Goal: Communication & Community: Answer question/provide support

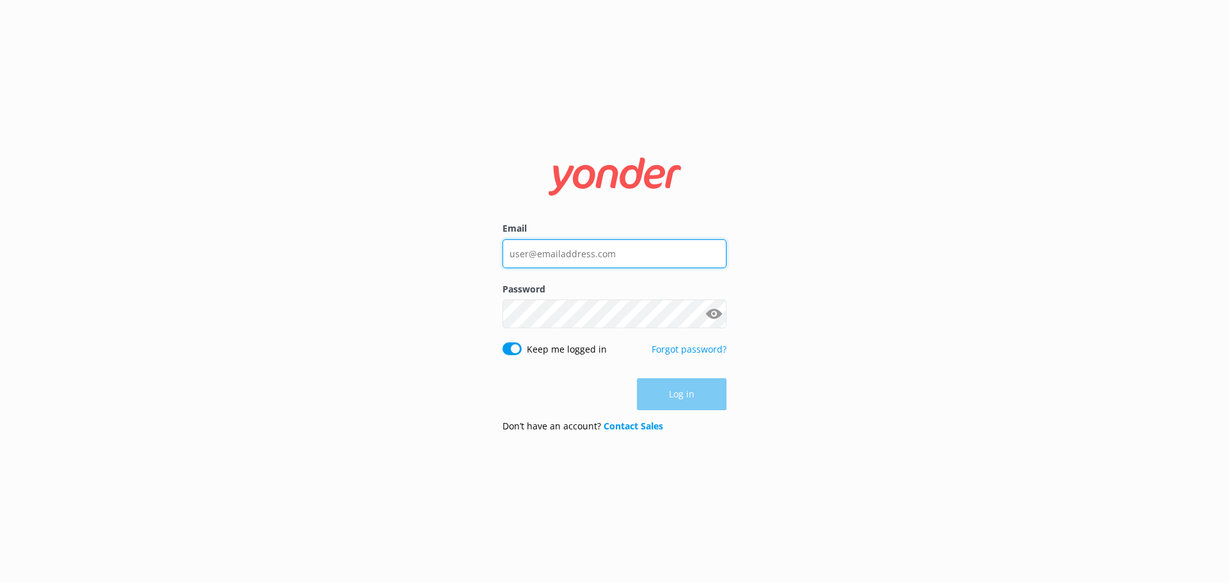
type input "[EMAIL_ADDRESS][DOMAIN_NAME]"
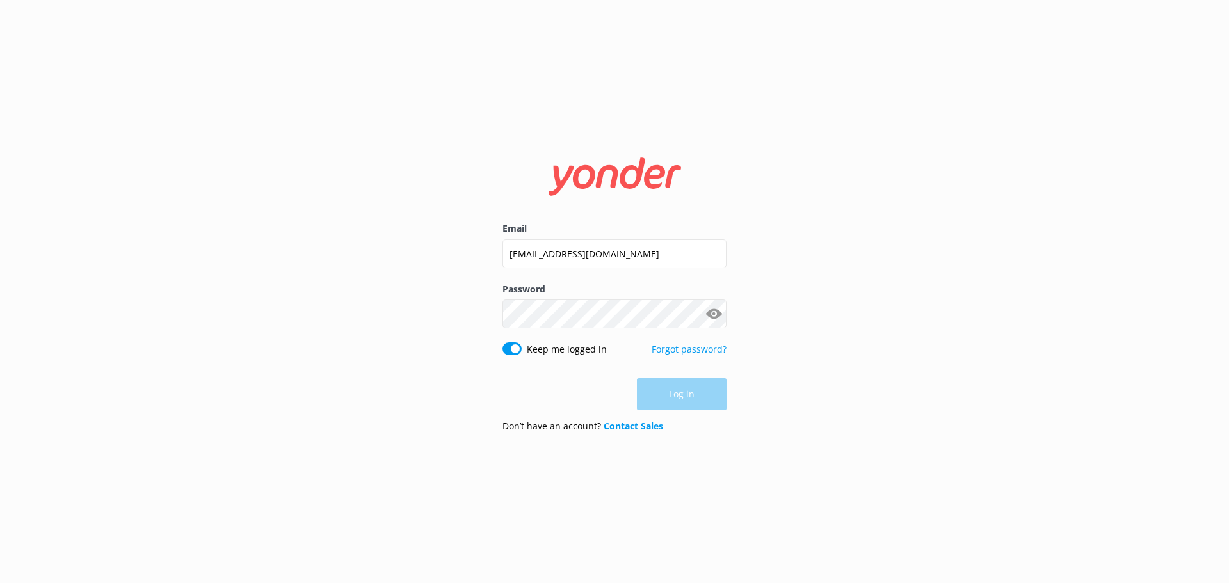
click at [705, 393] on div "Log in" at bounding box center [614, 394] width 224 height 32
click at [702, 388] on button "Log in" at bounding box center [682, 395] width 90 height 32
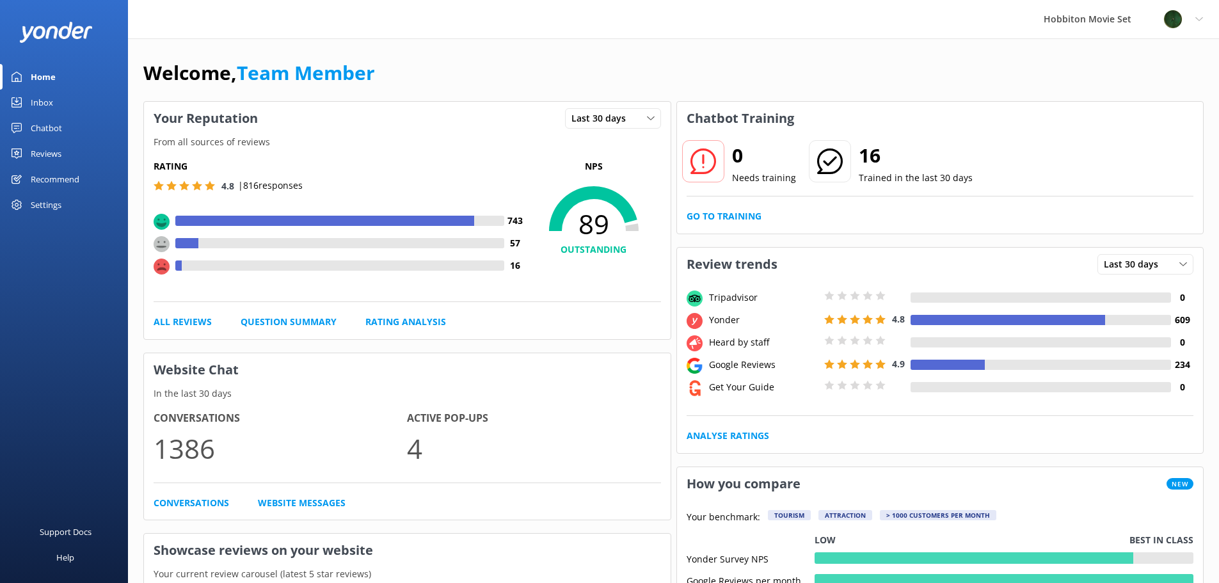
click at [38, 99] on div "Inbox" at bounding box center [42, 103] width 22 height 26
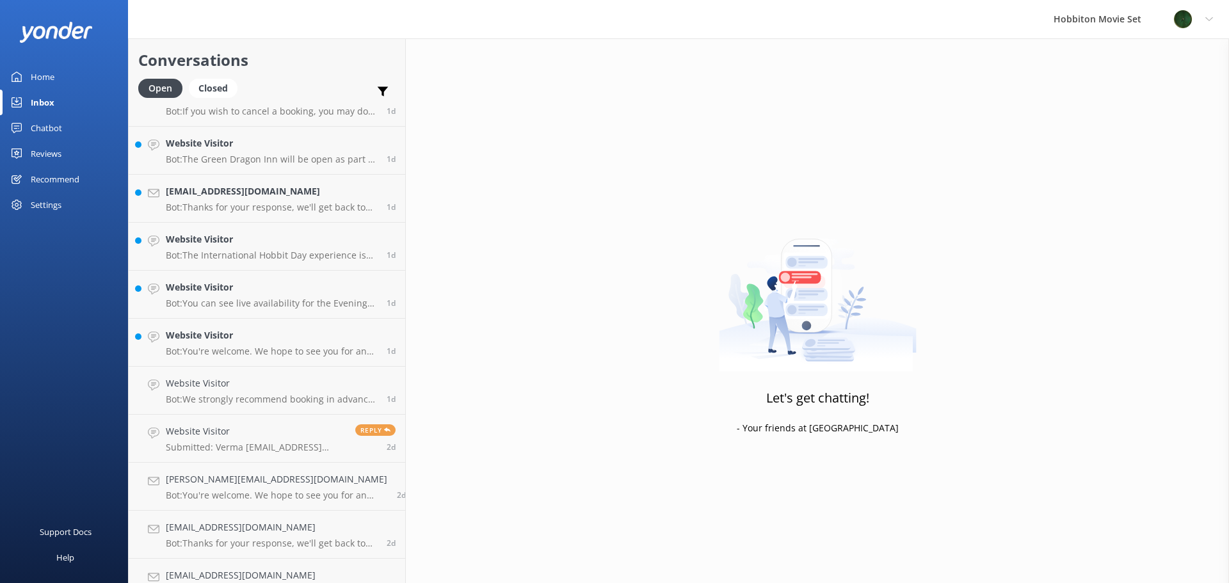
scroll to position [3747, 0]
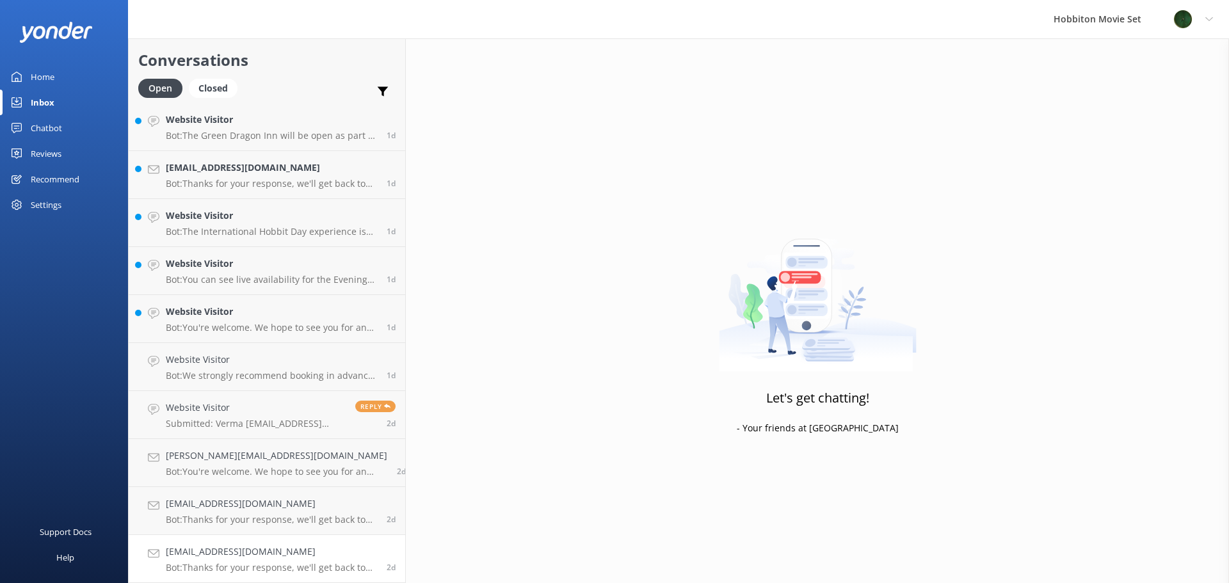
click at [261, 547] on h4 "[EMAIL_ADDRESS][DOMAIN_NAME]" at bounding box center [271, 552] width 211 height 14
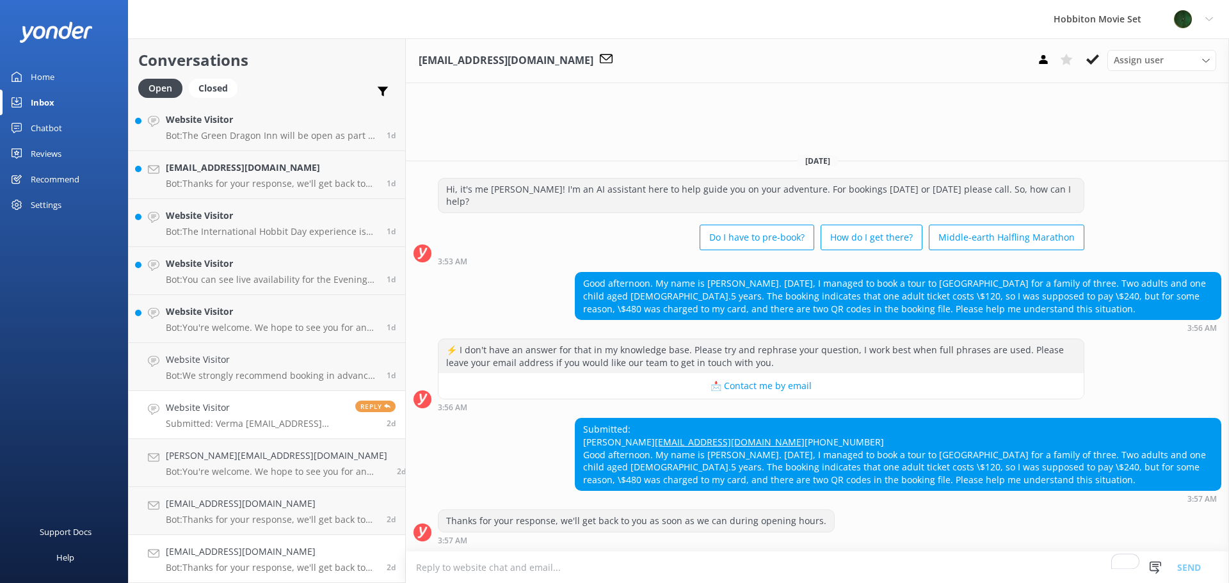
click at [203, 414] on h4 "Website Visitor" at bounding box center [256, 408] width 180 height 14
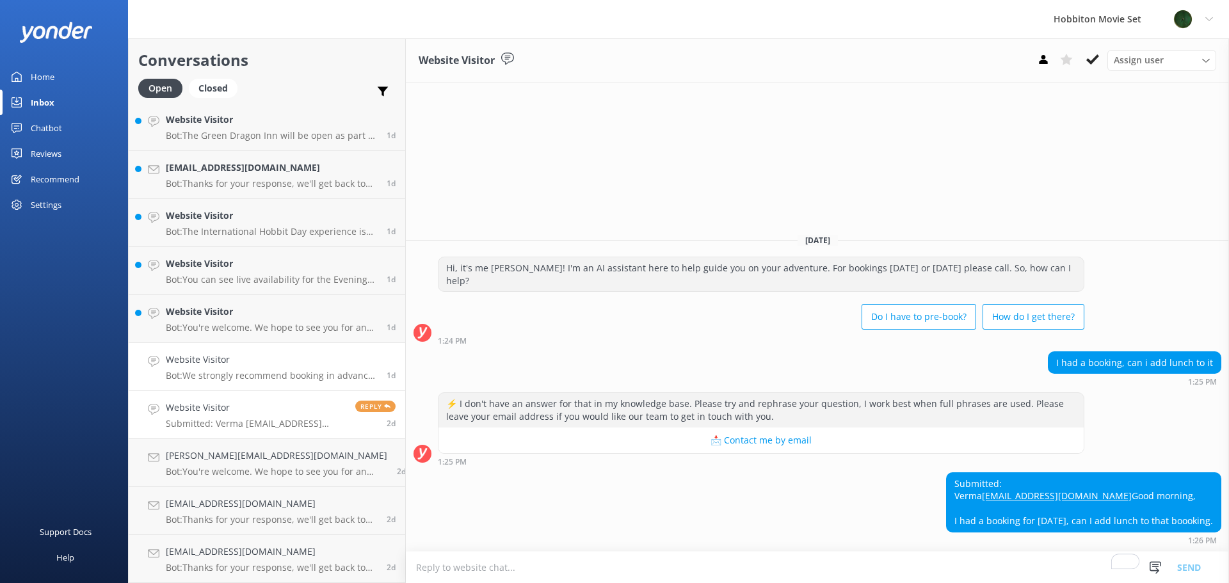
click at [170, 362] on h4 "Website Visitor" at bounding box center [271, 360] width 211 height 14
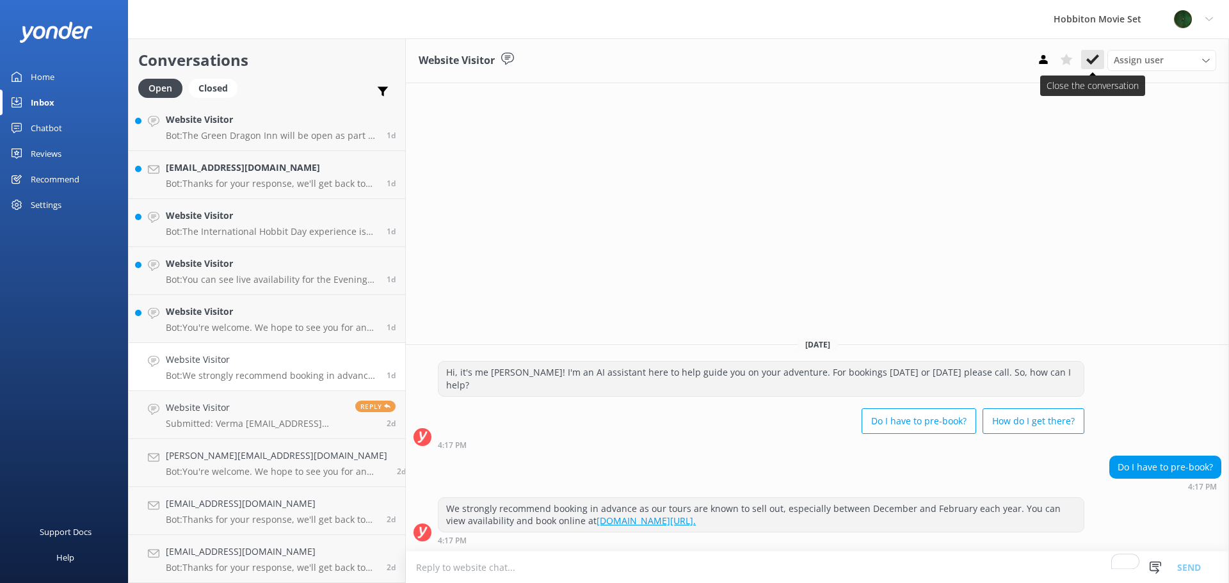
click at [1092, 63] on use at bounding box center [1092, 59] width 13 height 10
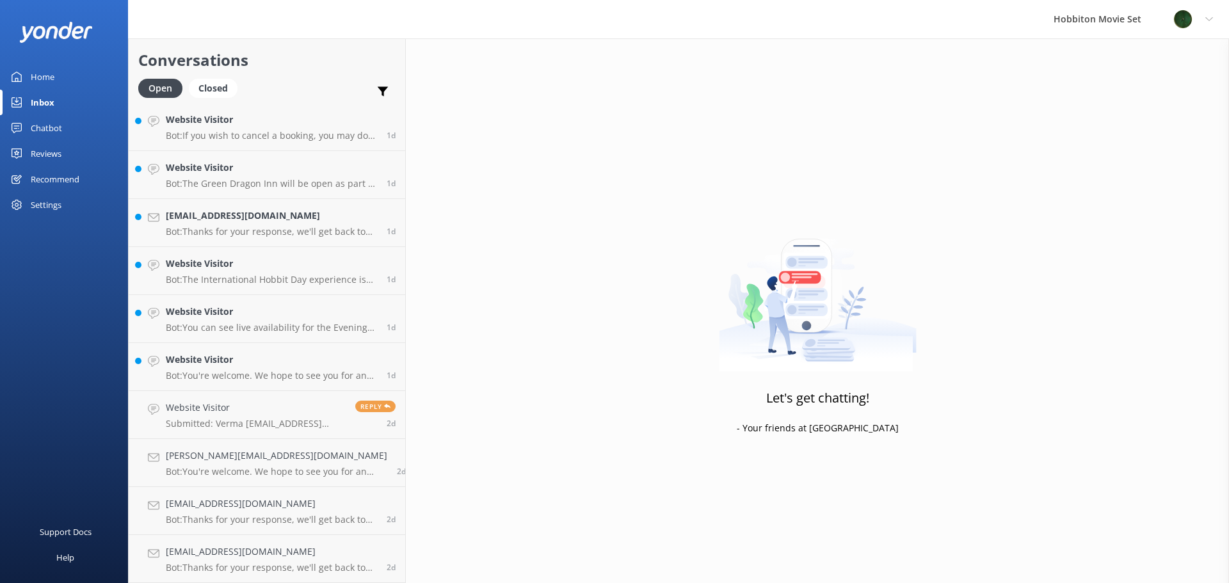
scroll to position [3699, 0]
click at [249, 369] on div "Website Visitor Bot: You're welcome. We hope to see you for an adventure soon!" at bounding box center [271, 367] width 211 height 28
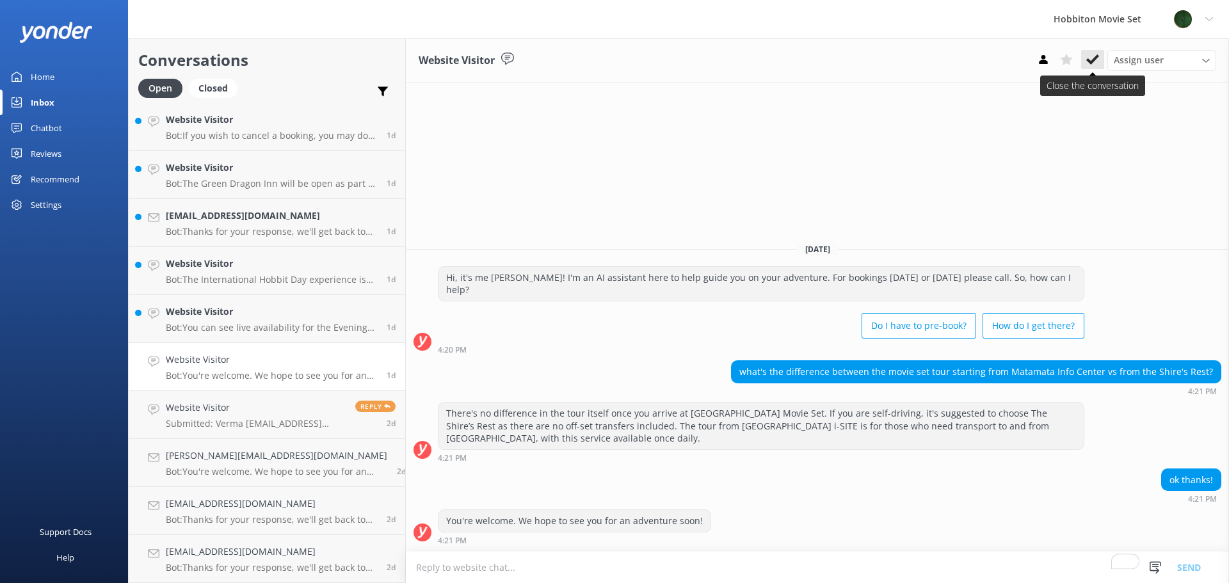
click at [1101, 61] on button at bounding box center [1092, 59] width 23 height 19
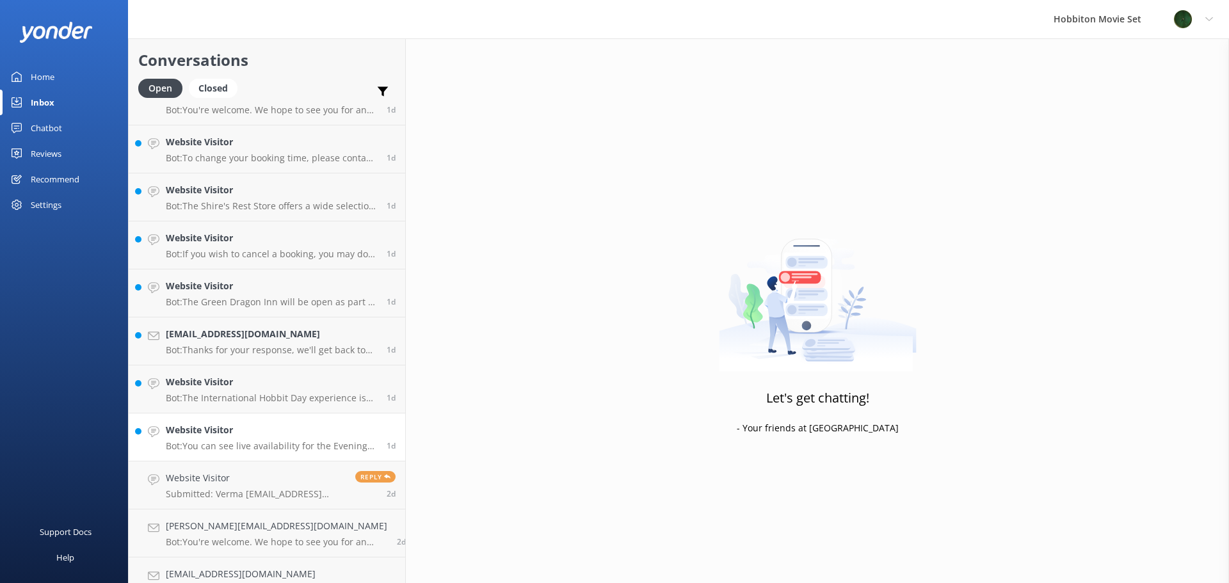
scroll to position [3651, 0]
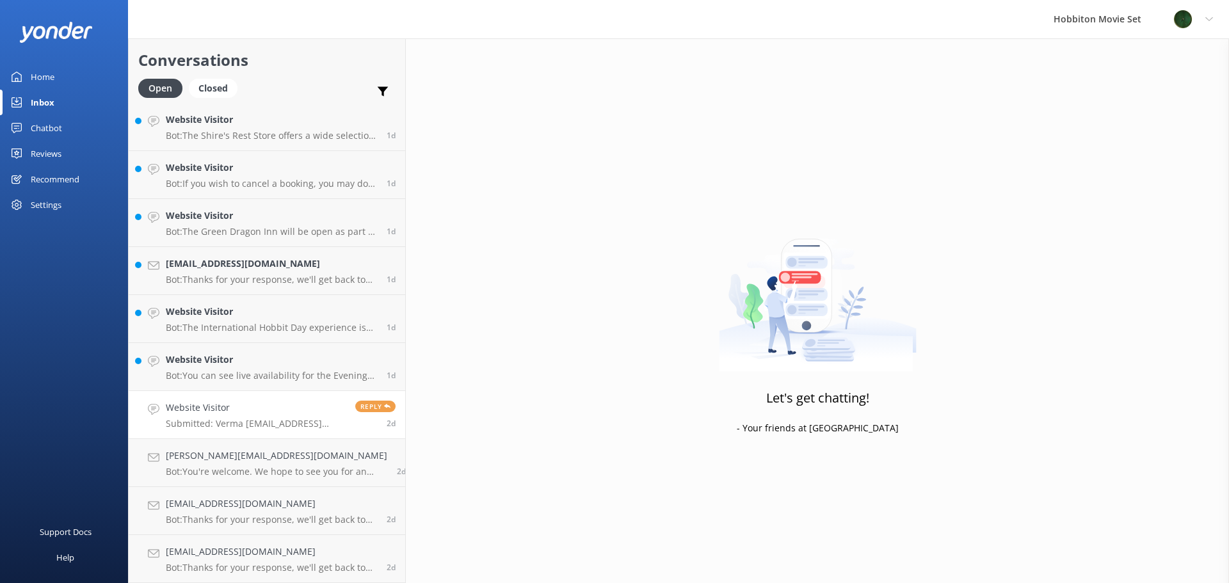
drag, startPoint x: 204, startPoint y: 413, endPoint x: 223, endPoint y: 410, distance: 19.4
click at [204, 413] on h4 "Website Visitor" at bounding box center [256, 408] width 180 height 14
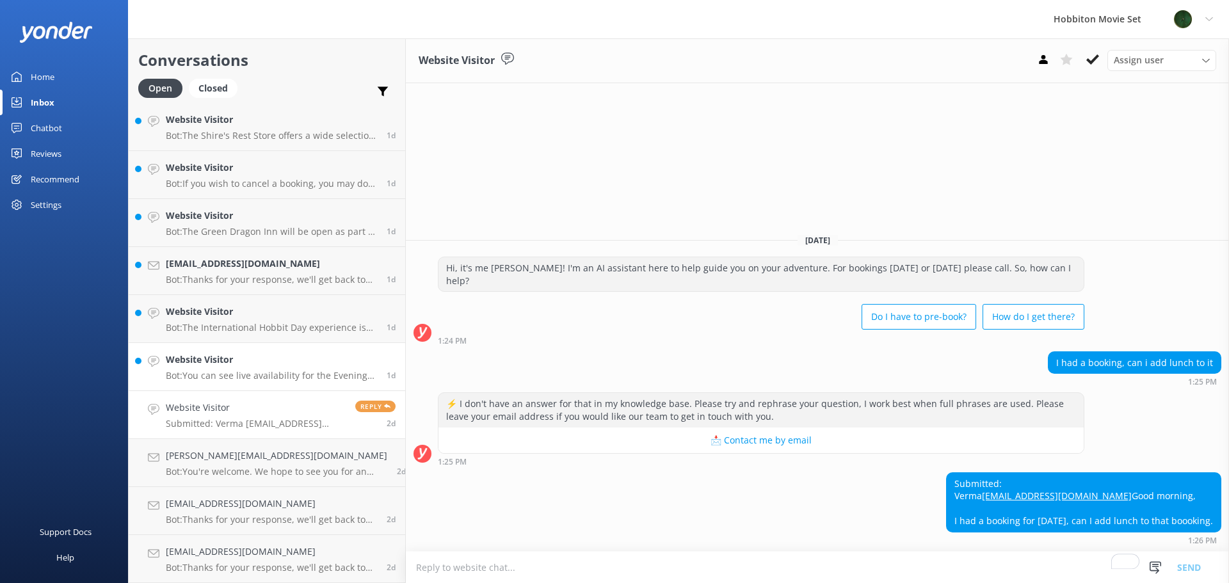
click at [249, 369] on div "Website Visitor Bot: You can see live availability for the Evening Banquet Tour…" at bounding box center [271, 367] width 211 height 28
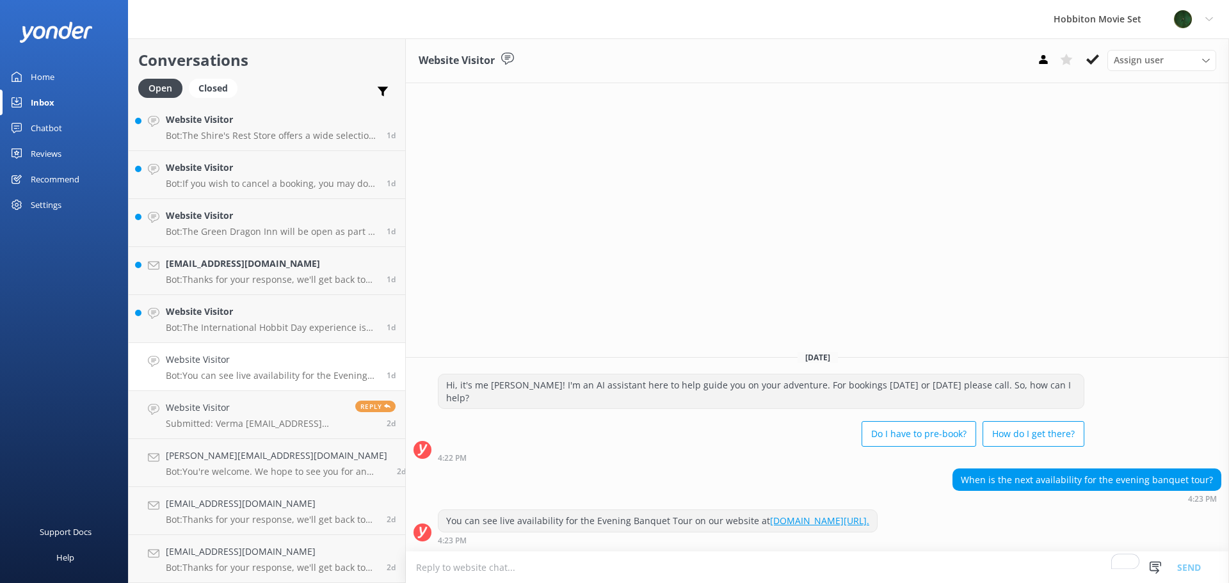
drag, startPoint x: 1092, startPoint y: 60, endPoint x: 1093, endPoint y: 74, distance: 14.1
click at [1092, 60] on icon at bounding box center [1092, 59] width 13 height 13
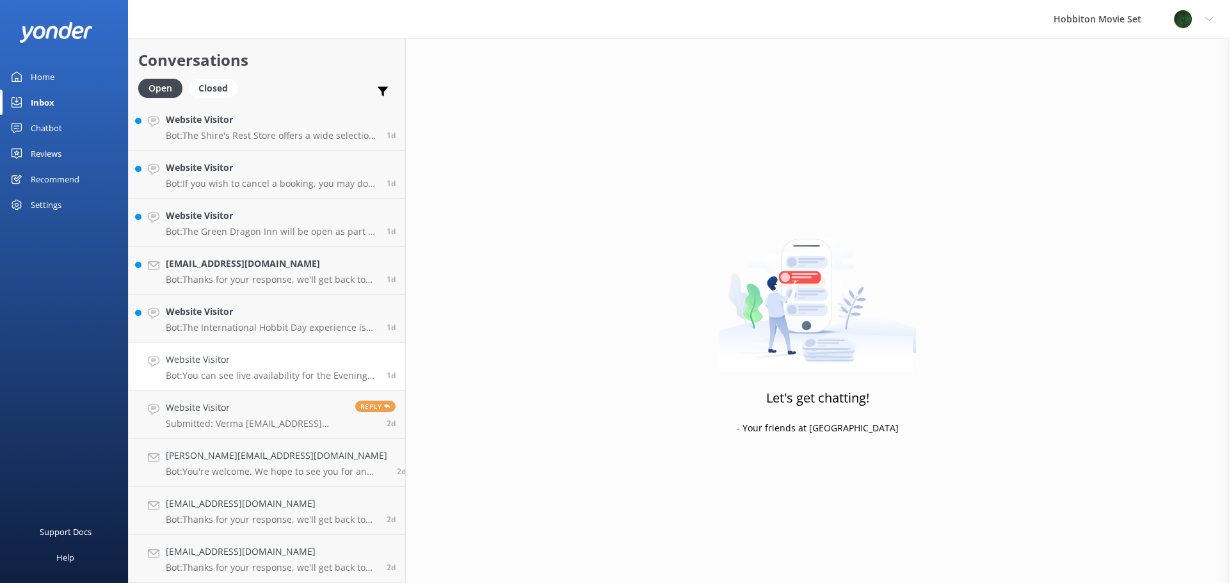
click at [247, 361] on h4 "Website Visitor" at bounding box center [271, 360] width 211 height 14
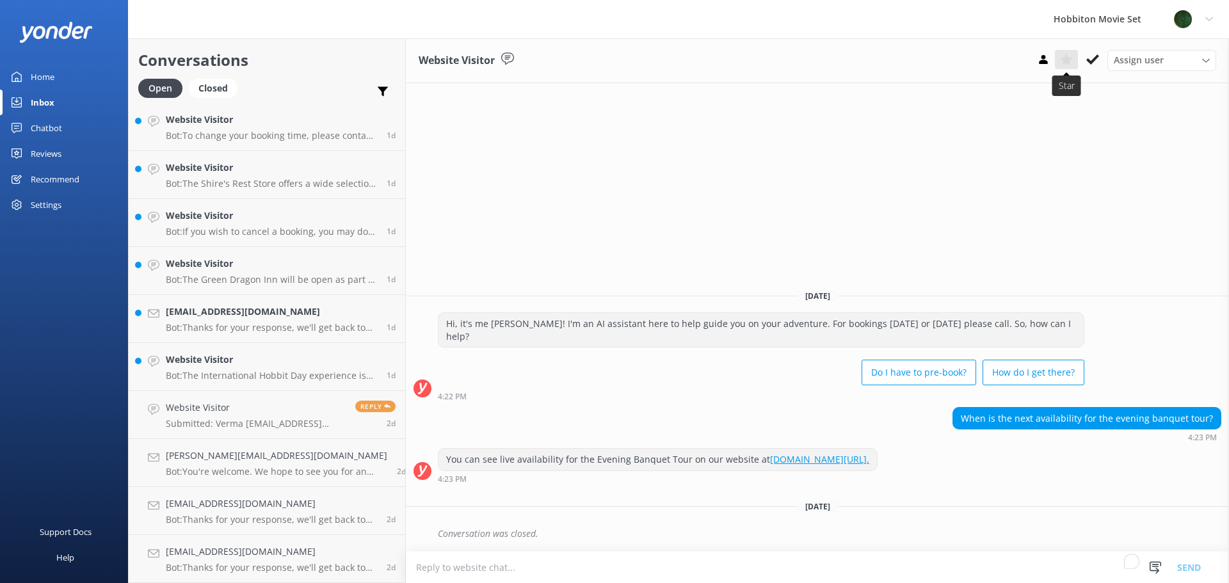
scroll to position [3603, 0]
click at [1098, 61] on icon at bounding box center [1092, 59] width 13 height 13
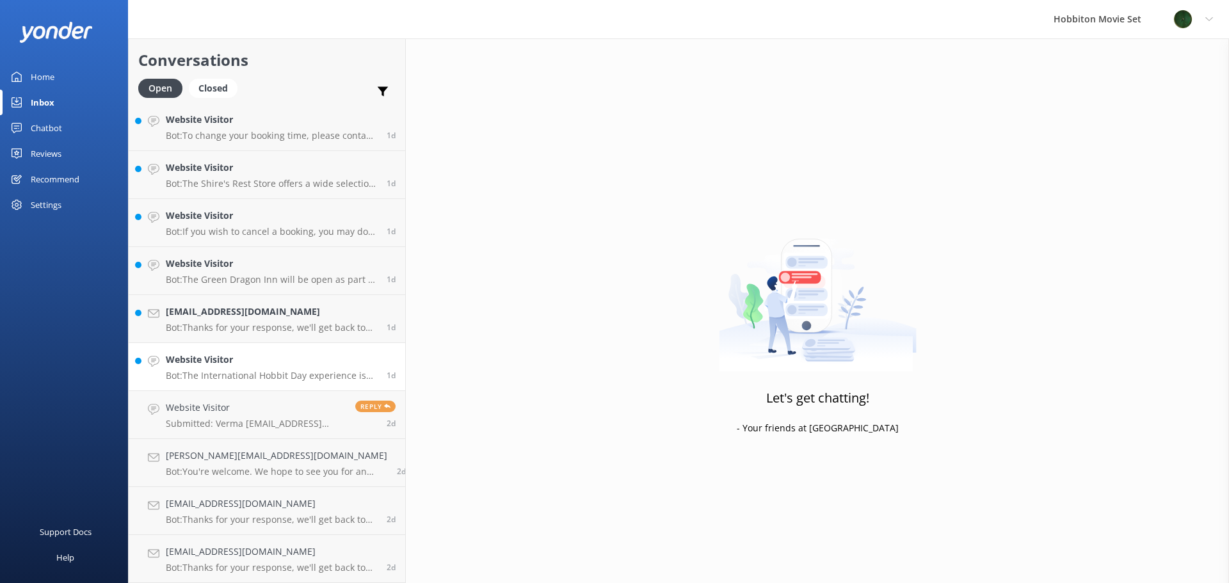
click at [248, 363] on h4 "Website Visitor" at bounding box center [271, 360] width 211 height 14
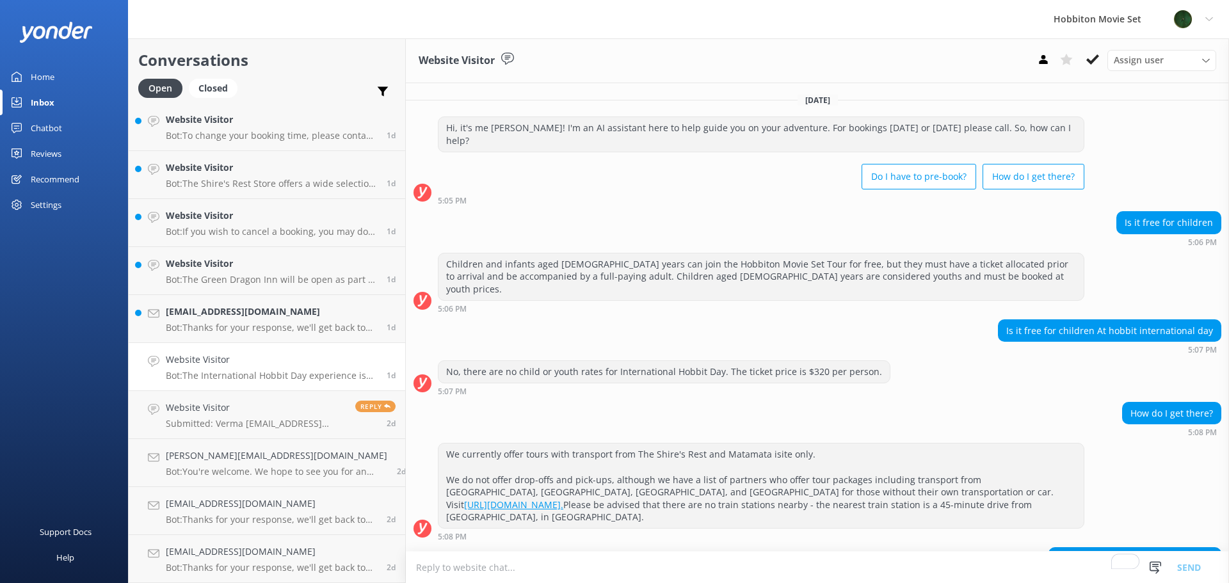
scroll to position [54, 0]
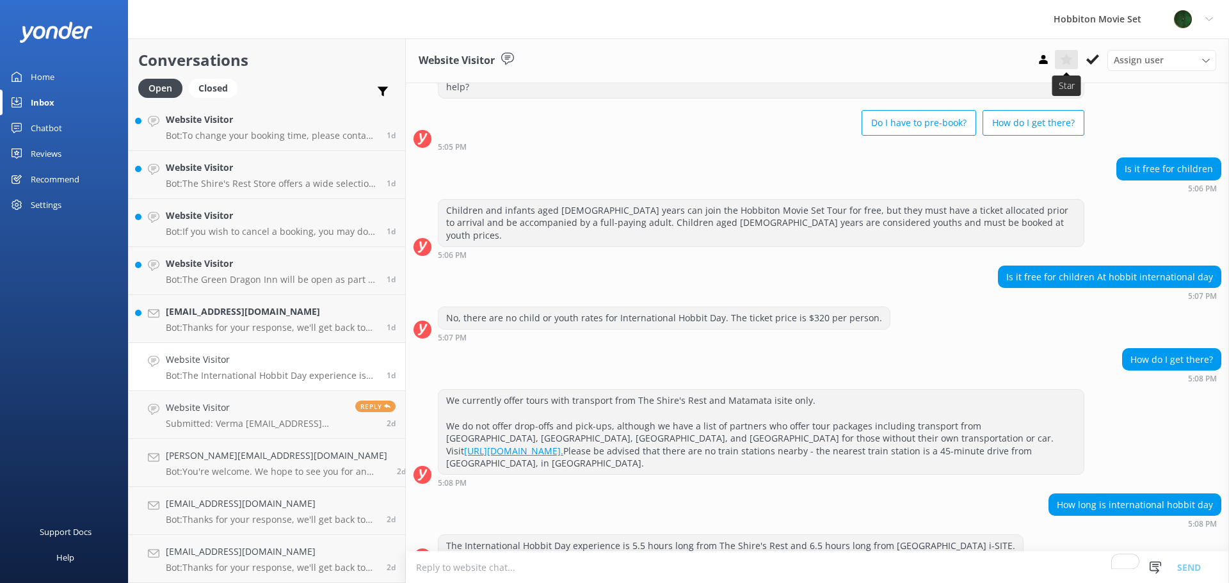
click at [1068, 61] on use at bounding box center [1066, 60] width 12 height 12
click at [214, 307] on h4 "Regnierlouis@gmail.com" at bounding box center [271, 312] width 211 height 14
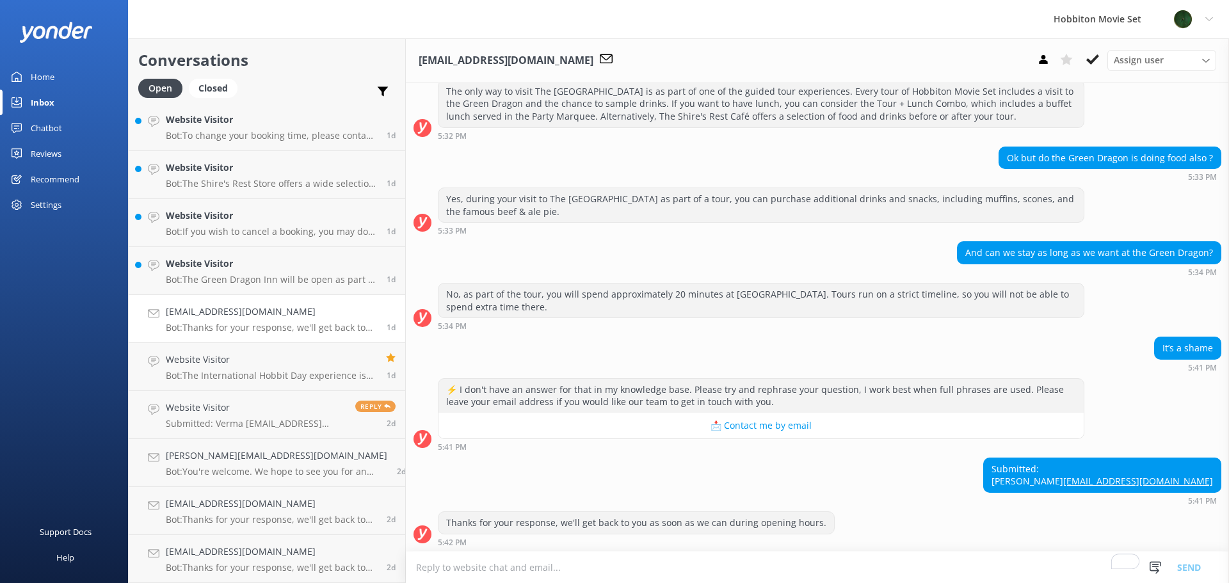
scroll to position [175, 0]
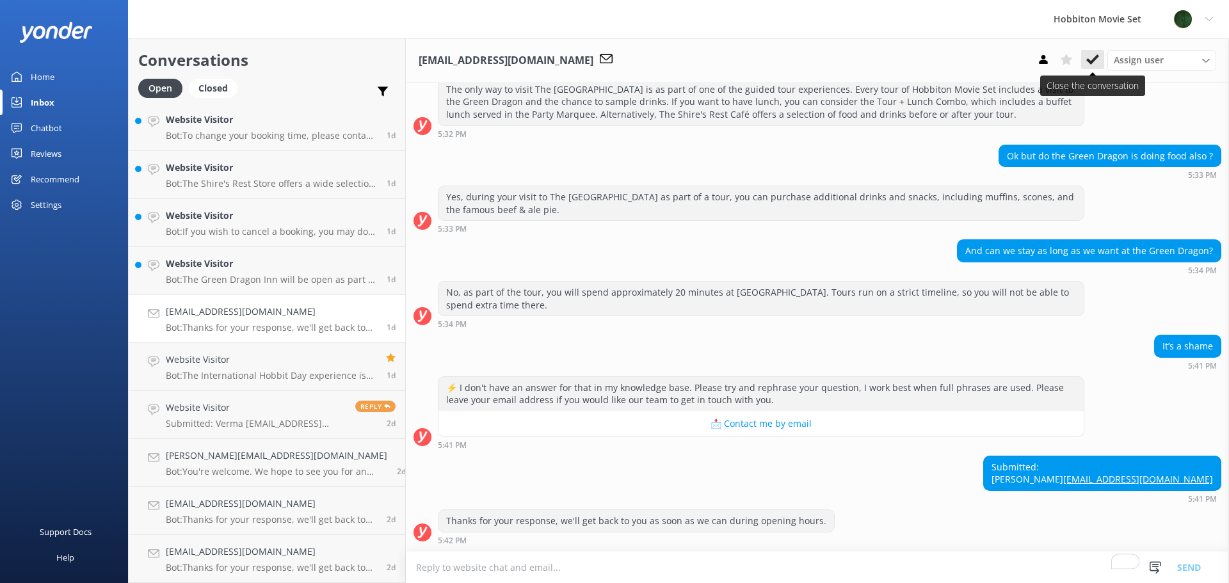
click at [1094, 62] on icon at bounding box center [1092, 59] width 13 height 13
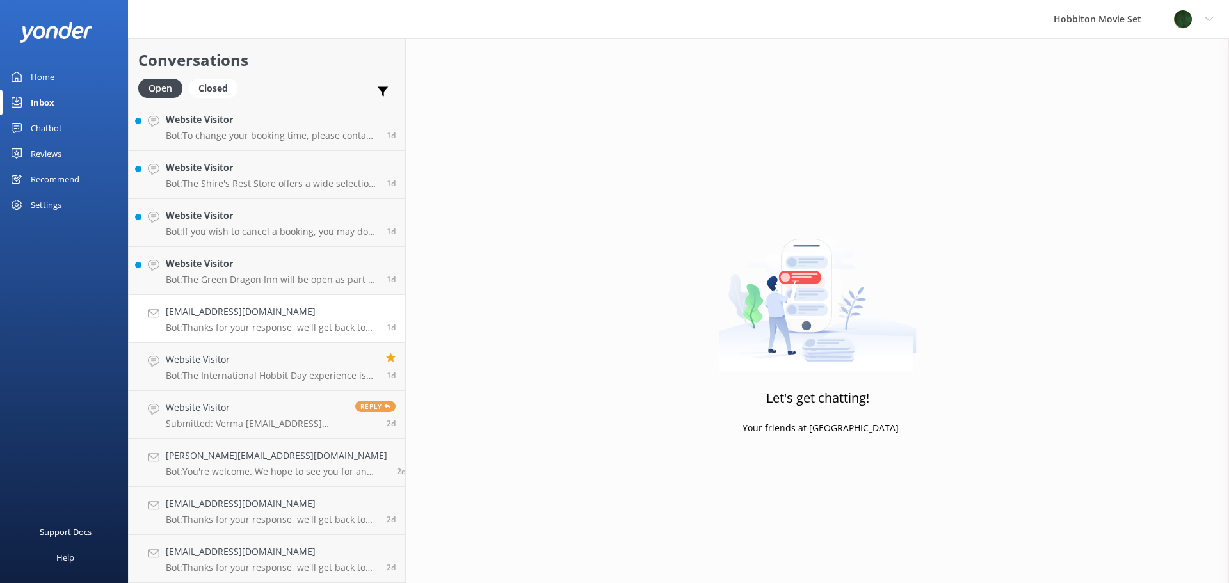
click at [210, 316] on h4 "Regnierlouis@gmail.com" at bounding box center [271, 312] width 211 height 14
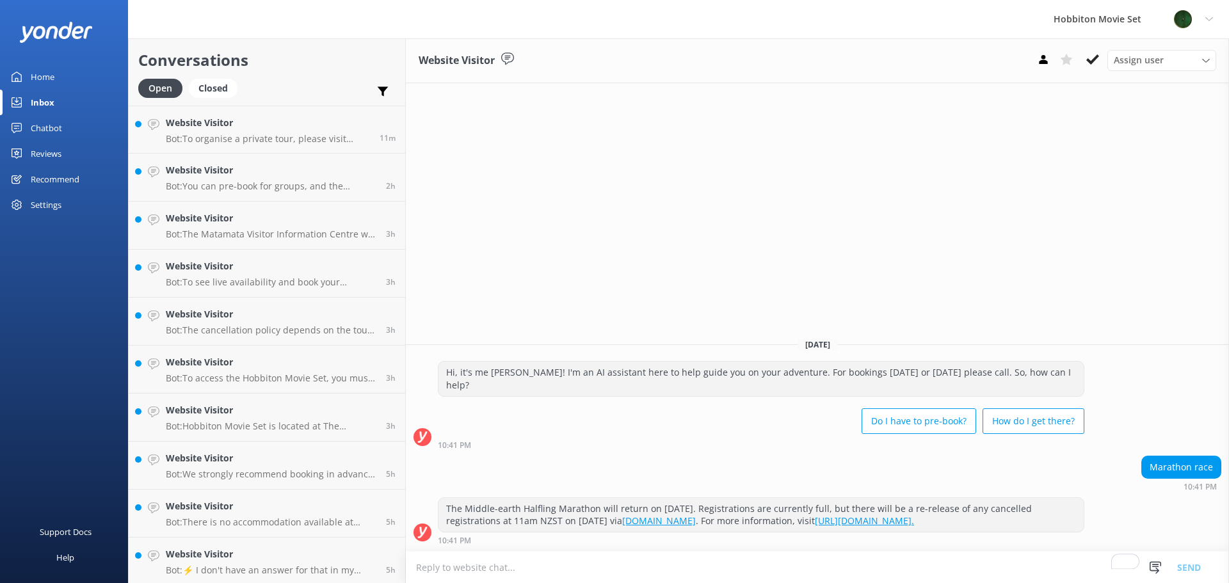
scroll to position [3075, 0]
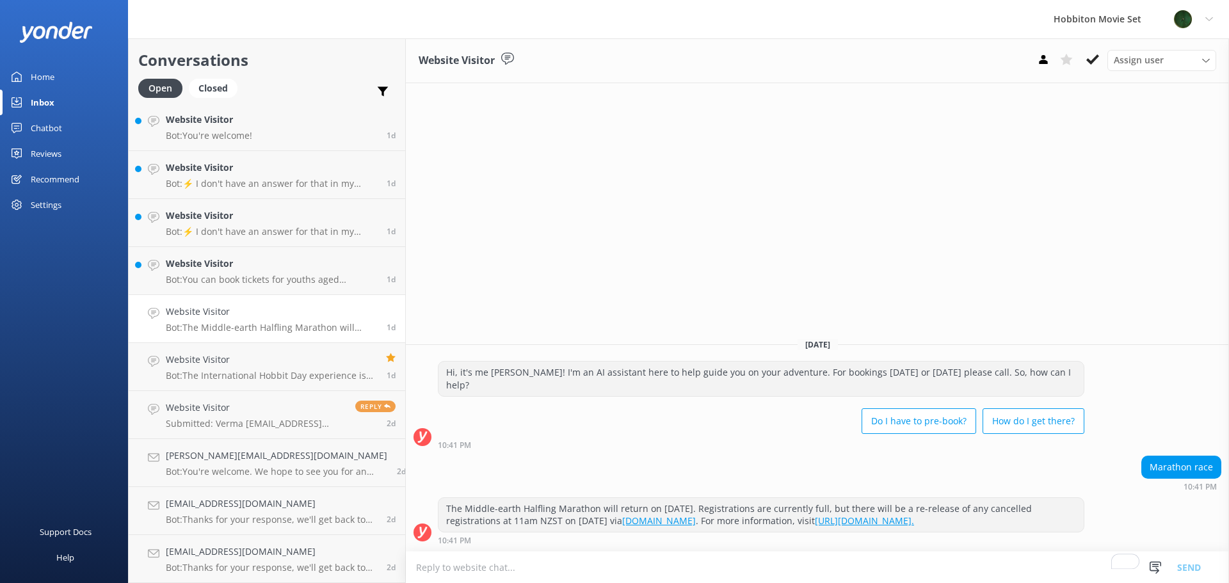
click at [1093, 60] on use at bounding box center [1092, 59] width 13 height 10
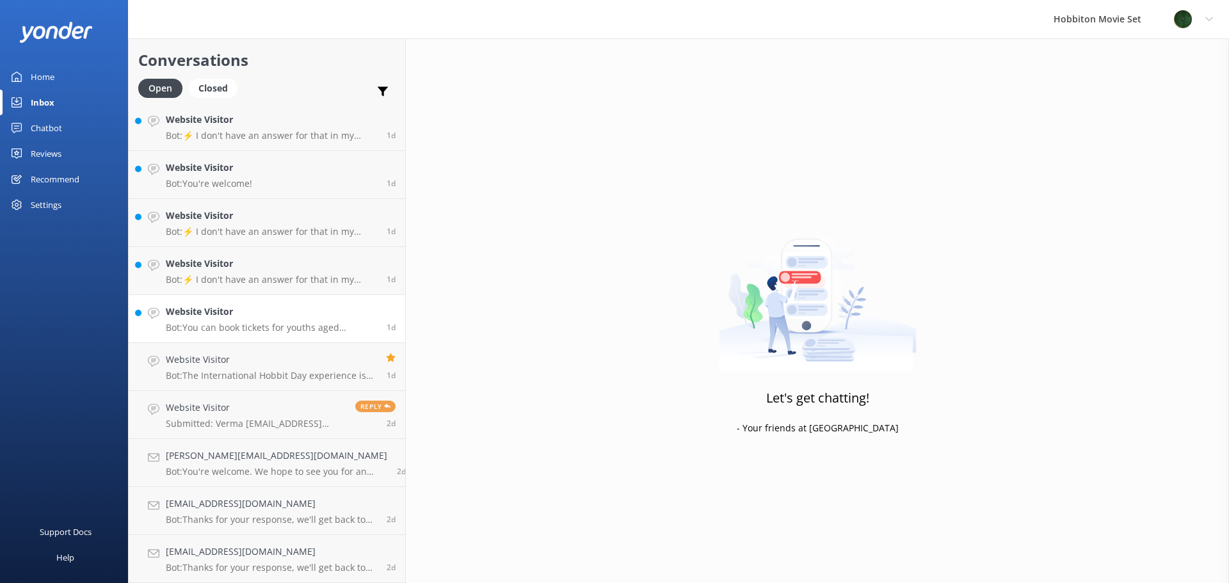
scroll to position [3027, 0]
click at [207, 325] on p "Bot: You can book tickets for youths aged [DEMOGRAPHIC_DATA] years at youth pri…" at bounding box center [271, 328] width 211 height 12
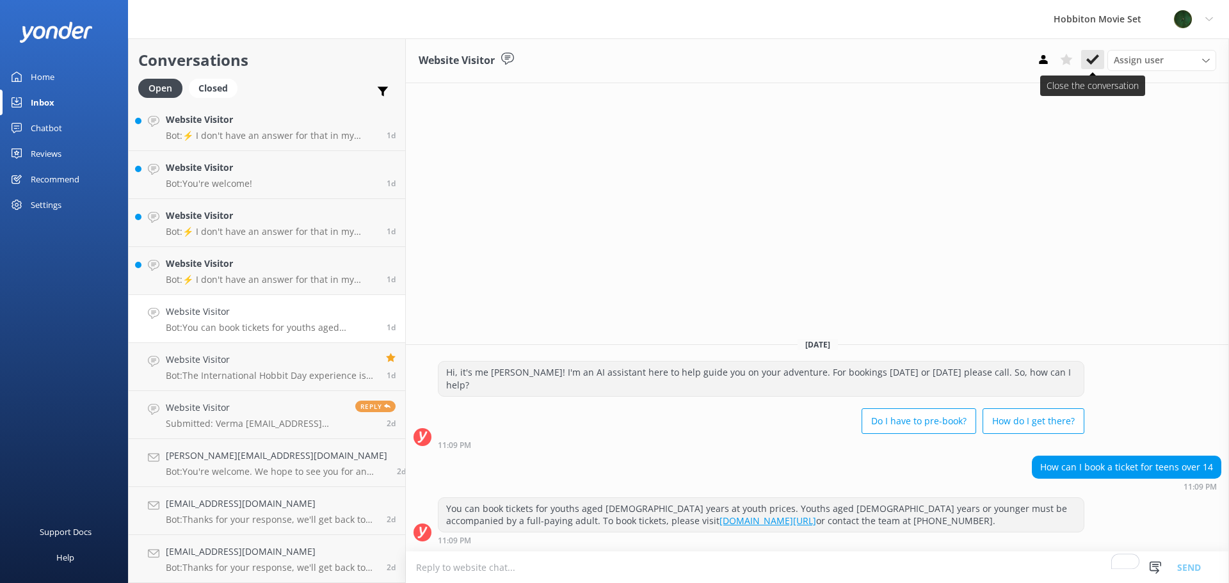
click at [1092, 58] on icon at bounding box center [1092, 59] width 13 height 13
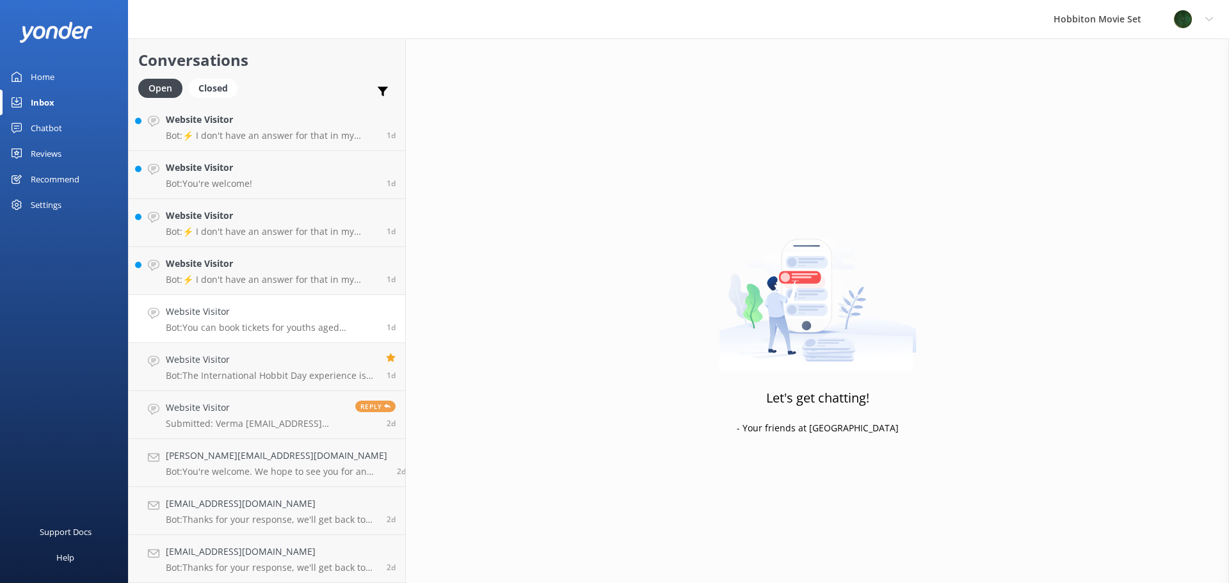
scroll to position [2979, 0]
click at [198, 312] on h4 "Website Visitor" at bounding box center [271, 312] width 211 height 14
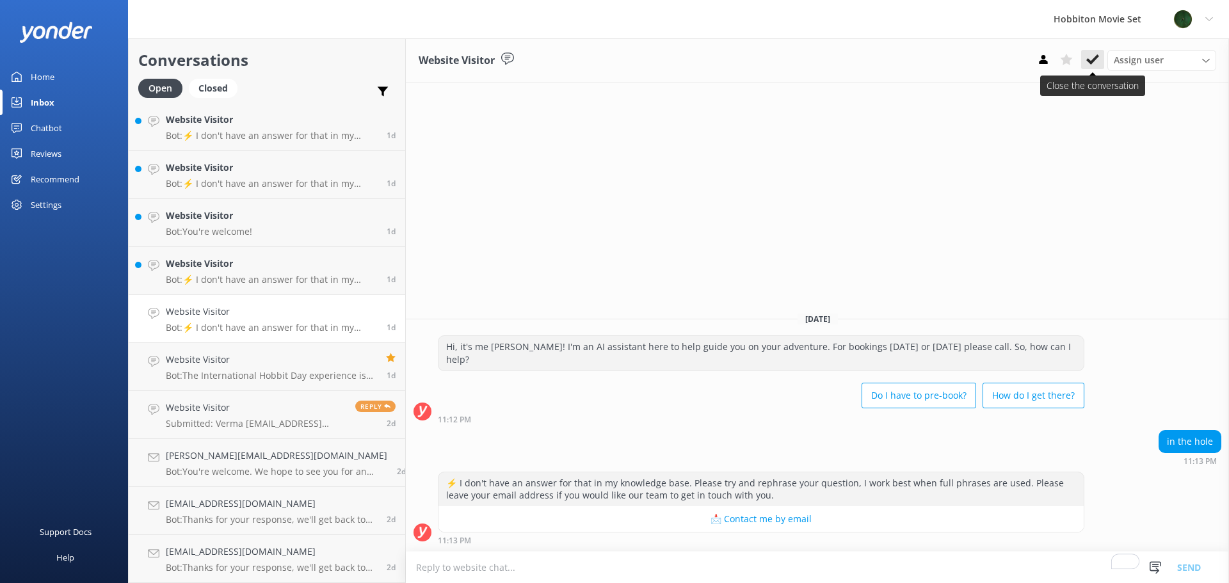
click at [1095, 61] on icon at bounding box center [1092, 59] width 13 height 13
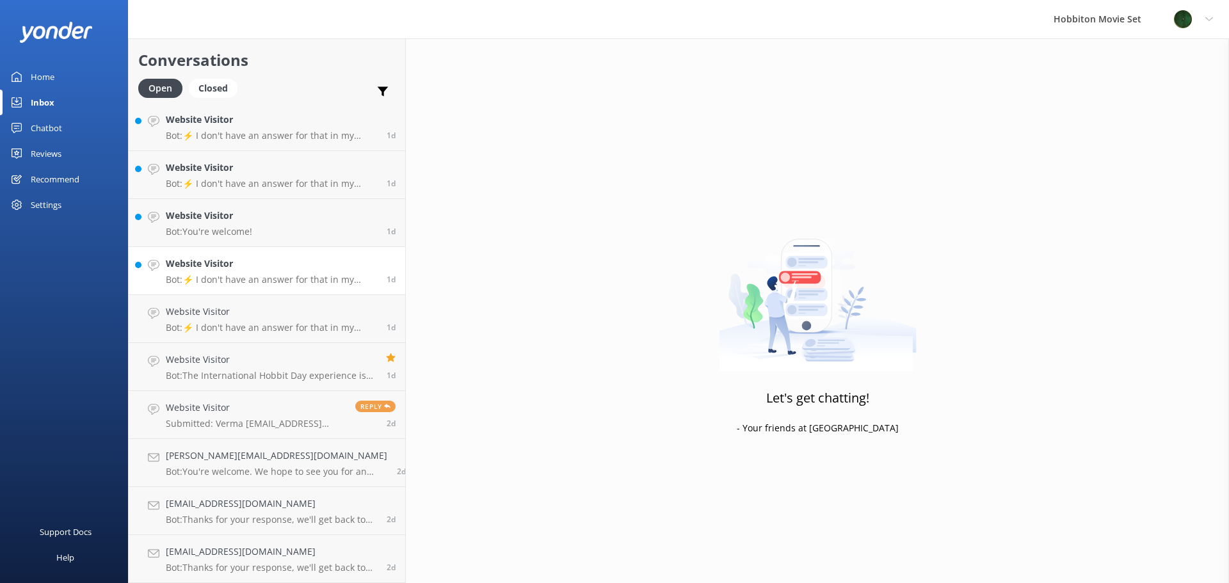
scroll to position [2931, 0]
click at [189, 314] on h4 "Website Visitor" at bounding box center [271, 312] width 211 height 14
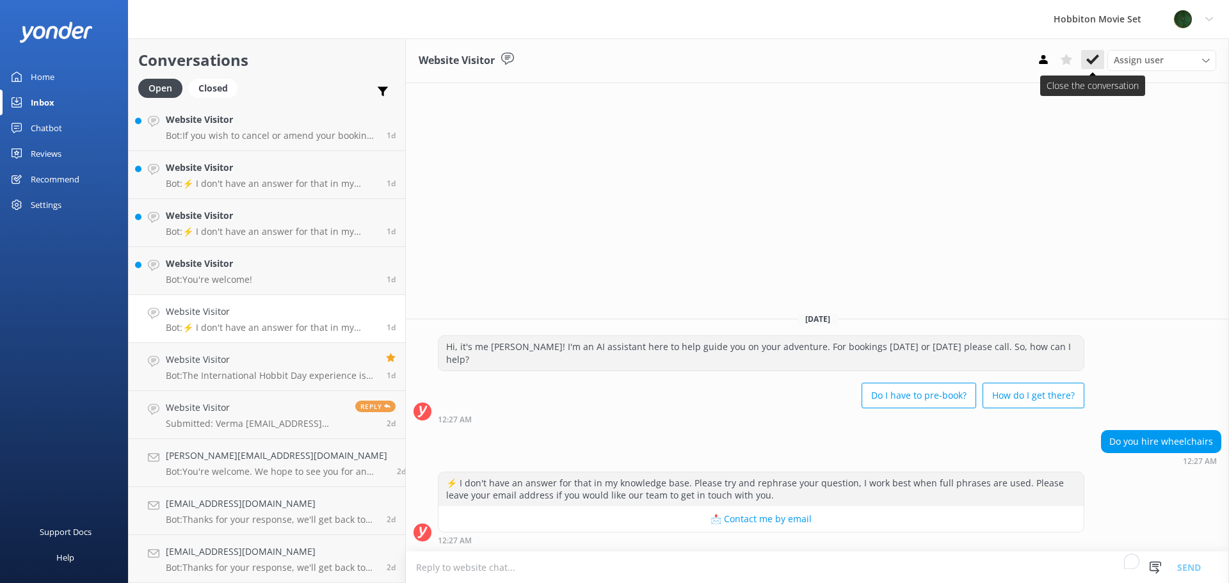
click at [1092, 57] on icon at bounding box center [1092, 59] width 13 height 13
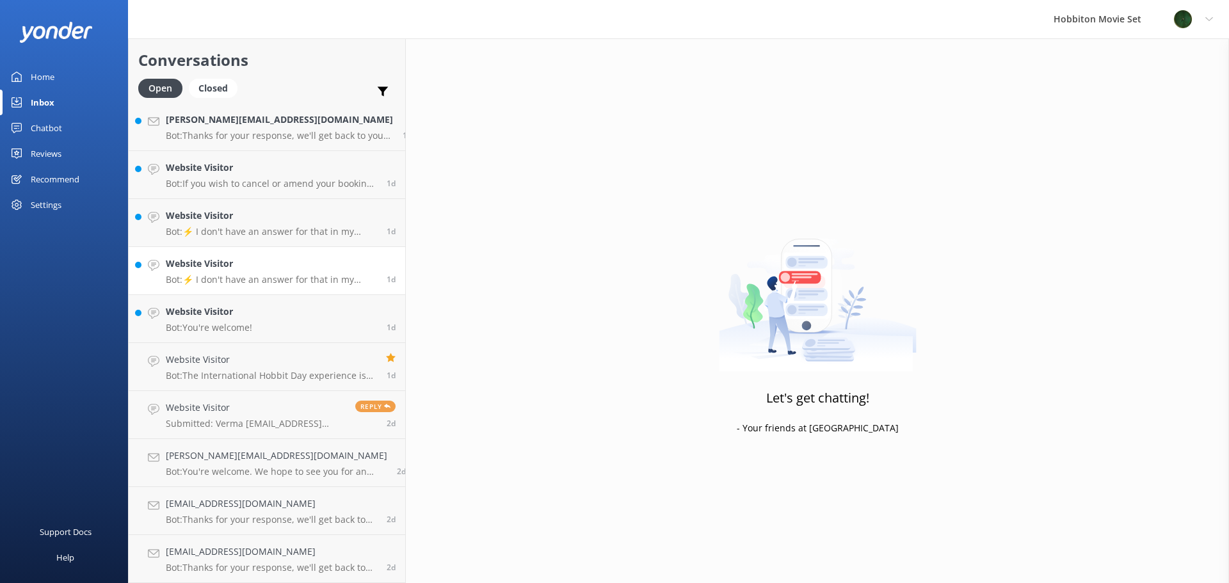
scroll to position [2883, 0]
click at [223, 324] on p "Bot: You're welcome!" at bounding box center [209, 328] width 86 height 12
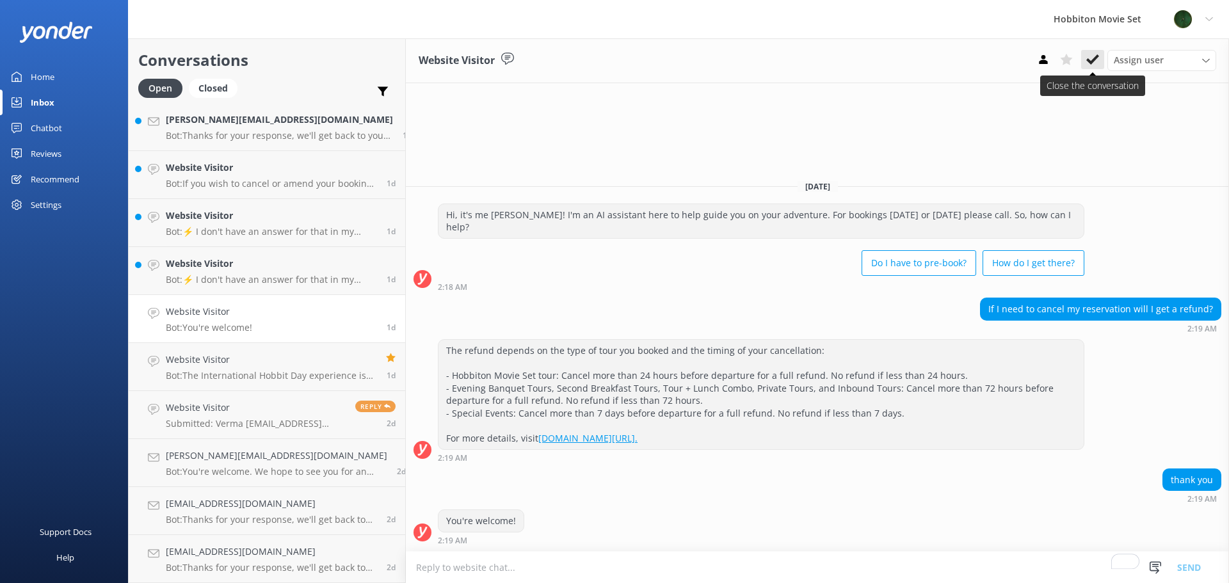
click at [1091, 62] on use at bounding box center [1092, 59] width 13 height 10
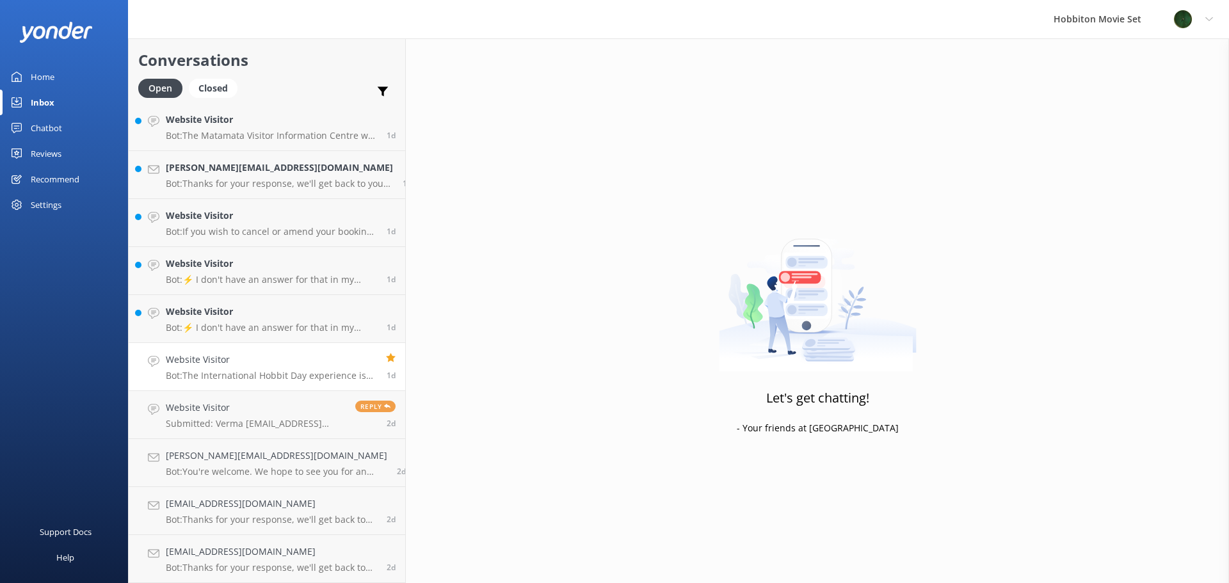
scroll to position [2835, 0]
click at [227, 316] on h4 "Website Visitor" at bounding box center [271, 312] width 211 height 14
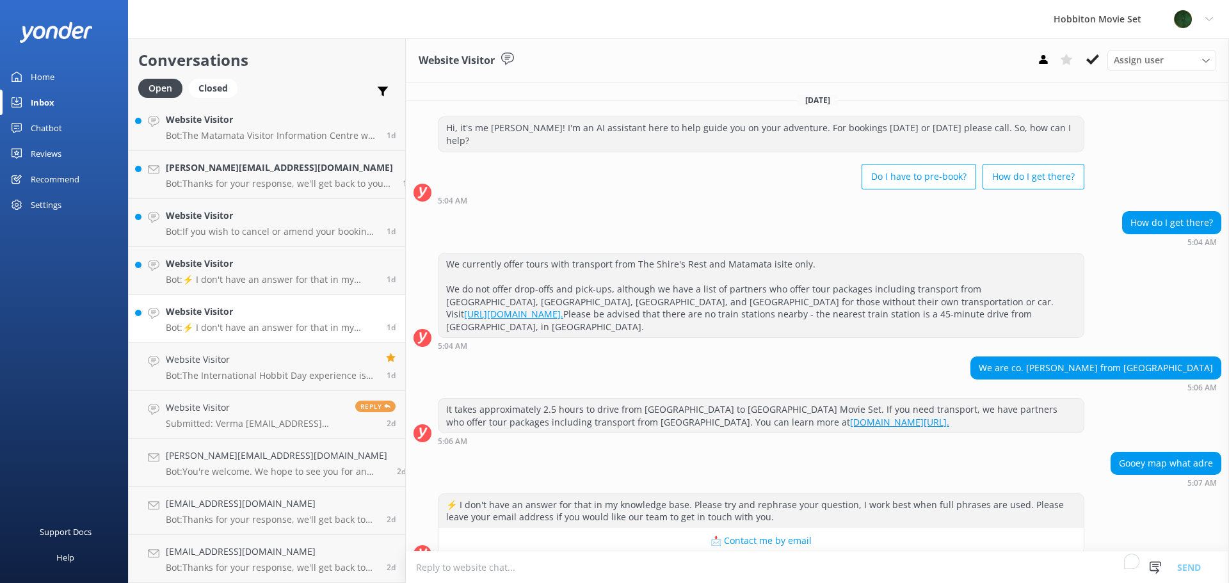
scroll to position [9, 0]
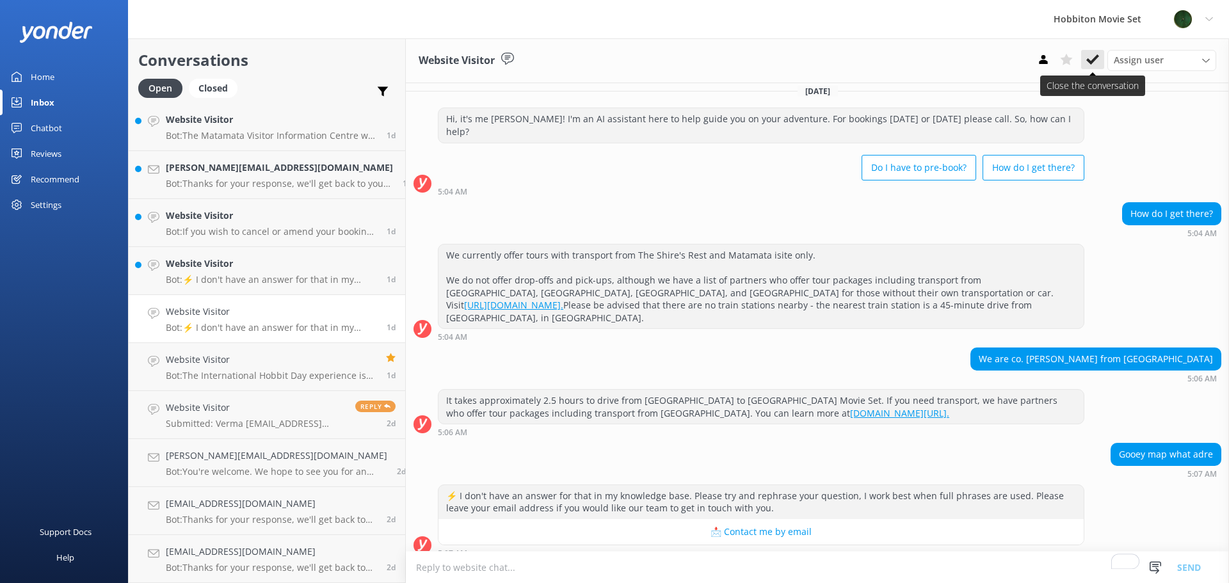
click at [1094, 58] on icon at bounding box center [1092, 59] width 13 height 13
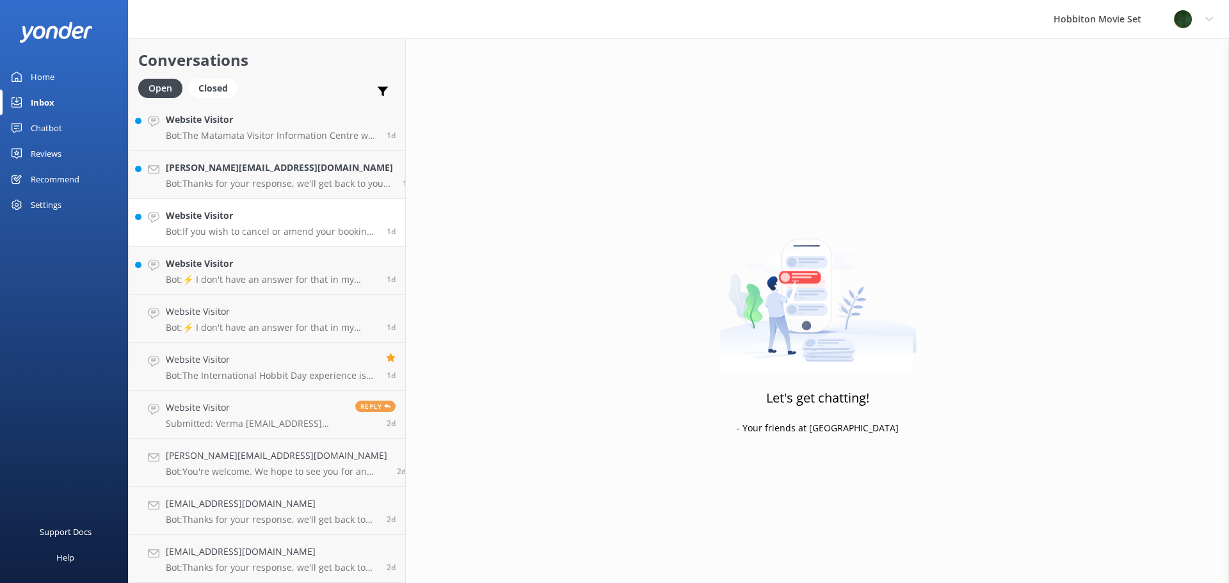
scroll to position [2787, 0]
click at [287, 323] on p "Bot: ⚡ I don't have an answer for that in my knowledge base. Please try and rep…" at bounding box center [271, 328] width 211 height 12
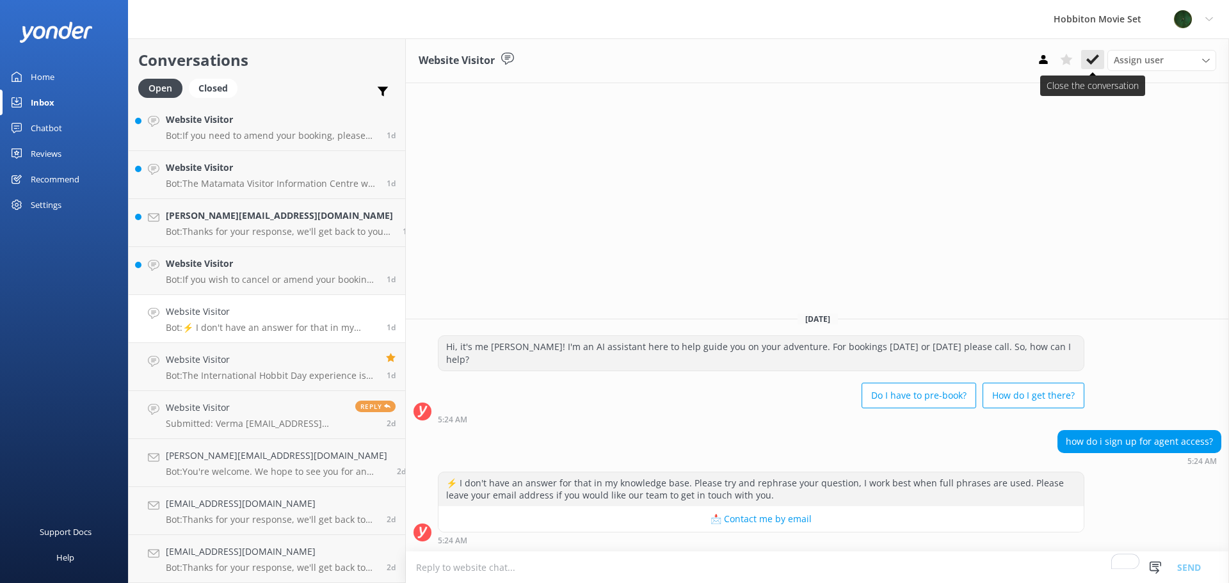
click at [1095, 57] on use at bounding box center [1092, 59] width 13 height 10
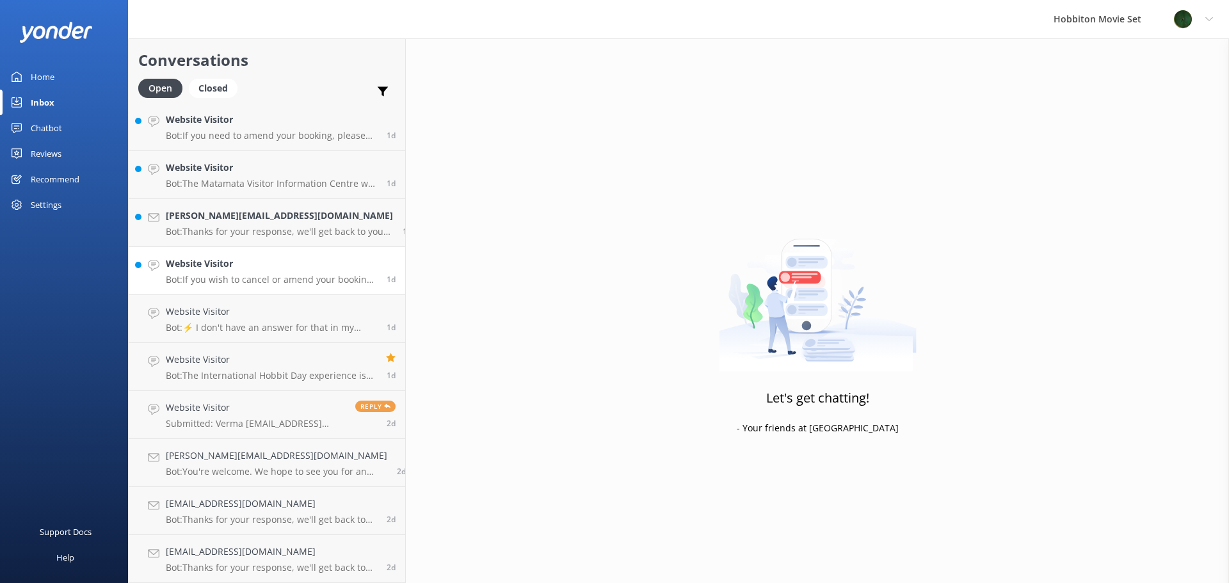
scroll to position [2739, 0]
click at [220, 316] on h4 "Website Visitor" at bounding box center [271, 312] width 211 height 14
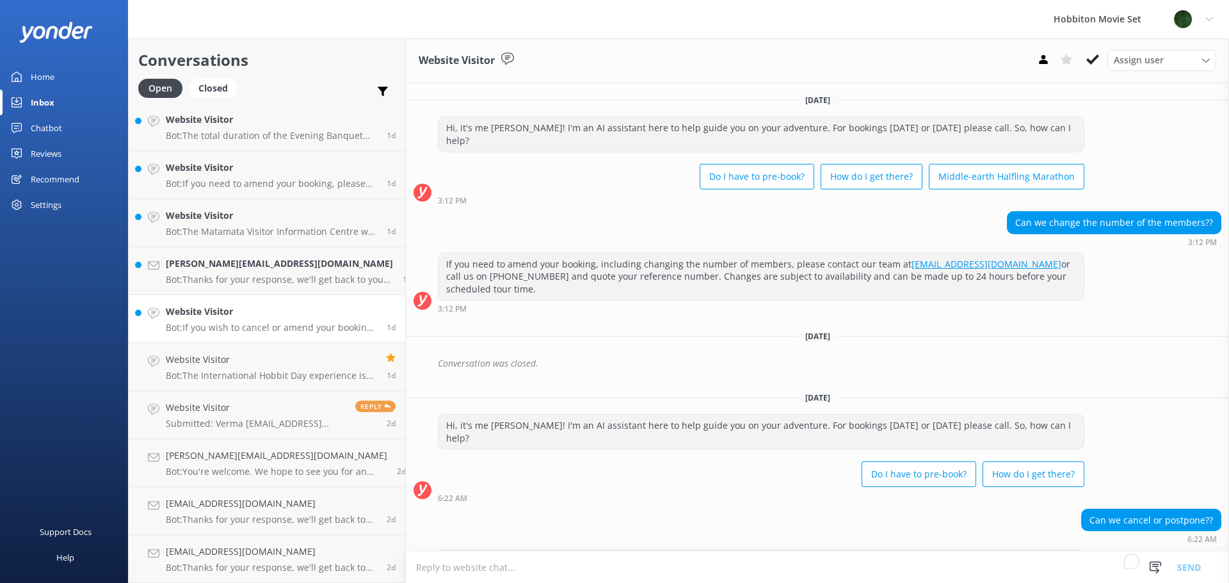
scroll to position [28, 0]
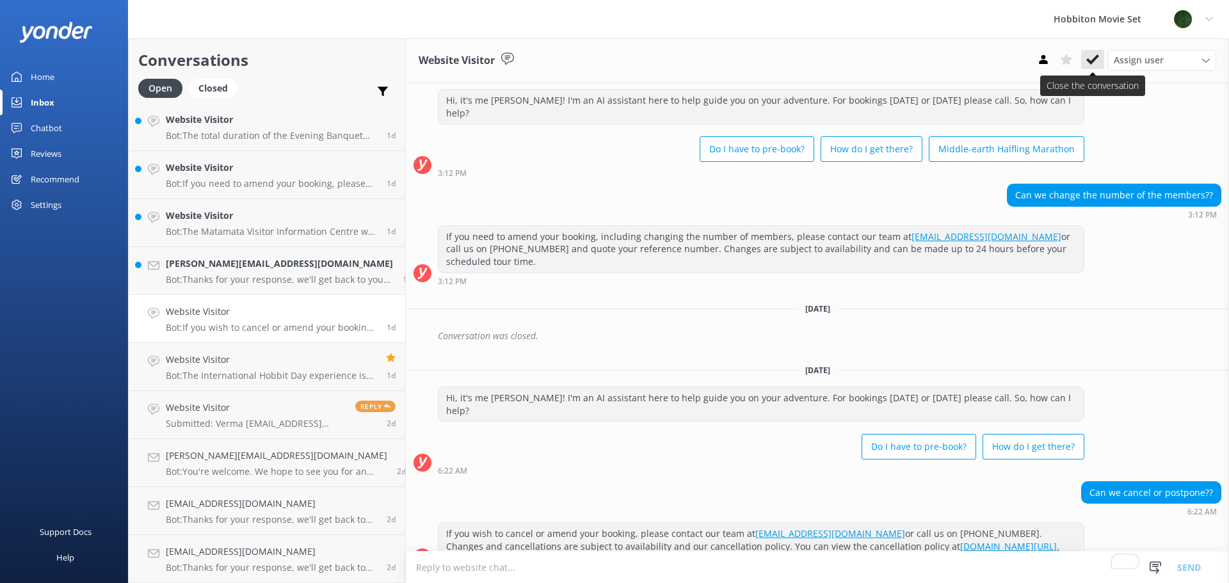
click at [1099, 56] on button at bounding box center [1092, 59] width 23 height 19
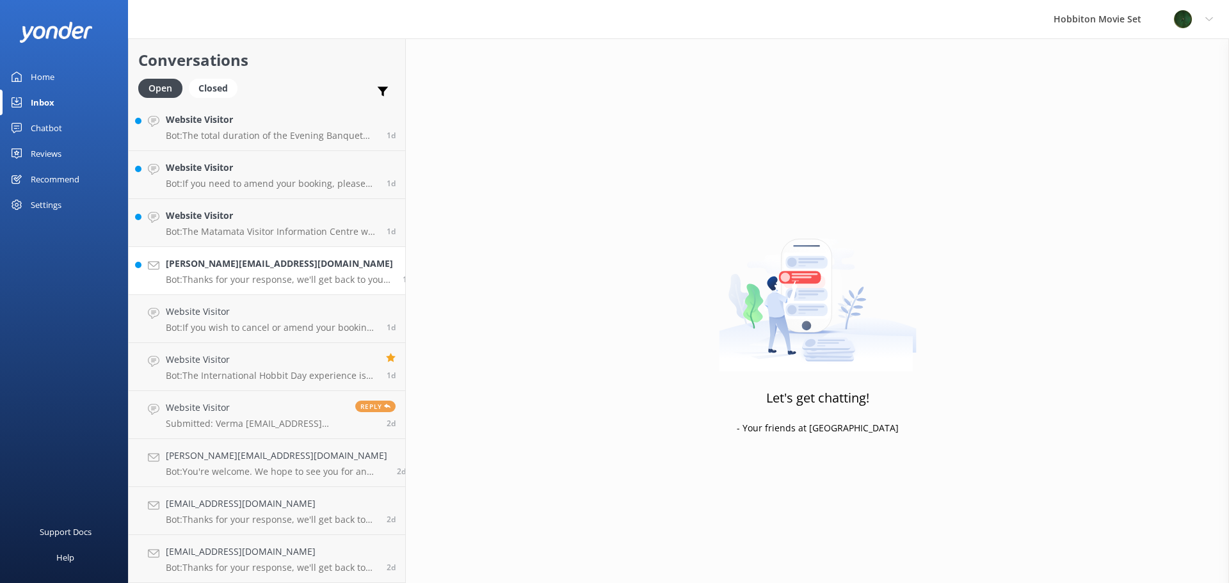
scroll to position [2691, 0]
click at [210, 321] on div "carolyn@premiertrav.com Bot: Thanks for your response, we'll get back to you as…" at bounding box center [279, 319] width 227 height 28
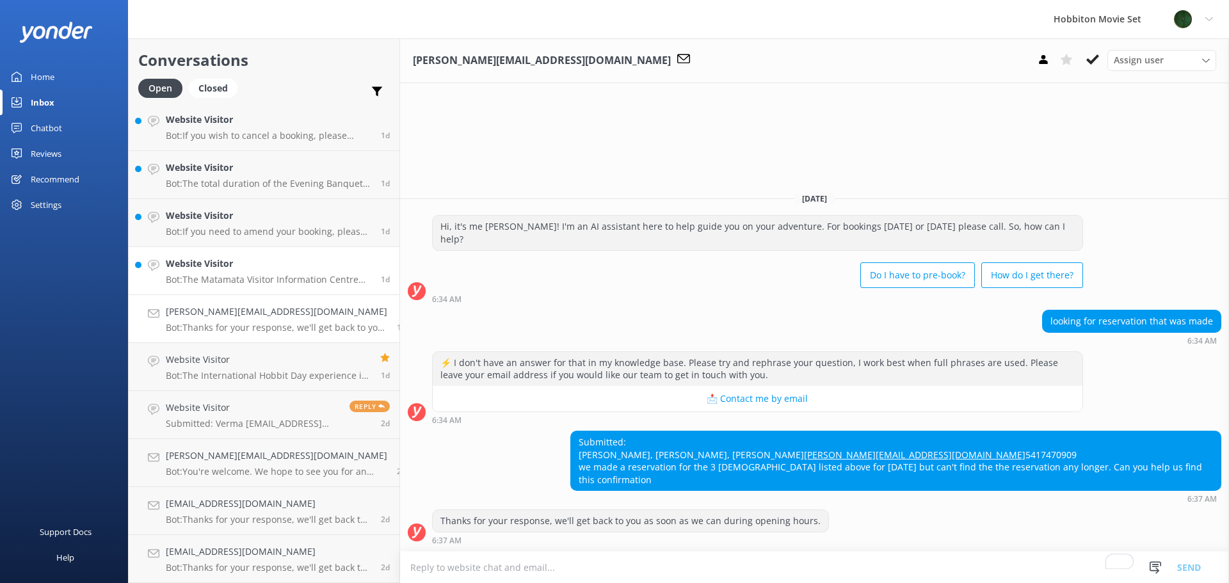
click at [195, 266] on h4 "Website Visitor" at bounding box center [268, 264] width 205 height 14
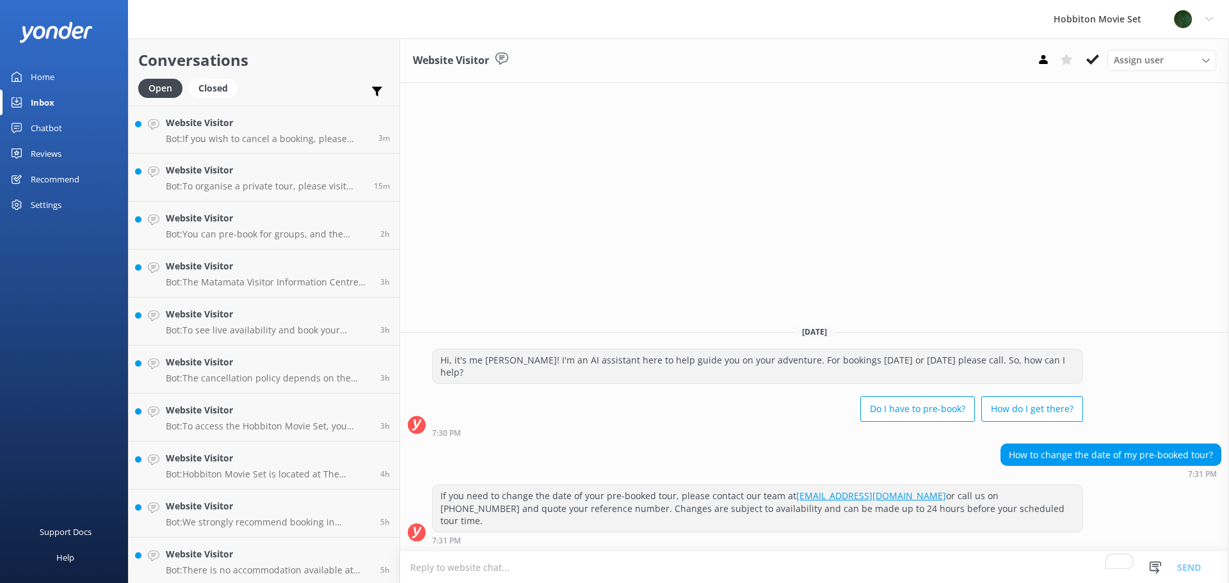
scroll to position [1155, 0]
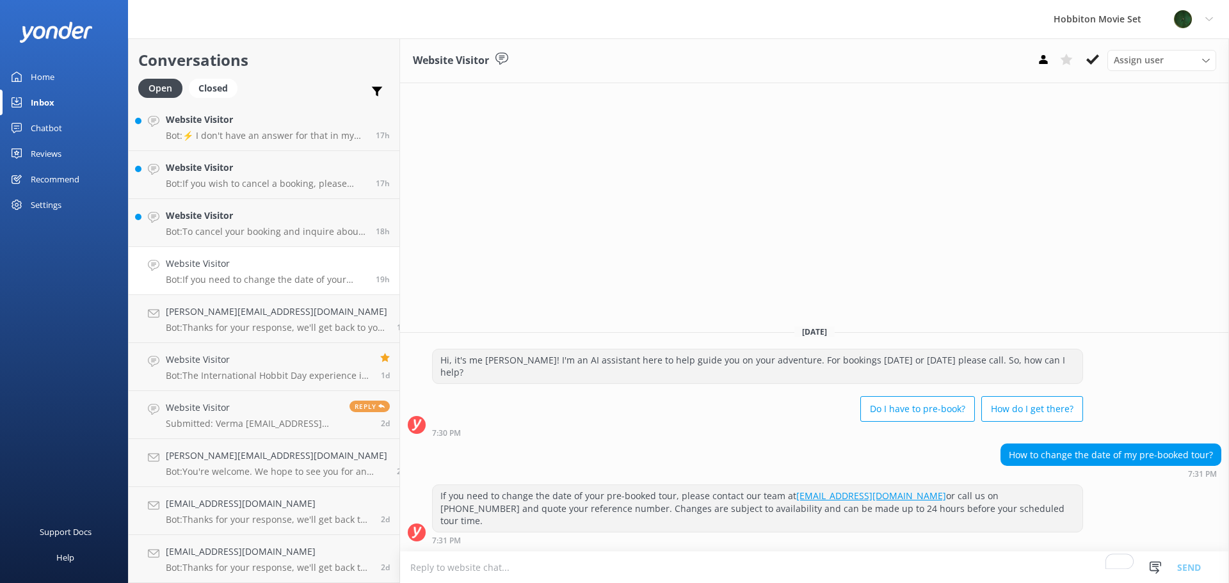
click at [1091, 60] on icon at bounding box center [1092, 59] width 13 height 13
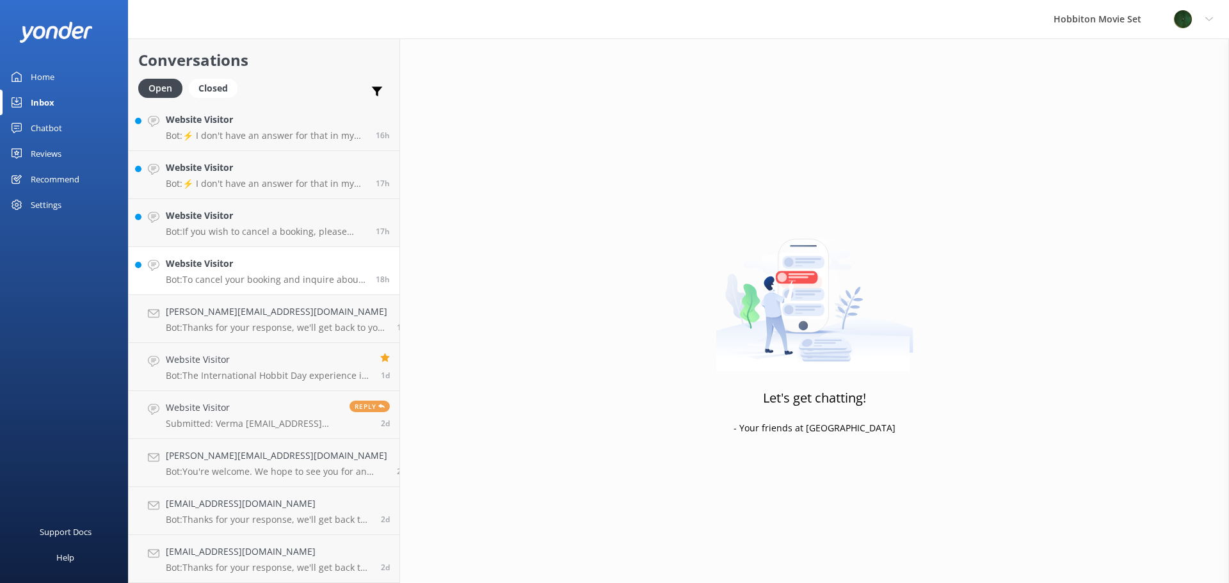
scroll to position [1107, 0]
click at [233, 276] on p "Bot: To cancel your booking and inquire about a refund, please contact our rese…" at bounding box center [266, 280] width 200 height 12
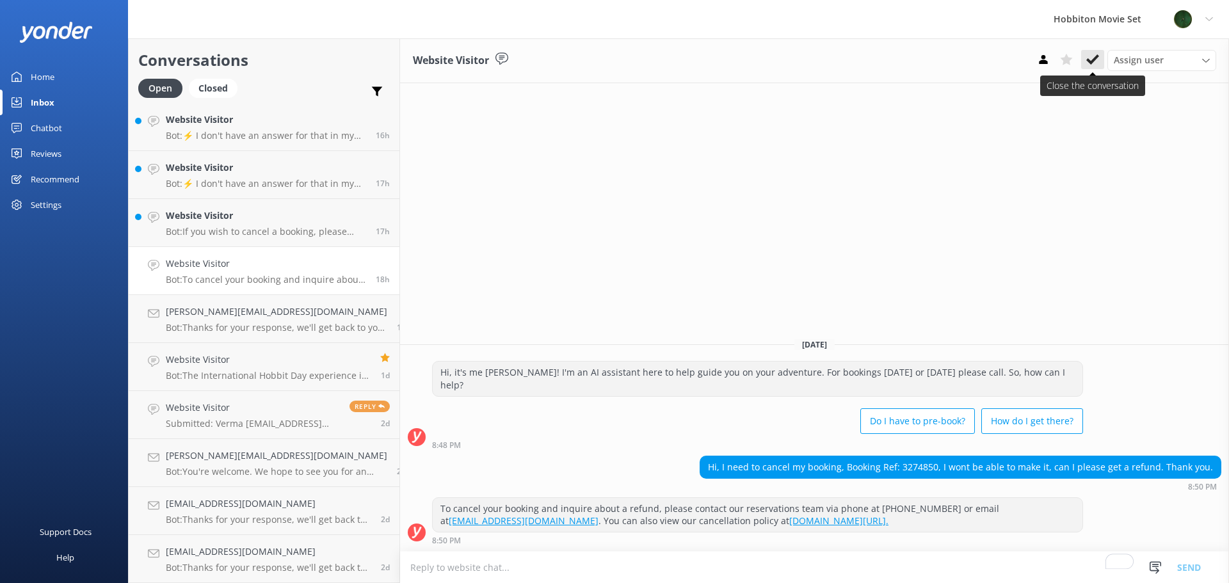
click at [1098, 65] on icon at bounding box center [1092, 59] width 13 height 13
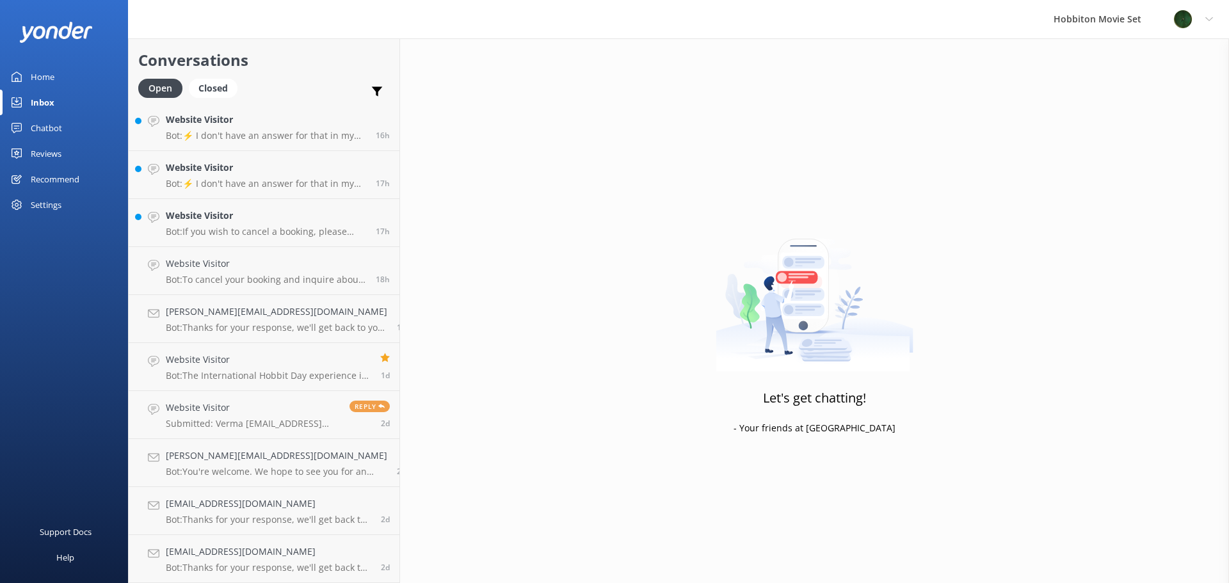
scroll to position [1059, 0]
click at [240, 268] on h4 "Website Visitor" at bounding box center [266, 264] width 200 height 14
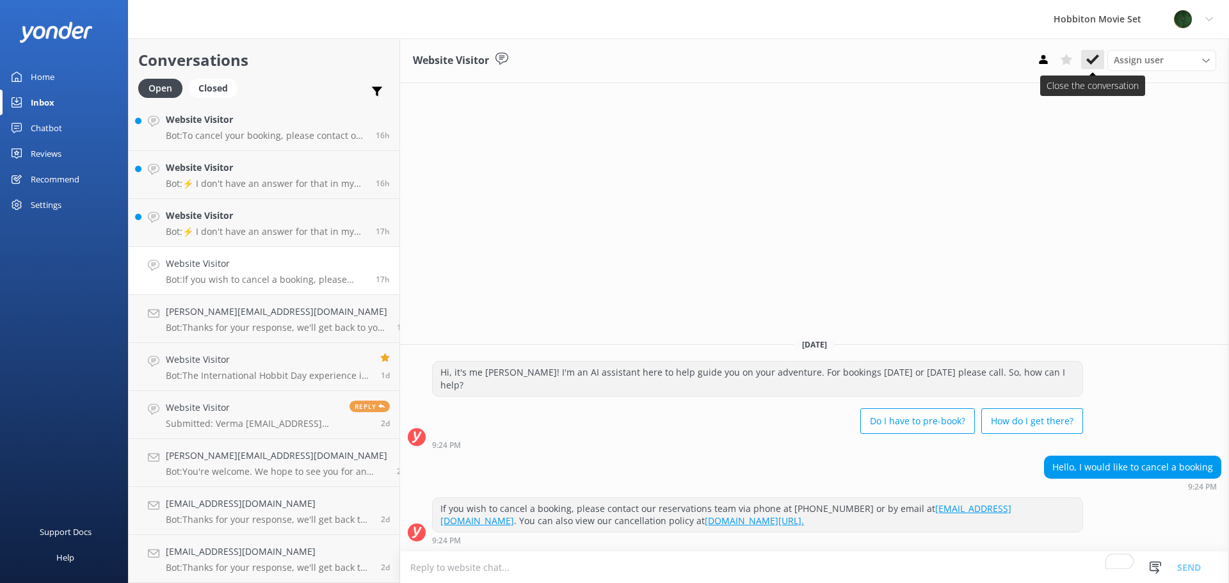
click at [1092, 63] on use at bounding box center [1092, 59] width 13 height 10
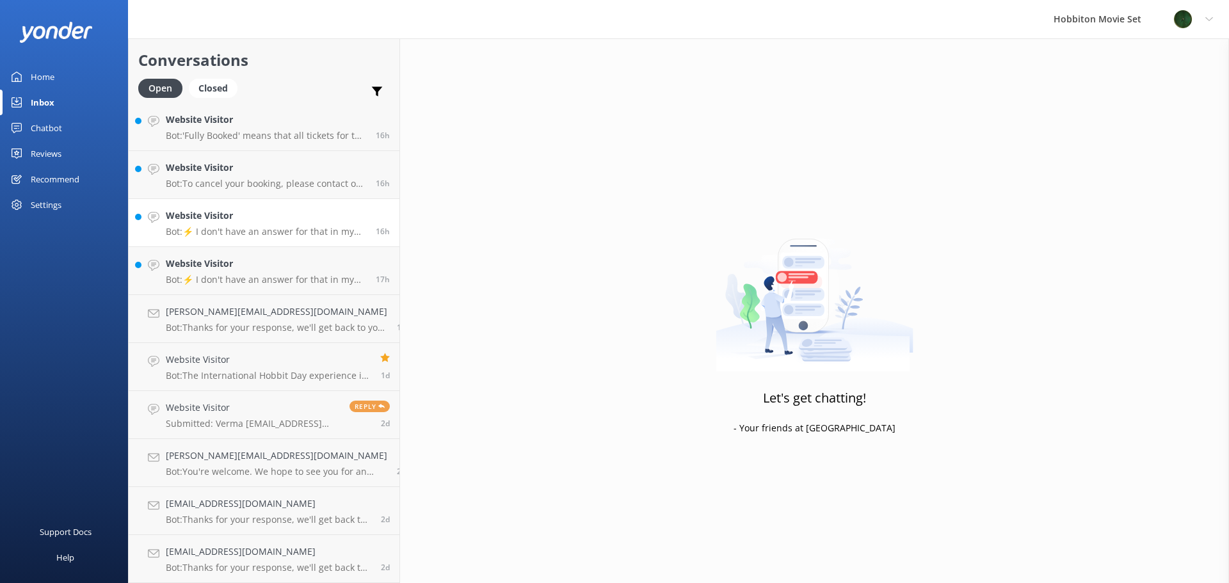
scroll to position [1011, 0]
click at [252, 275] on p "Bot: ⚡ I don't have an answer for that in my knowledge base. Please try and rep…" at bounding box center [266, 280] width 200 height 12
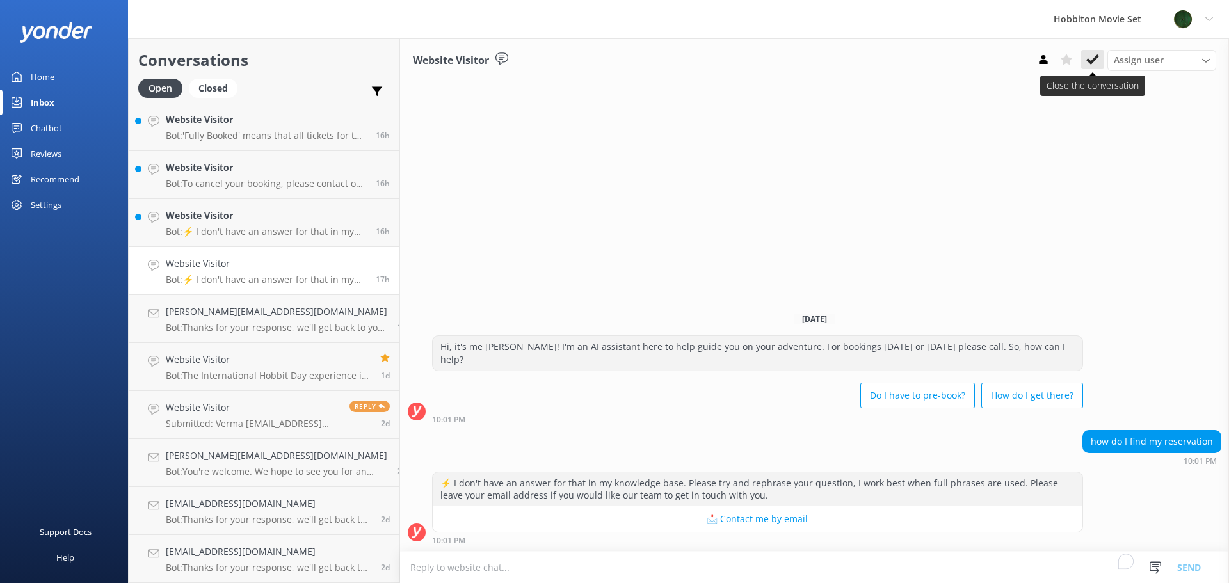
click at [1096, 65] on icon at bounding box center [1092, 59] width 13 height 13
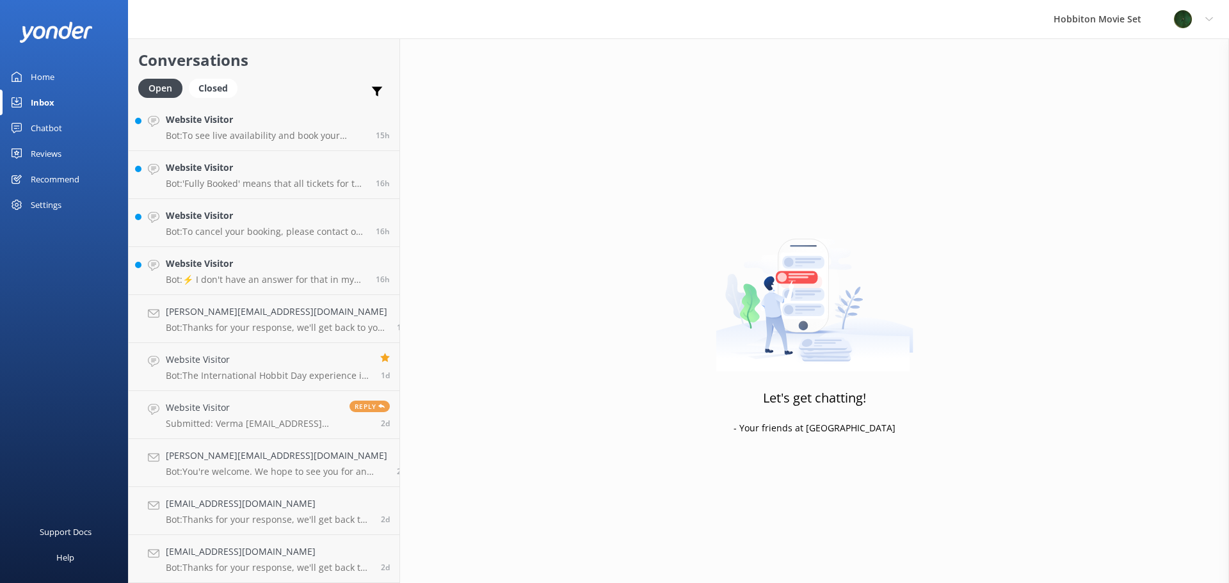
scroll to position [963, 0]
click at [248, 273] on div "Website Visitor Bot: ⚡ I don't have an answer for that in my knowledge base. Pl…" at bounding box center [266, 271] width 200 height 28
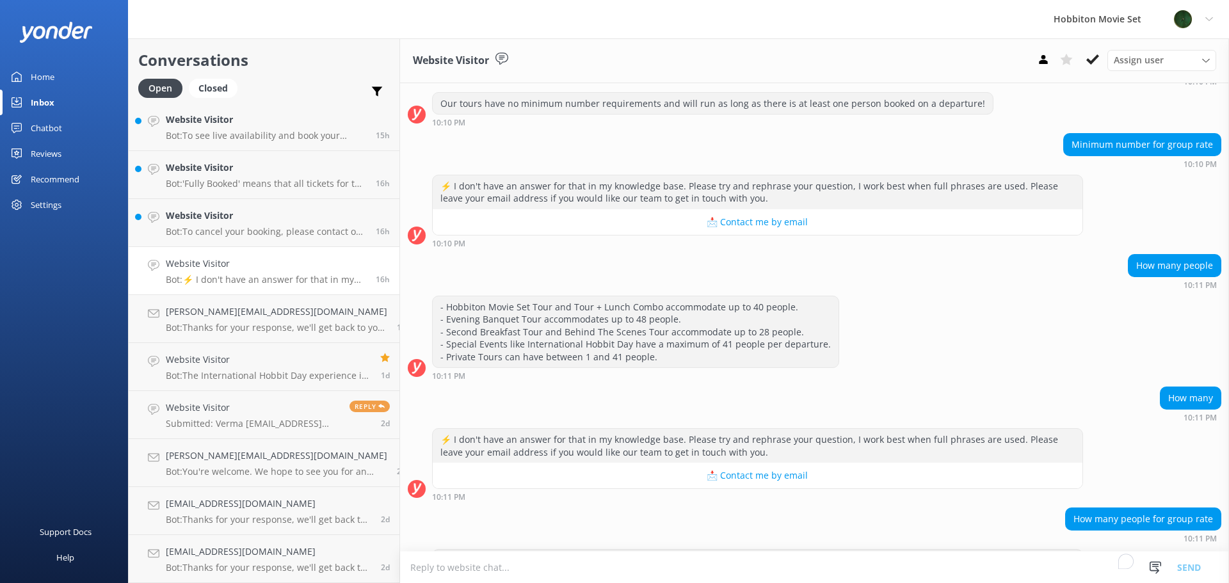
scroll to position [308, 0]
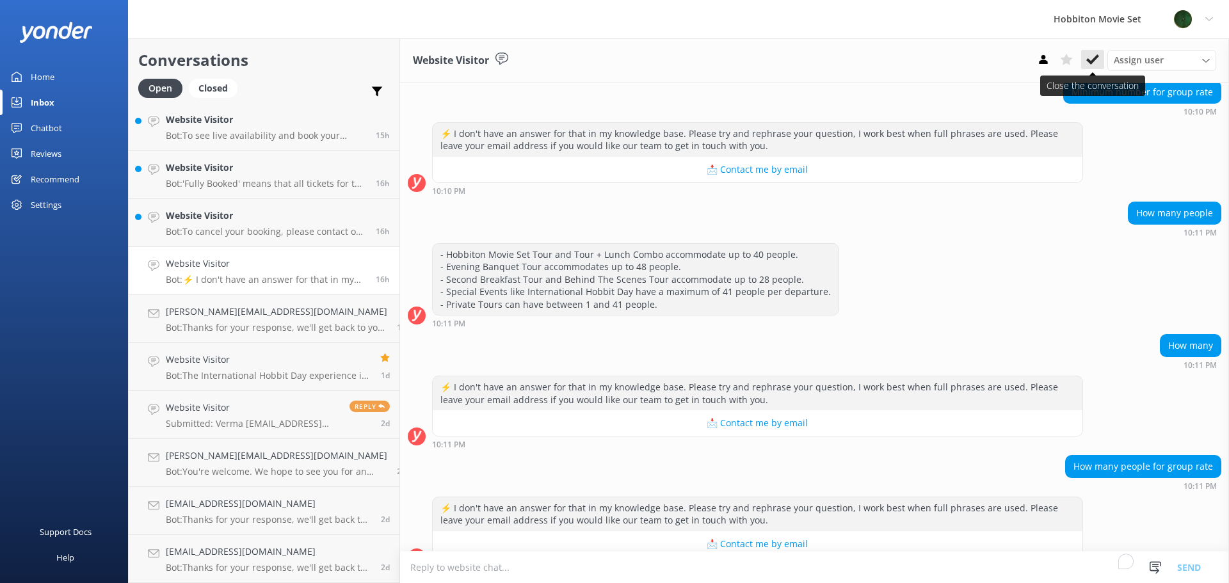
click at [1098, 61] on icon at bounding box center [1092, 59] width 13 height 13
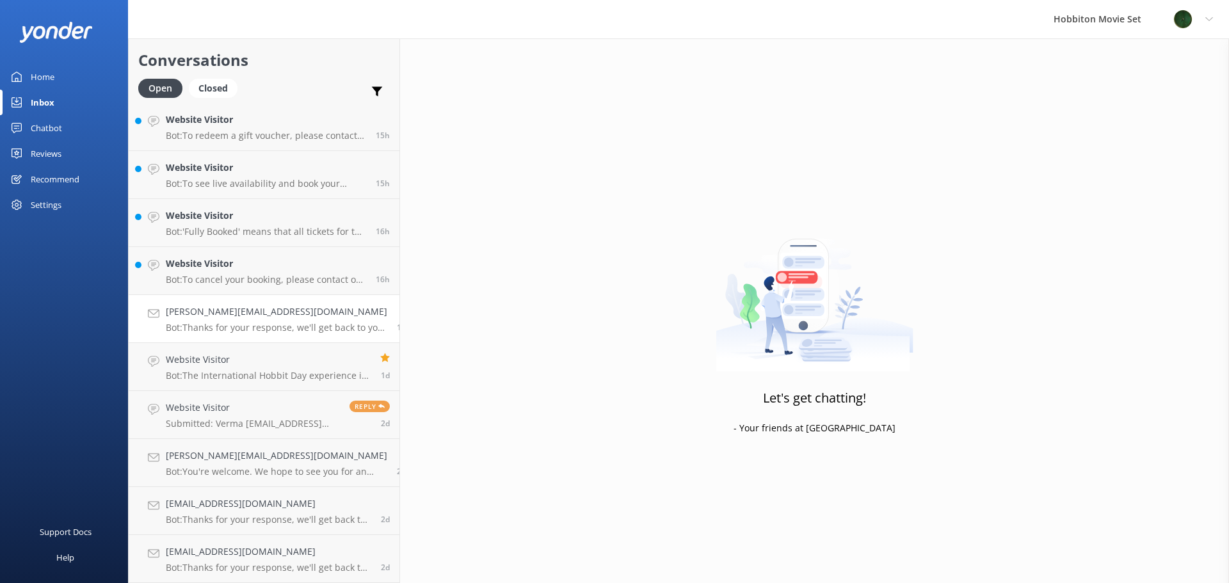
scroll to position [915, 0]
click at [257, 278] on p "Bot: To cancel your booking, please contact our reservations team via phone at …" at bounding box center [266, 280] width 200 height 12
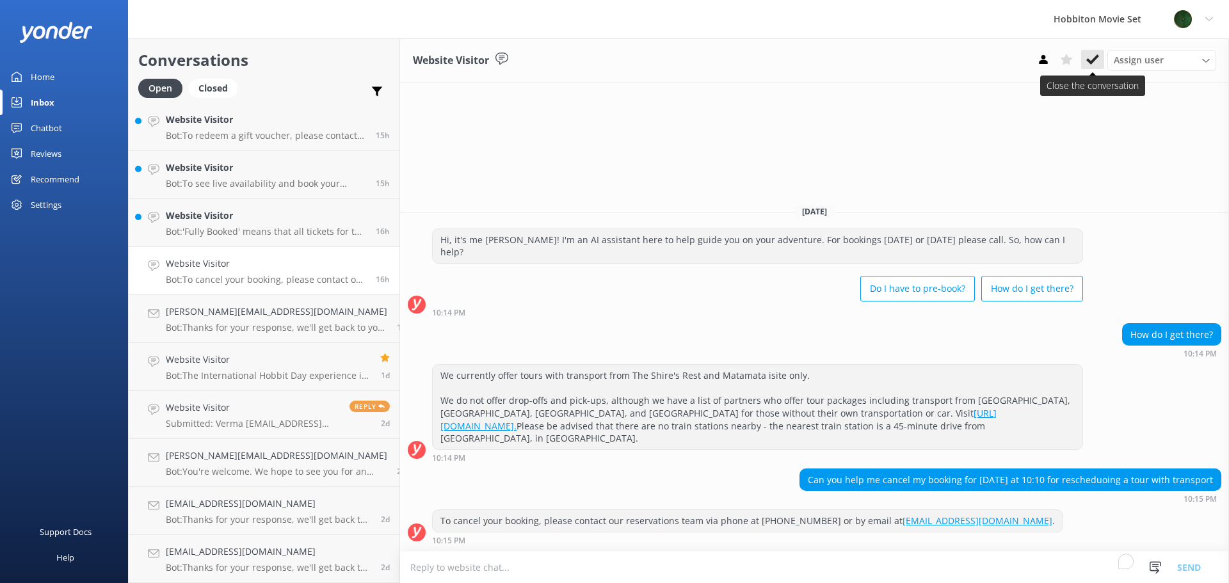
click at [1091, 55] on icon at bounding box center [1092, 59] width 13 height 13
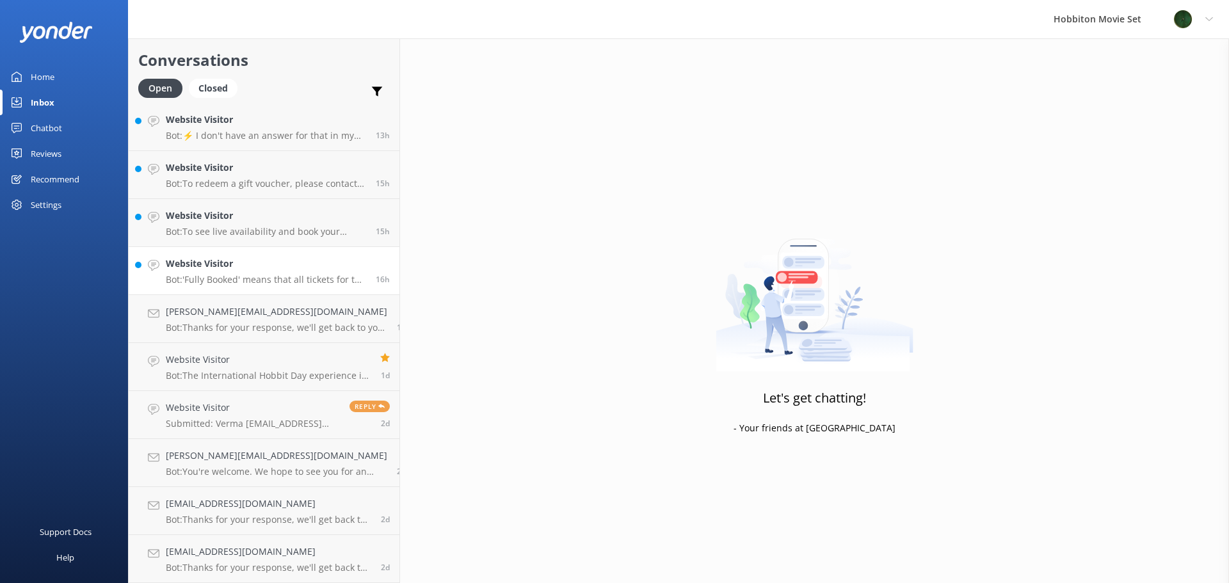
scroll to position [867, 0]
click at [229, 268] on h4 "Website Visitor" at bounding box center [266, 264] width 200 height 14
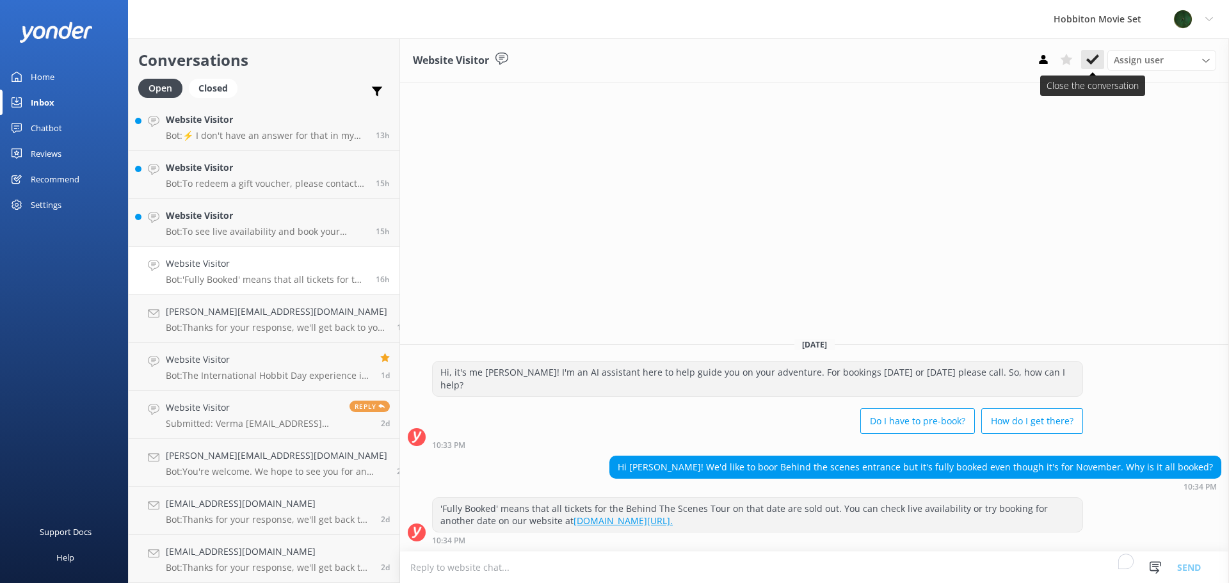
click at [1091, 61] on icon at bounding box center [1092, 59] width 13 height 13
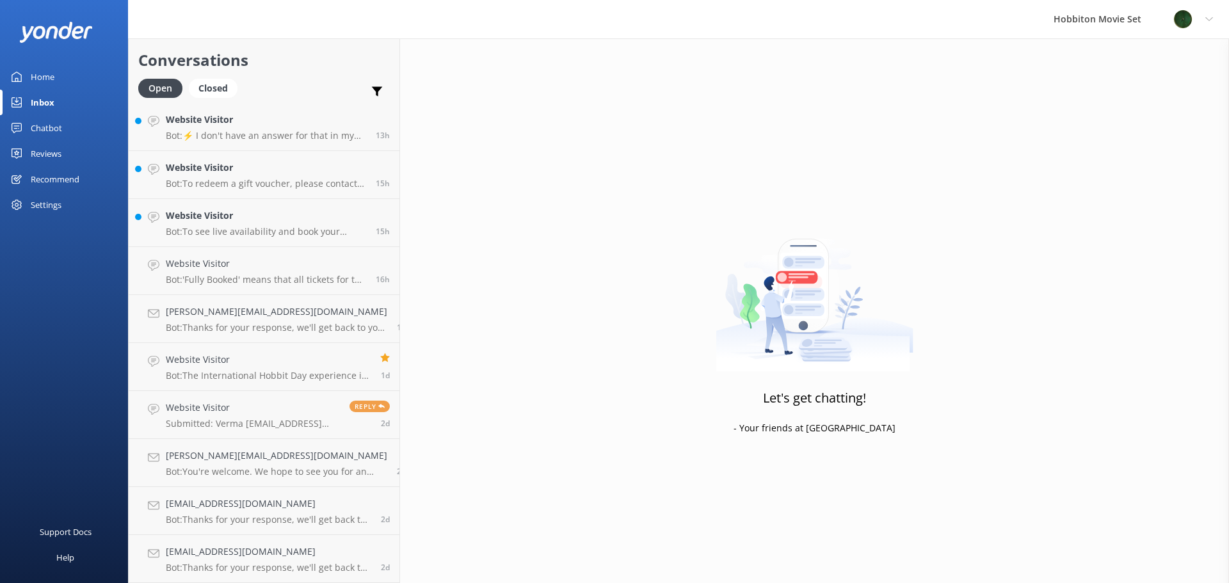
scroll to position [819, 0]
click at [239, 276] on p "Bot: To see live availability and book your Hobbiton tour, please visit www.hob…" at bounding box center [266, 280] width 200 height 12
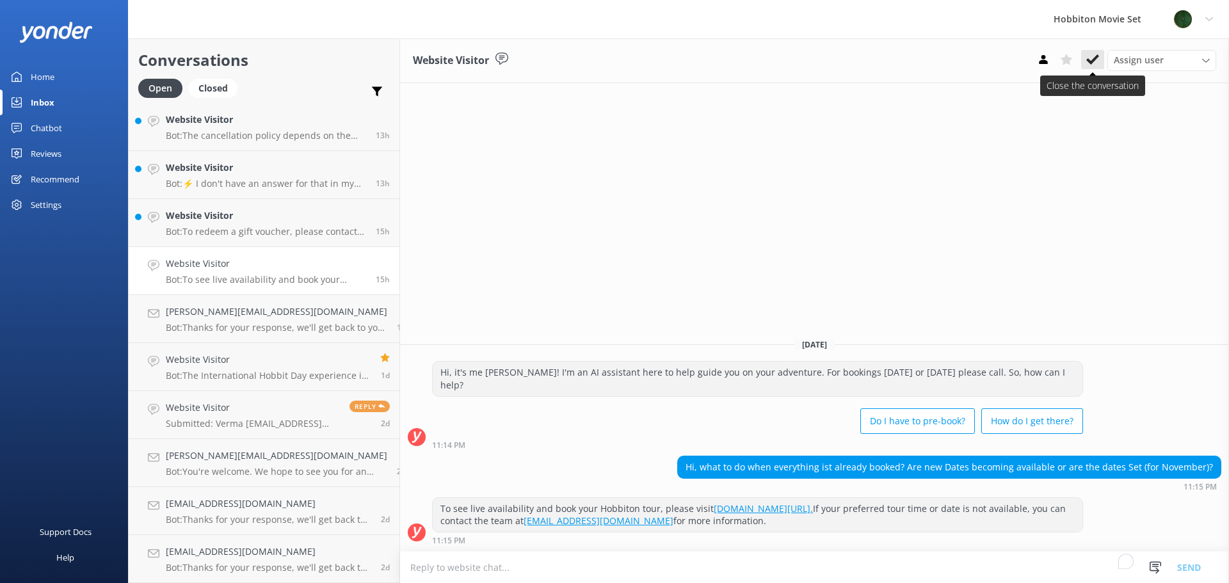
click at [1096, 61] on icon at bounding box center [1092, 59] width 13 height 13
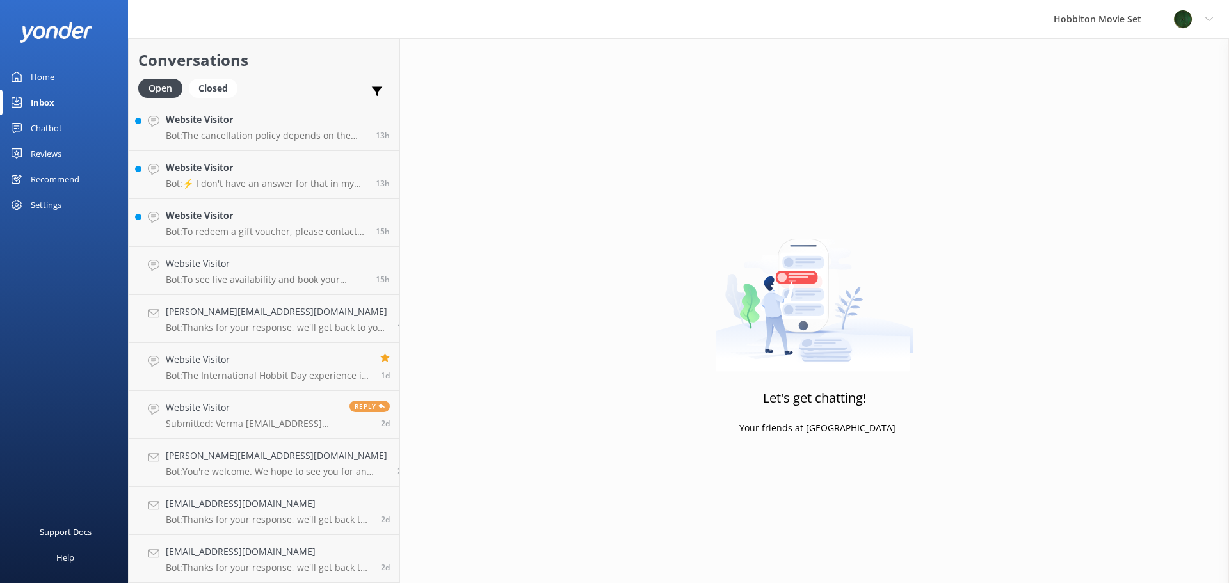
scroll to position [771, 0]
click at [250, 256] on link "Website Visitor Bot: To redeem a gift voucher, please contact our Reservations …" at bounding box center [264, 271] width 271 height 48
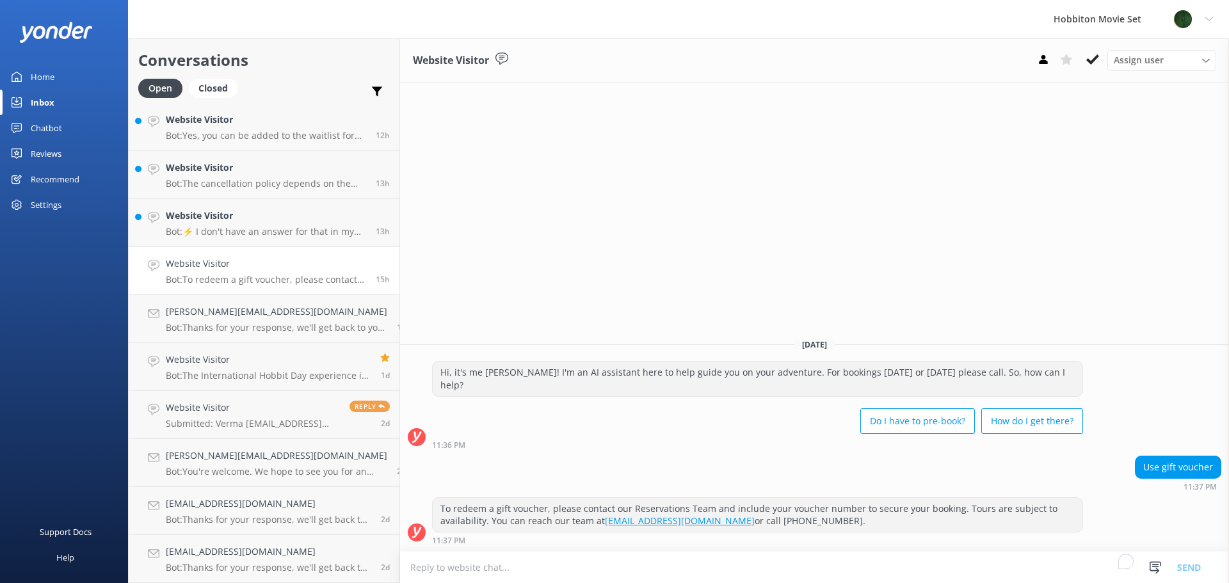
click at [1094, 63] on icon at bounding box center [1092, 59] width 13 height 13
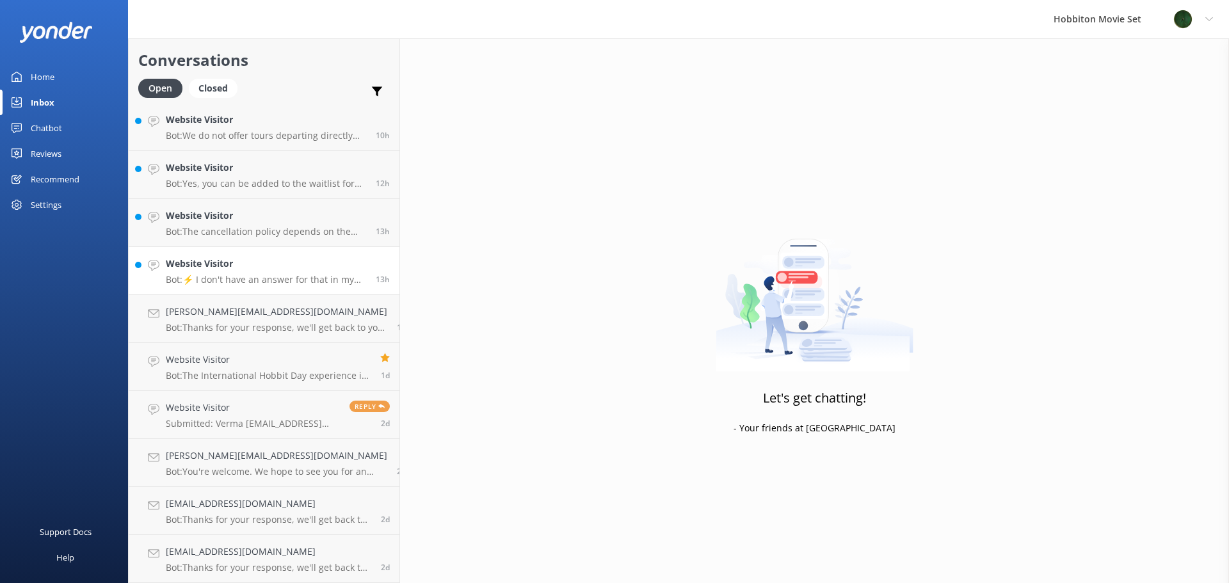
scroll to position [723, 0]
click at [220, 257] on h4 "Website Visitor" at bounding box center [266, 264] width 200 height 14
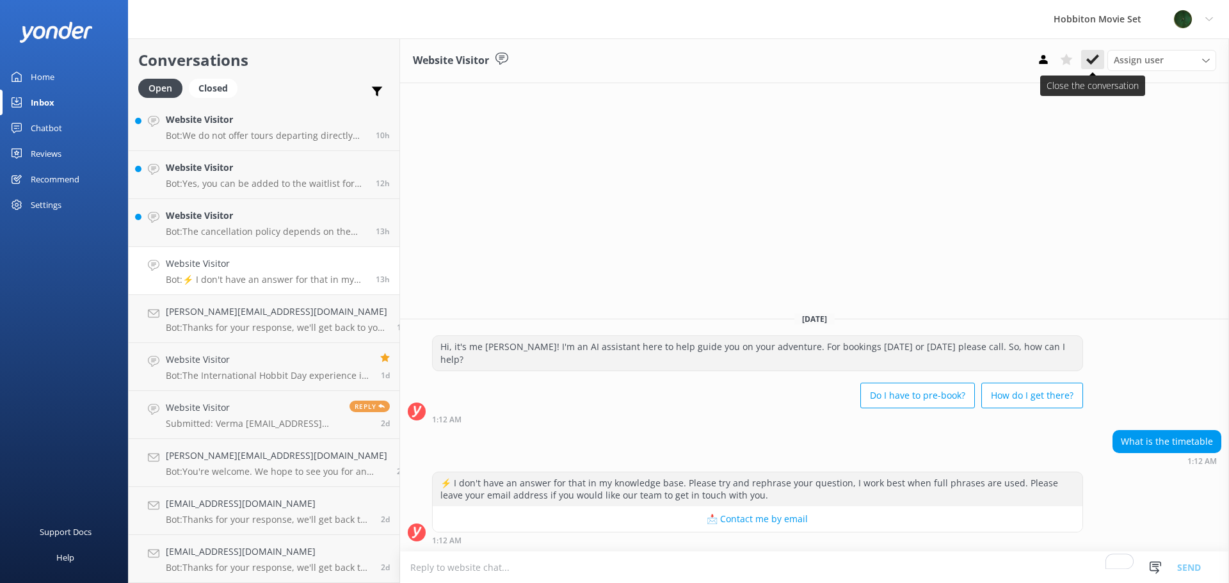
click at [1095, 63] on icon at bounding box center [1092, 59] width 13 height 13
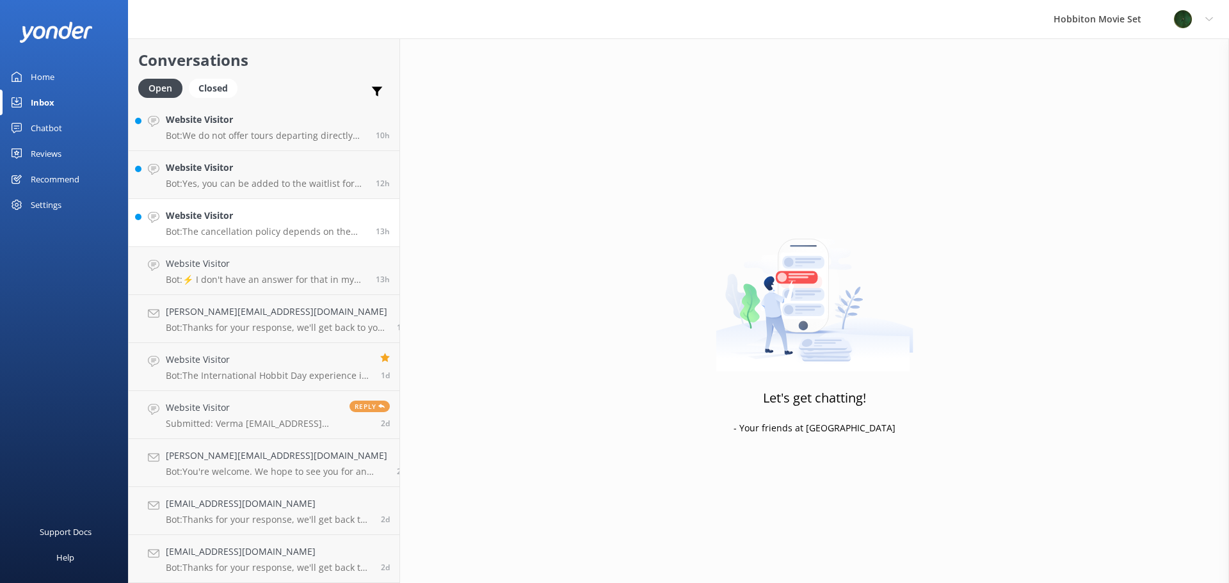
scroll to position [675, 0]
drag, startPoint x: 273, startPoint y: 275, endPoint x: 278, endPoint y: 271, distance: 6.6
click at [273, 275] on p "Bot: The cancellation policy depends on the tour product you have booked: - Hob…" at bounding box center [266, 280] width 200 height 12
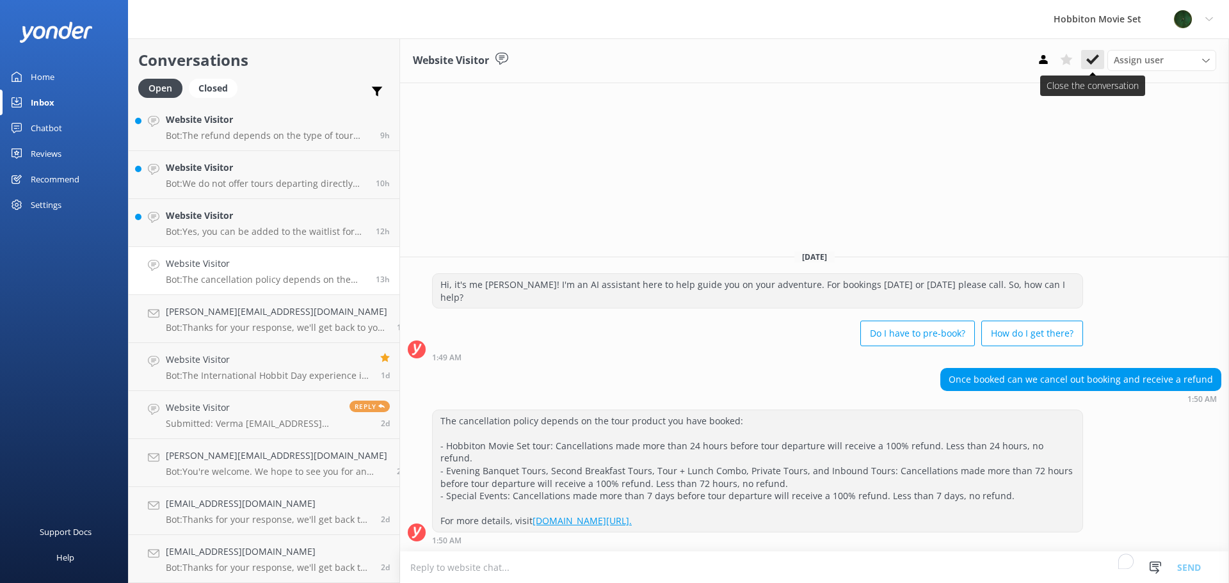
click at [1097, 59] on icon at bounding box center [1092, 59] width 13 height 13
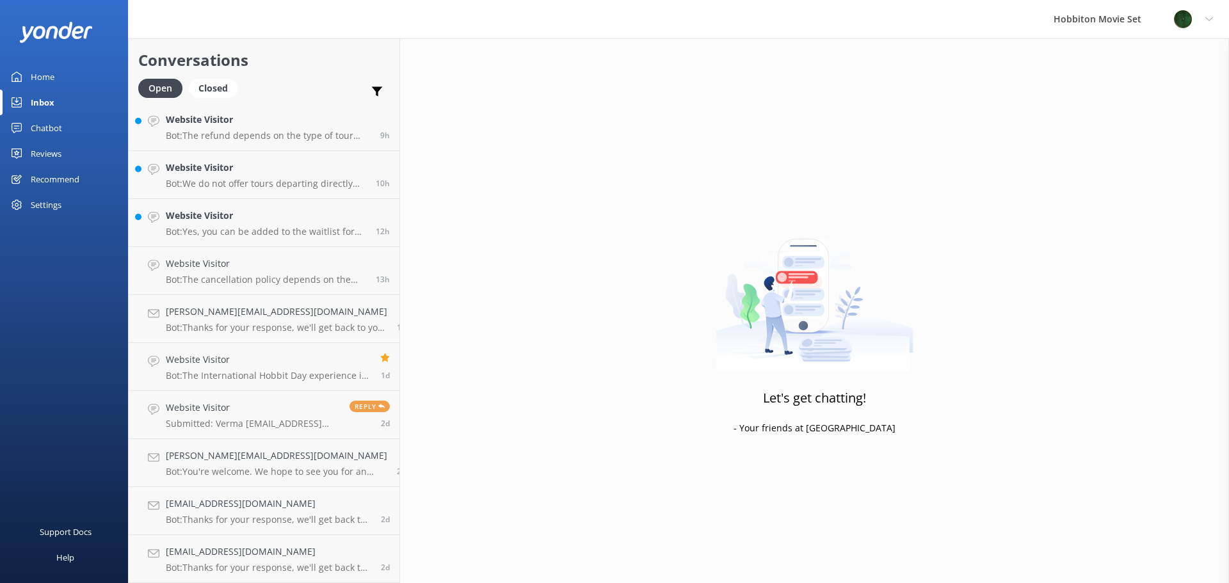
scroll to position [627, 0]
click at [271, 287] on link "Website Visitor Bot: Yes, you can be added to the waitlist for the Evening Banq…" at bounding box center [264, 271] width 271 height 48
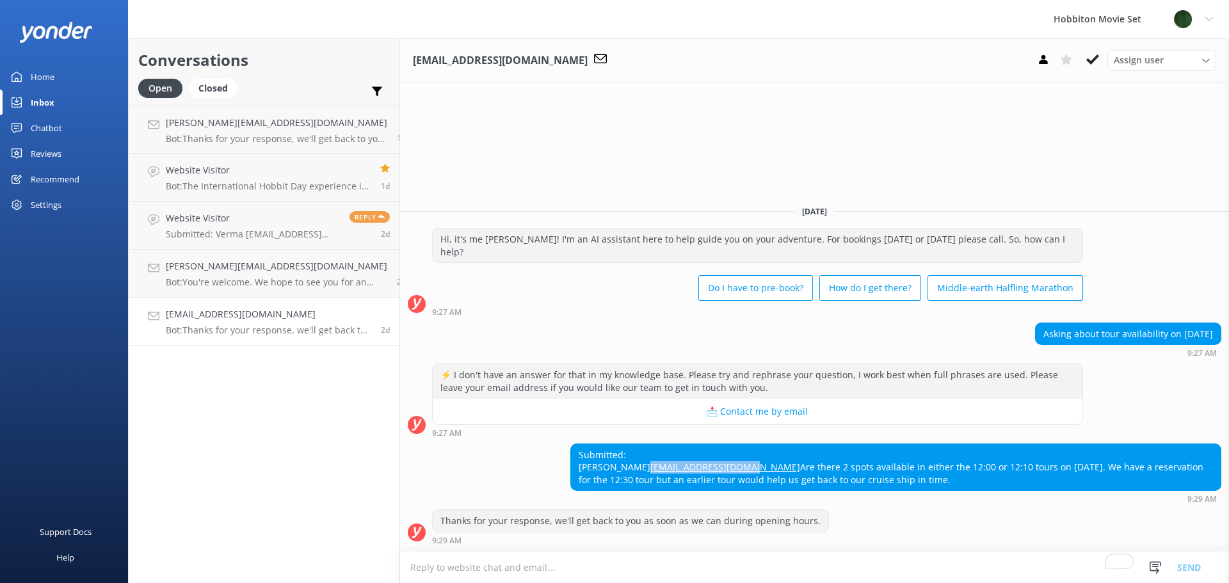
drag, startPoint x: 726, startPoint y: 482, endPoint x: 540, endPoint y: 465, distance: 187.0
click at [541, 465] on div "Submitted: Linda Manning lwmanning23@gmail.com Are there 2 spots available in e…" at bounding box center [814, 474] width 829 height 60
copy div "Are there 2 spots available in either the 12:00 or 12:10 tours on March 29, 202…"
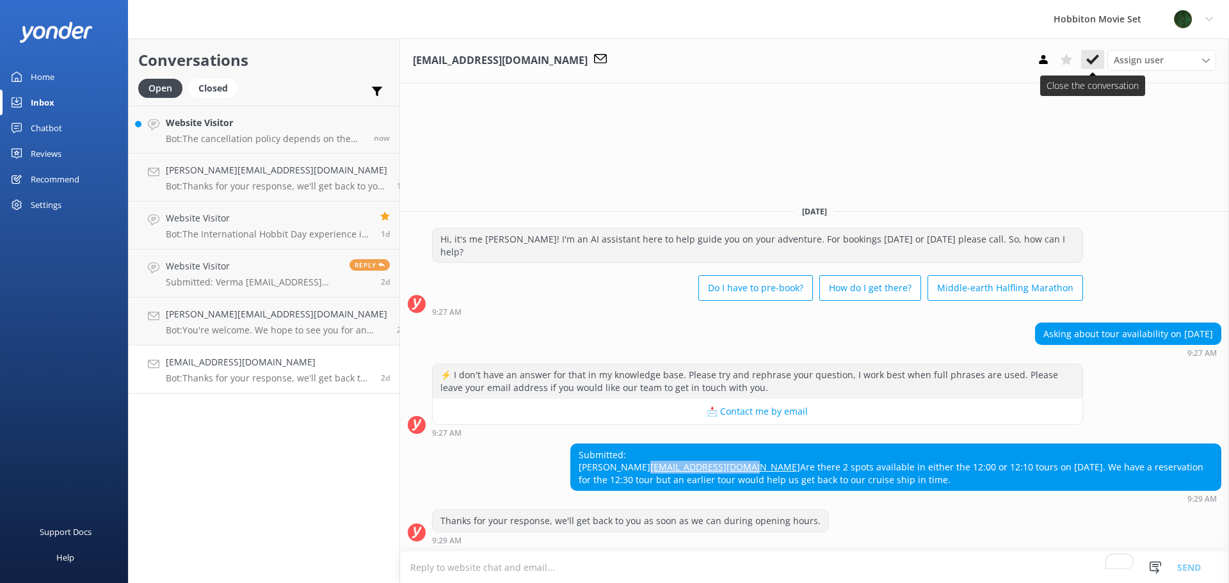
click at [1092, 63] on use at bounding box center [1092, 59] width 13 height 10
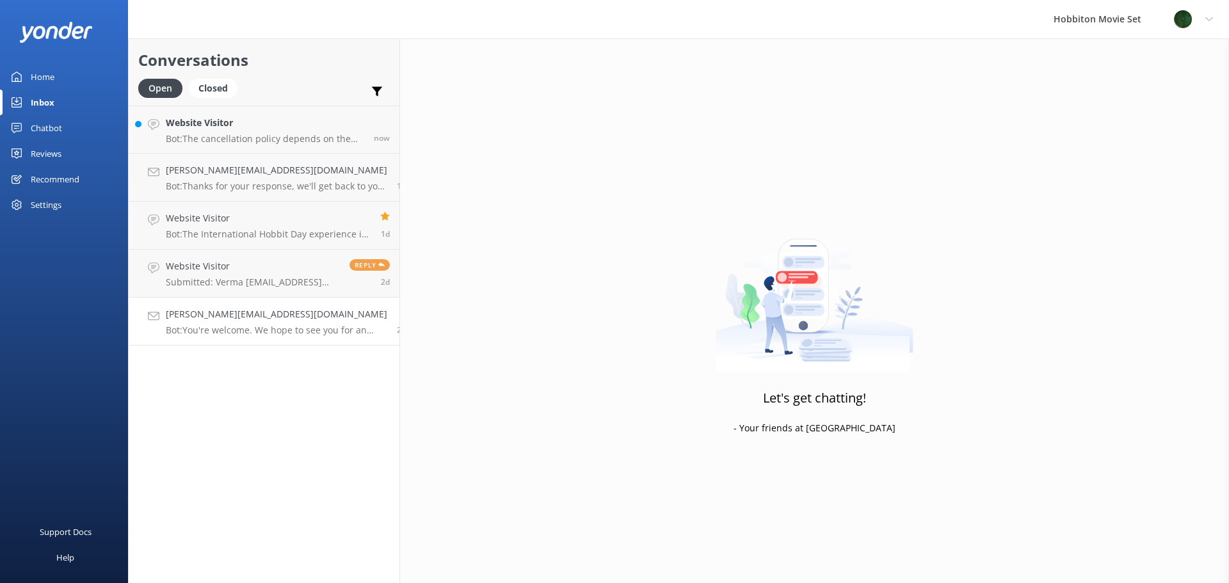
click at [298, 328] on p "Bot: You're welcome. We hope to see you for an adventure soon!" at bounding box center [276, 330] width 221 height 12
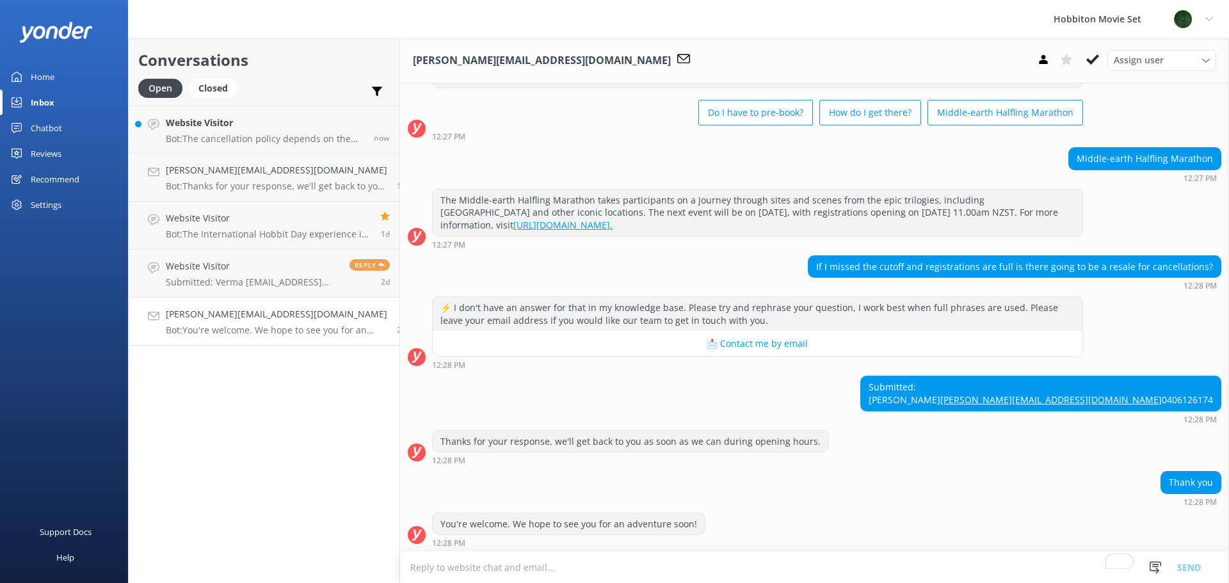
scroll to position [79, 0]
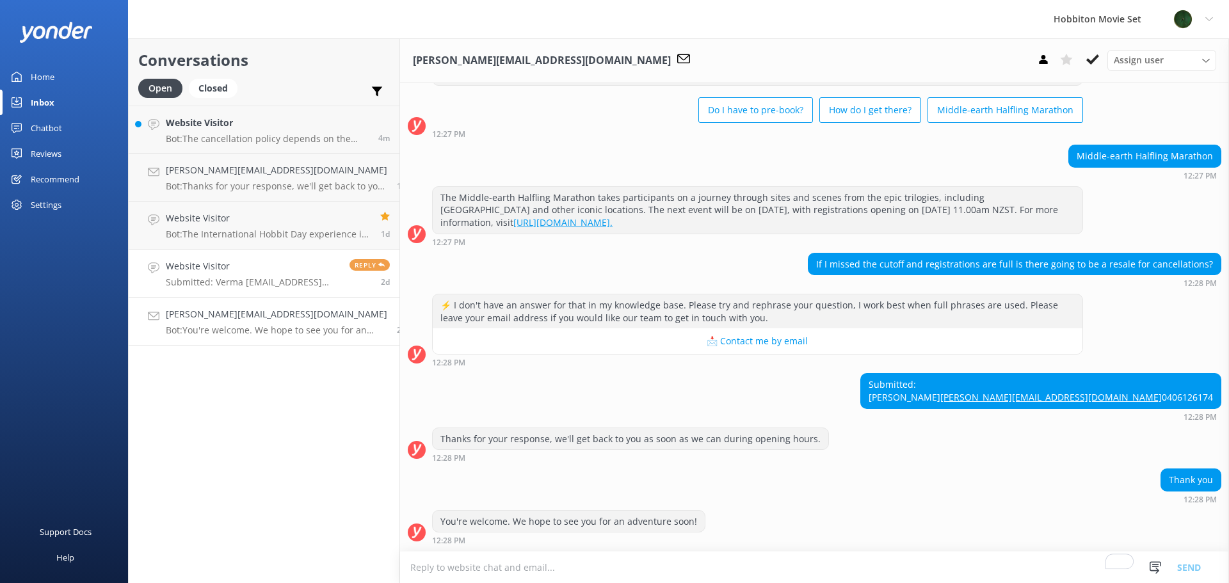
click at [300, 290] on link "Website Visitor Submitted: Verma pradeepvarma001@gmail.com Good morning, I had …" at bounding box center [264, 274] width 271 height 48
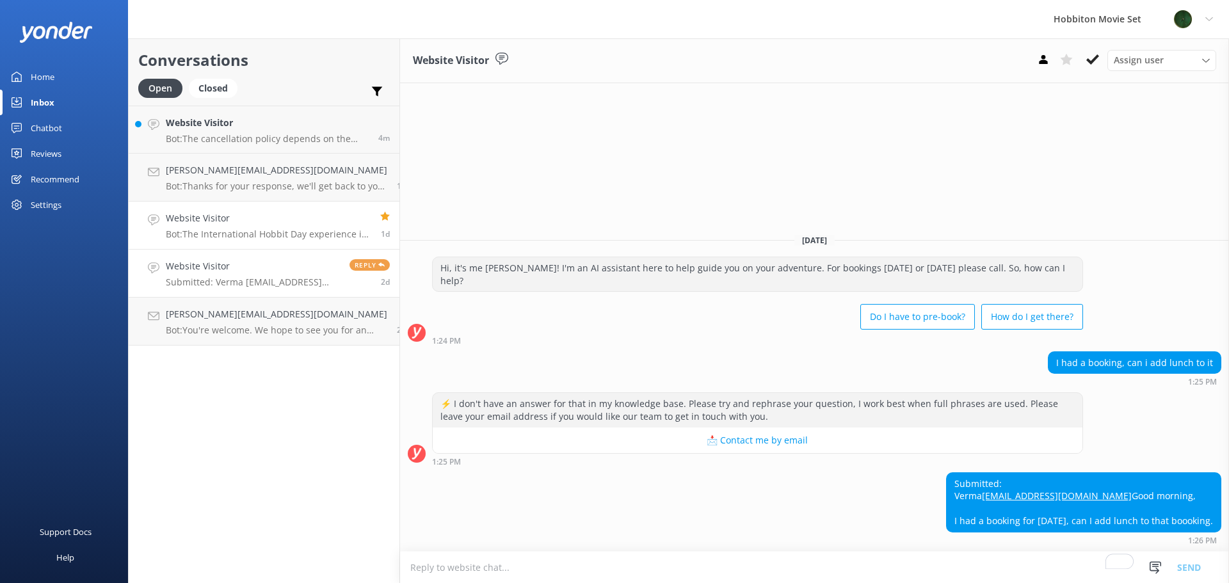
click at [221, 228] on div "Website Visitor Bot: The International Hobbit Day experience is 5.5 hours long …" at bounding box center [268, 225] width 205 height 28
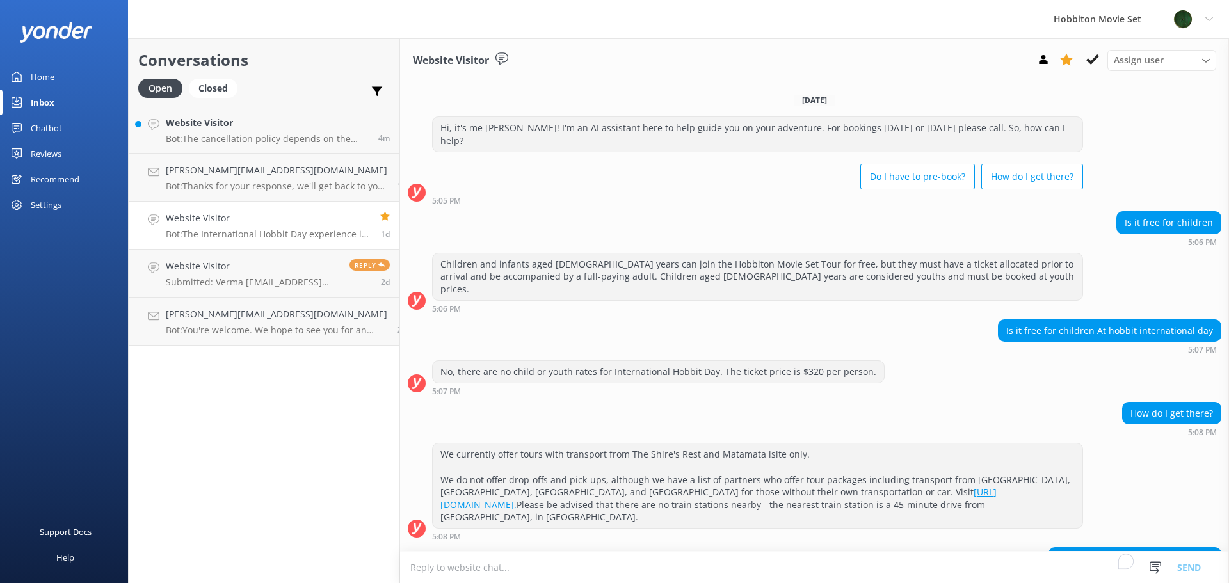
scroll to position [54, 0]
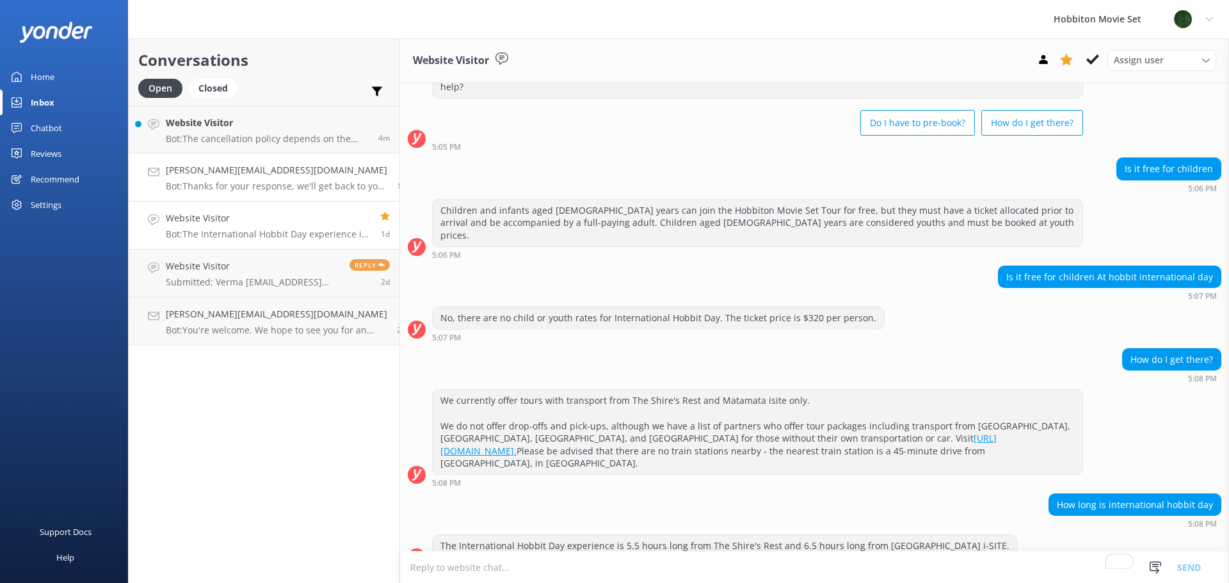
click at [231, 161] on link "[PERSON_NAME][EMAIL_ADDRESS][DOMAIN_NAME] Bot: Thanks for your response, we'll …" at bounding box center [264, 178] width 271 height 48
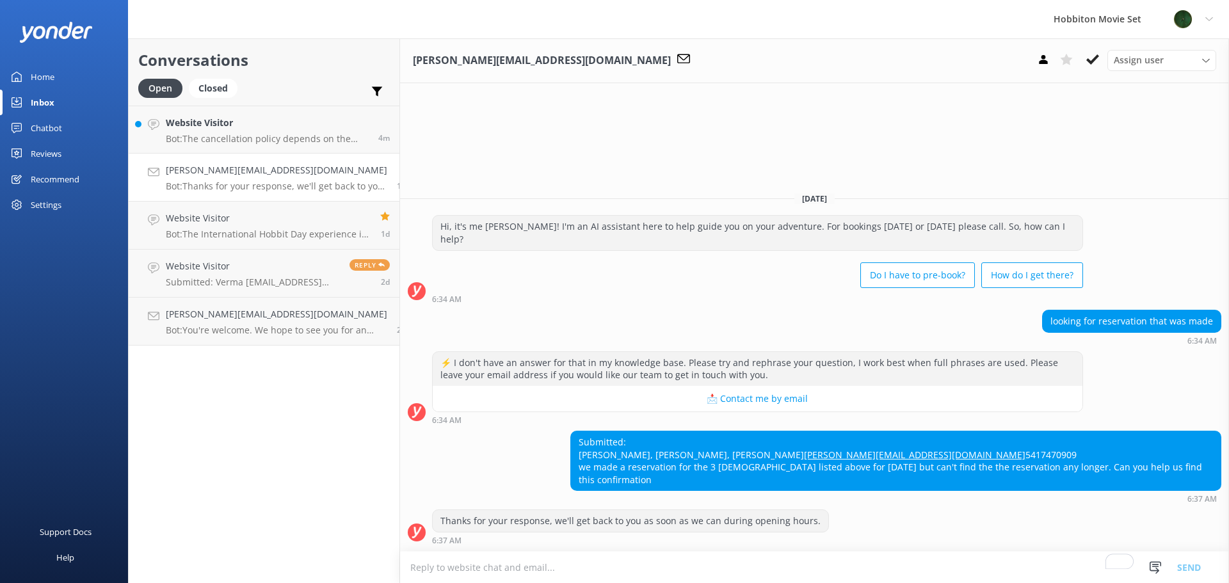
click at [771, 459] on div "Submitted: Lisa Nyberg, Sara Blackwell, Mary Ellen Dronzek carolyn@premiertrav.…" at bounding box center [896, 460] width 650 height 59
drag, startPoint x: 714, startPoint y: 453, endPoint x: 598, endPoint y: 457, distance: 115.3
click at [598, 457] on div "Submitted: Lisa Nyberg, Sara Blackwell, Mary Ellen Dronzek carolyn@premiertrav.…" at bounding box center [896, 460] width 650 height 59
copy link "[PERSON_NAME][EMAIL_ADDRESS][DOMAIN_NAME]"
click at [635, 431] on div "Submitted: Lisa Nyberg, Sara Blackwell, Mary Ellen Dronzek carolyn@premiertrav.…" at bounding box center [896, 460] width 650 height 59
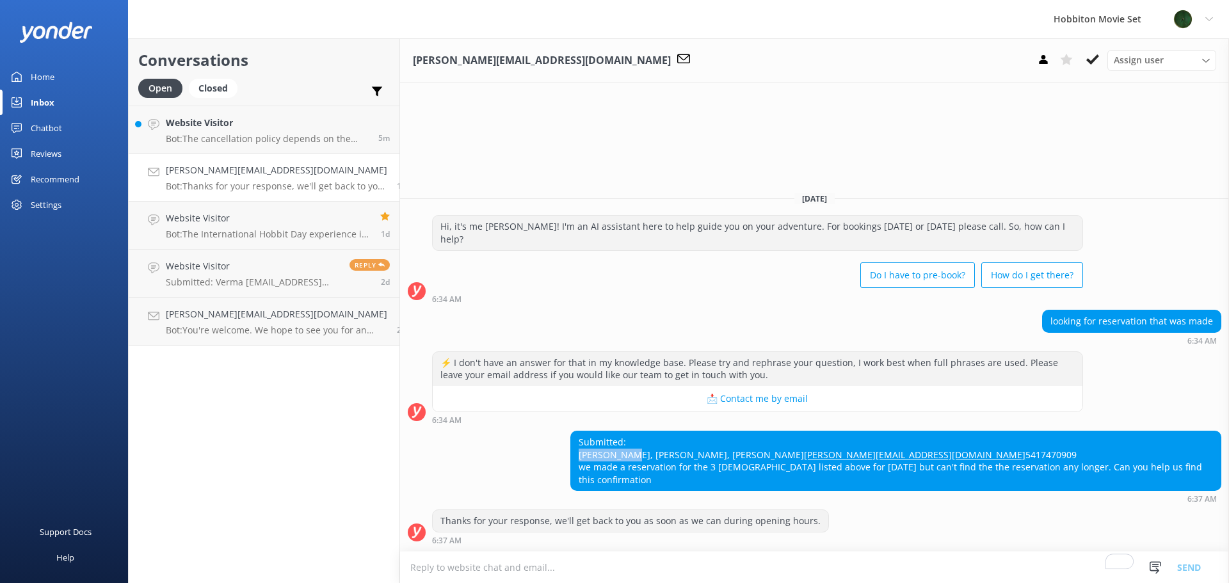
drag, startPoint x: 644, startPoint y: 443, endPoint x: 593, endPoint y: 440, distance: 51.3
click at [593, 440] on div "Submitted: Lisa Nyberg, Sara Blackwell, Mary Ellen Dronzek carolyn@premiertrav.…" at bounding box center [896, 460] width 650 height 59
copy div "Lisa Nyberg"
drag, startPoint x: 710, startPoint y: 440, endPoint x: 651, endPoint y: 440, distance: 58.9
click at [651, 440] on div "Submitted: Lisa Nyberg, Sara Blackwell, Mary Ellen Dronzek carolyn@premiertrav.…" at bounding box center [896, 460] width 650 height 59
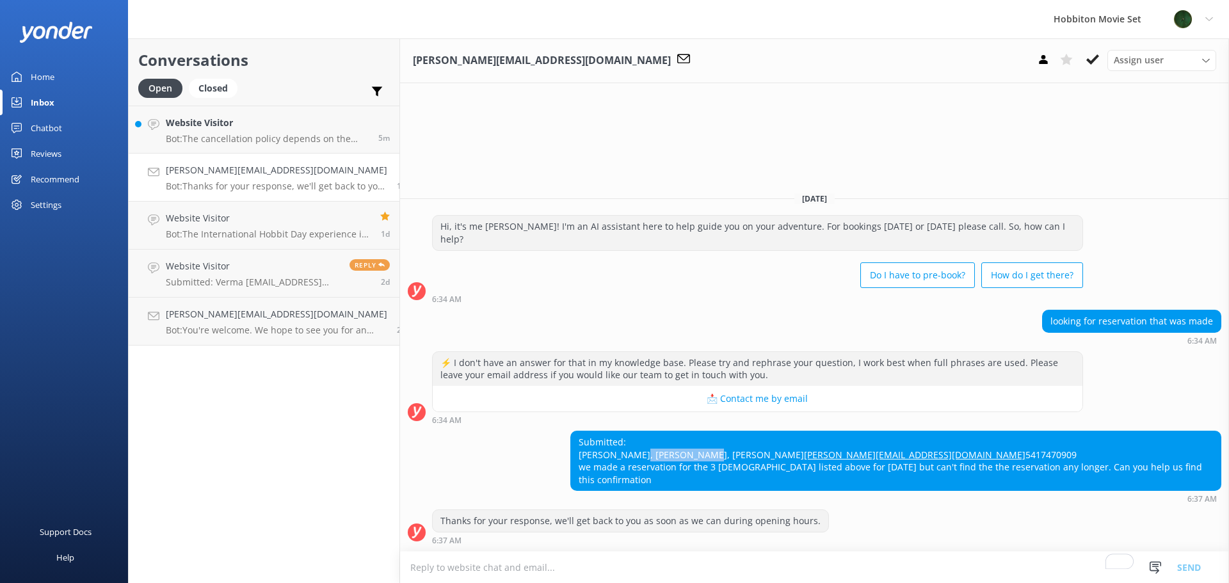
copy div "Sara Blackwell"
drag, startPoint x: 767, startPoint y: 445, endPoint x: 774, endPoint y: 445, distance: 7.1
click at [767, 445] on div "Submitted: Lisa Nyberg, Sara Blackwell, Mary Ellen Dronzek carolyn@premiertrav.…" at bounding box center [896, 460] width 650 height 59
drag, startPoint x: 650, startPoint y: 465, endPoint x: 589, endPoint y: 464, distance: 61.5
click at [591, 467] on div "Submitted: Lisa Nyberg, Sara Blackwell, Mary Ellen Dronzek carolyn@premiertrav.…" at bounding box center [896, 460] width 650 height 59
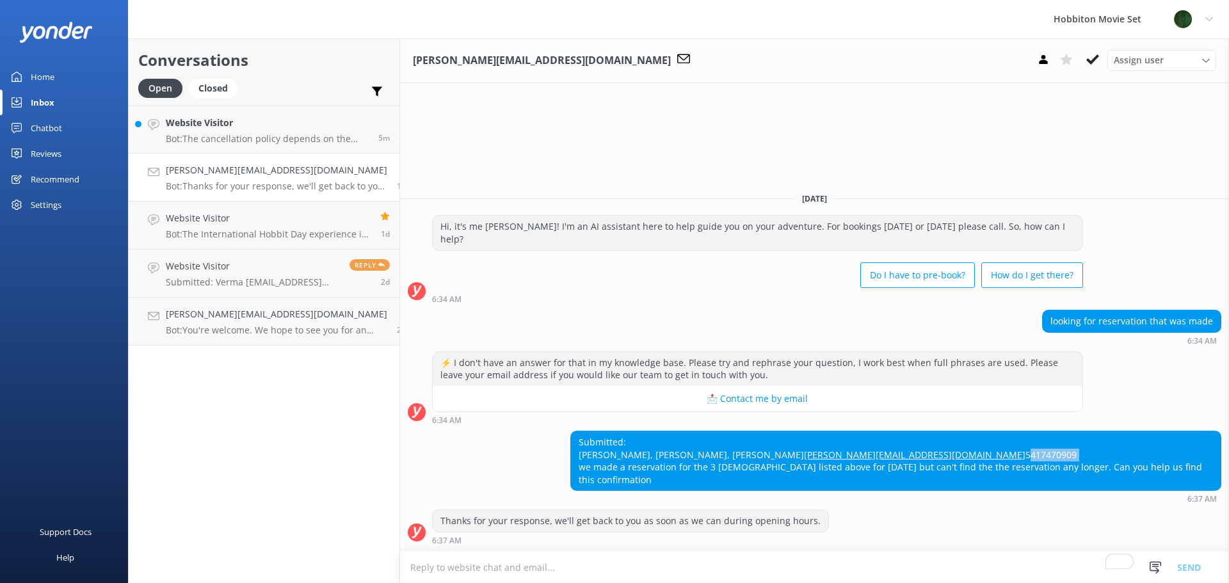
copy div "5417470909"
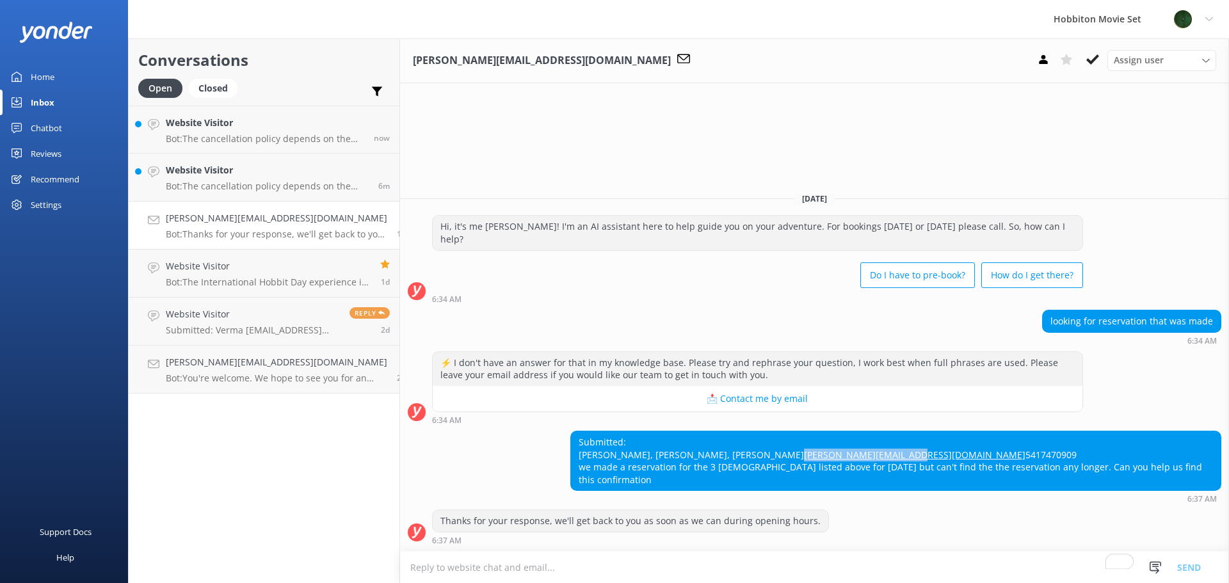
drag, startPoint x: 723, startPoint y: 460, endPoint x: 596, endPoint y: 454, distance: 126.2
click at [596, 454] on div "Submitted: Lisa Nyberg, Sara Blackwell, Mary Ellen Dronzek carolyn@premiertrav.…" at bounding box center [896, 460] width 650 height 59
copy link "[PERSON_NAME][EMAIL_ADDRESS][DOMAIN_NAME]"
drag, startPoint x: 775, startPoint y: 473, endPoint x: 721, endPoint y: 481, distance: 54.4
click at [775, 473] on div "Submitted: Lisa Nyberg, Sara Blackwell, Mary Ellen Dronzek carolyn@premiertrav.…" at bounding box center [896, 460] width 650 height 59
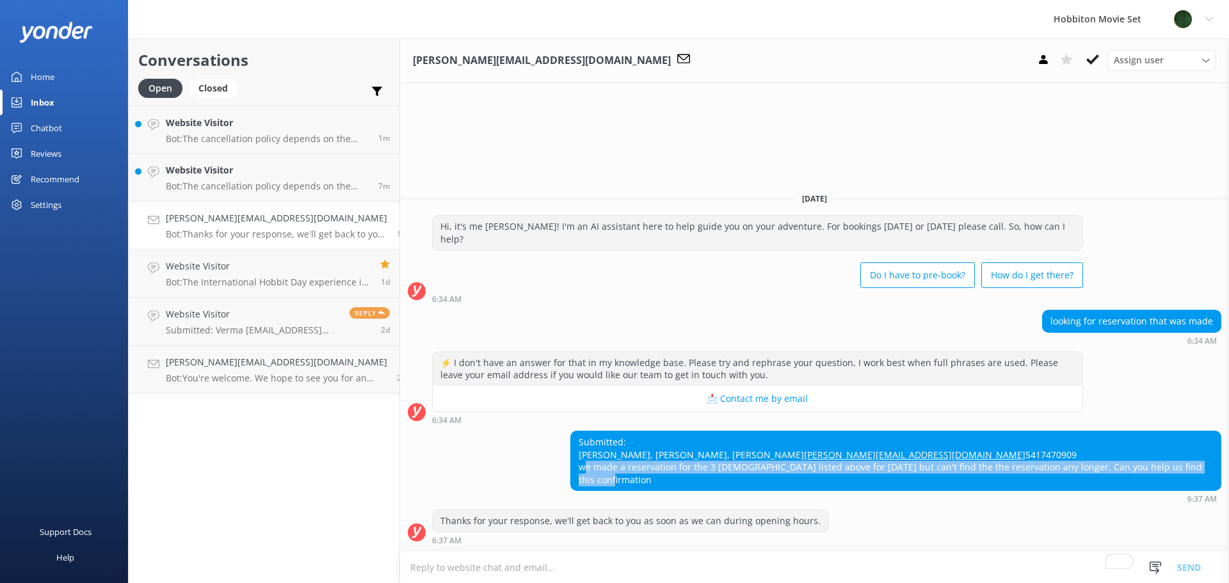
drag, startPoint x: 600, startPoint y: 481, endPoint x: 1217, endPoint y: 480, distance: 616.3
click at [1217, 480] on div "Submitted: Lisa Nyberg, Sara Blackwell, Mary Ellen Dronzek carolyn@premiertrav.…" at bounding box center [896, 460] width 650 height 59
copy div "we made a reservation for the 3 ladies listed above for Oct. 29th but can't fin…"
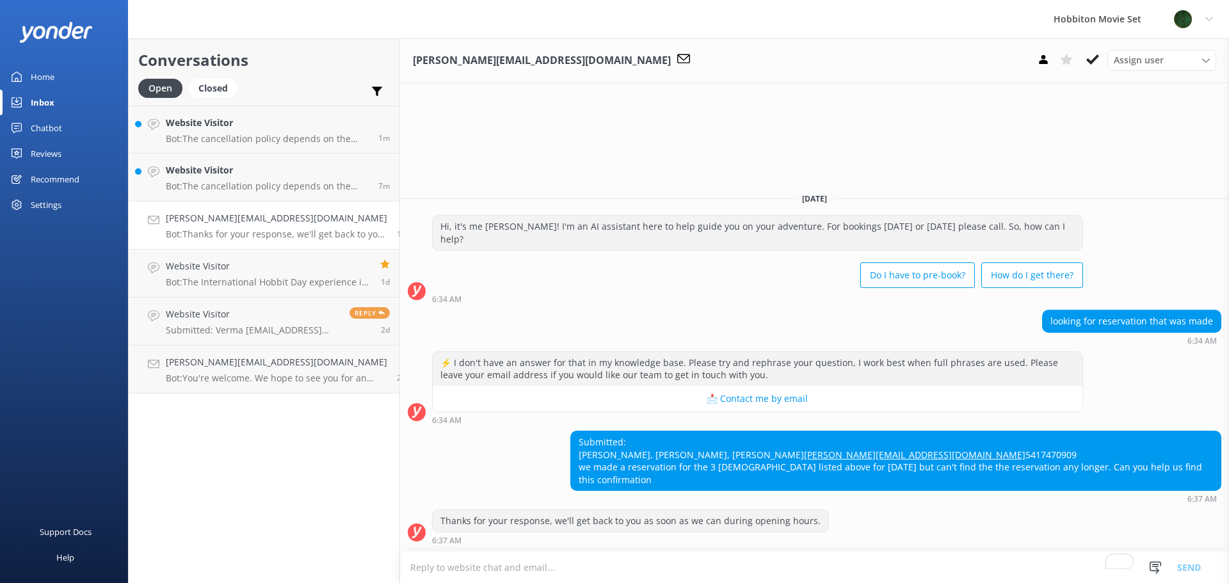
click at [1110, 431] on div "Submitted: Lisa Nyberg, Sara Blackwell, Mary Ellen Dronzek carolyn@premiertrav.…" at bounding box center [896, 460] width 650 height 59
click at [1092, 63] on use at bounding box center [1092, 59] width 13 height 10
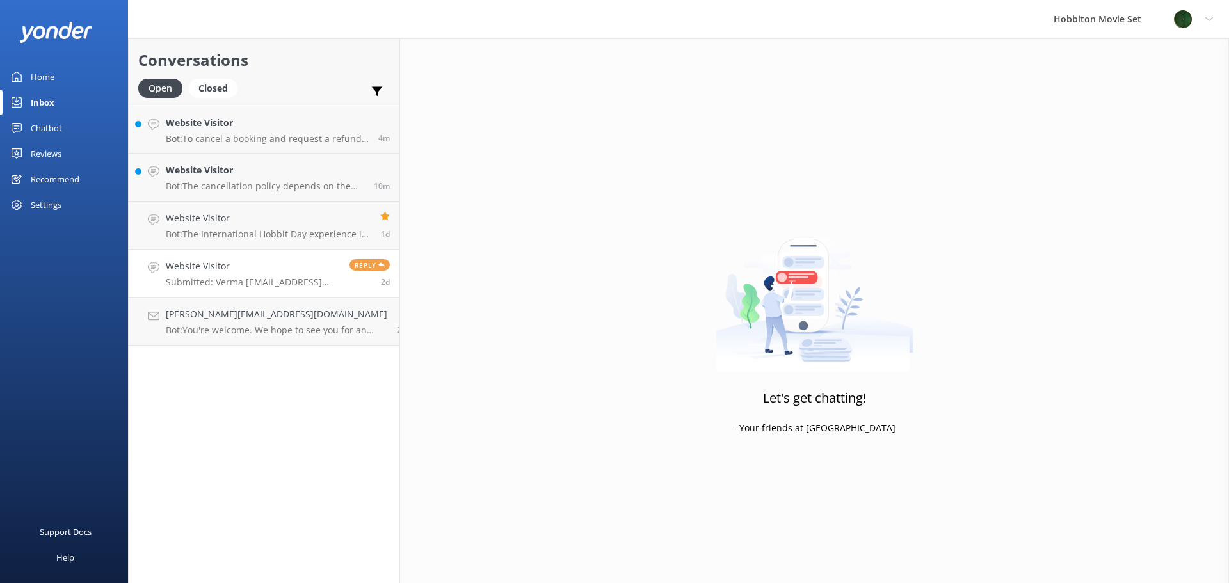
click at [241, 278] on p "Submitted: Verma pradeepvarma001@gmail.com Good morning, I had a booking for 10…" at bounding box center [253, 282] width 174 height 12
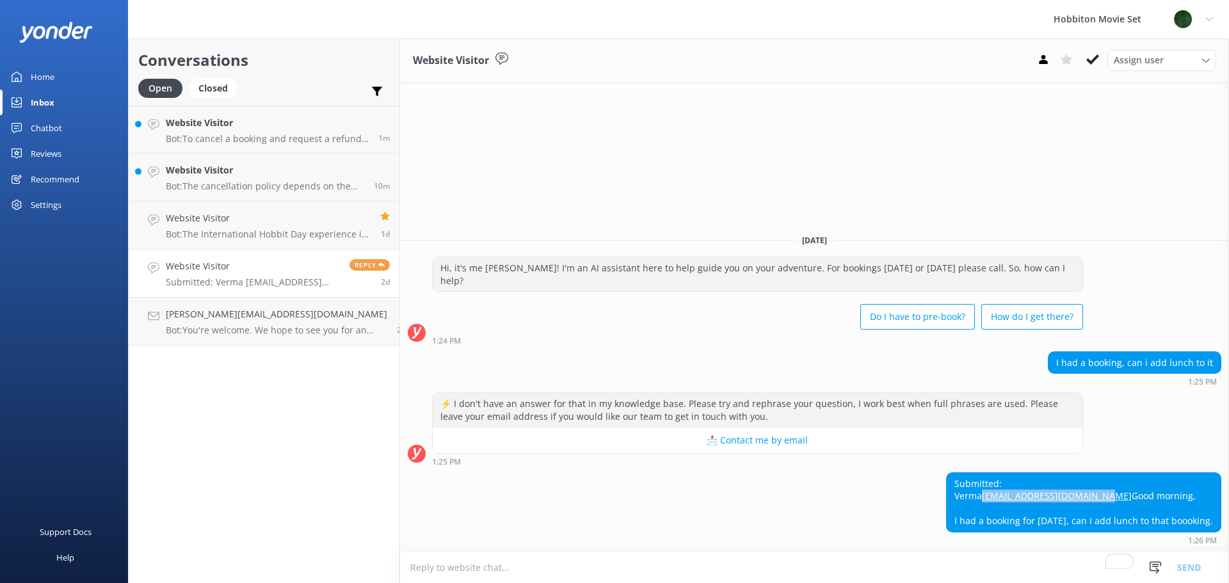
drag, startPoint x: 1053, startPoint y: 456, endPoint x: 912, endPoint y: 465, distance: 141.7
click at [947, 473] on div "Submitted: Verma pradeepvarma001@gmail.com Good morning, I had a booking for 10…" at bounding box center [1084, 502] width 274 height 59
copy link "pradeepvarma001@gmail.com"
click at [836, 479] on div "Submitted: Verma pradeepvarma001@gmail.com Good morning, I had a booking for 10…" at bounding box center [814, 508] width 829 height 72
drag, startPoint x: 1060, startPoint y: 454, endPoint x: 906, endPoint y: 463, distance: 155.1
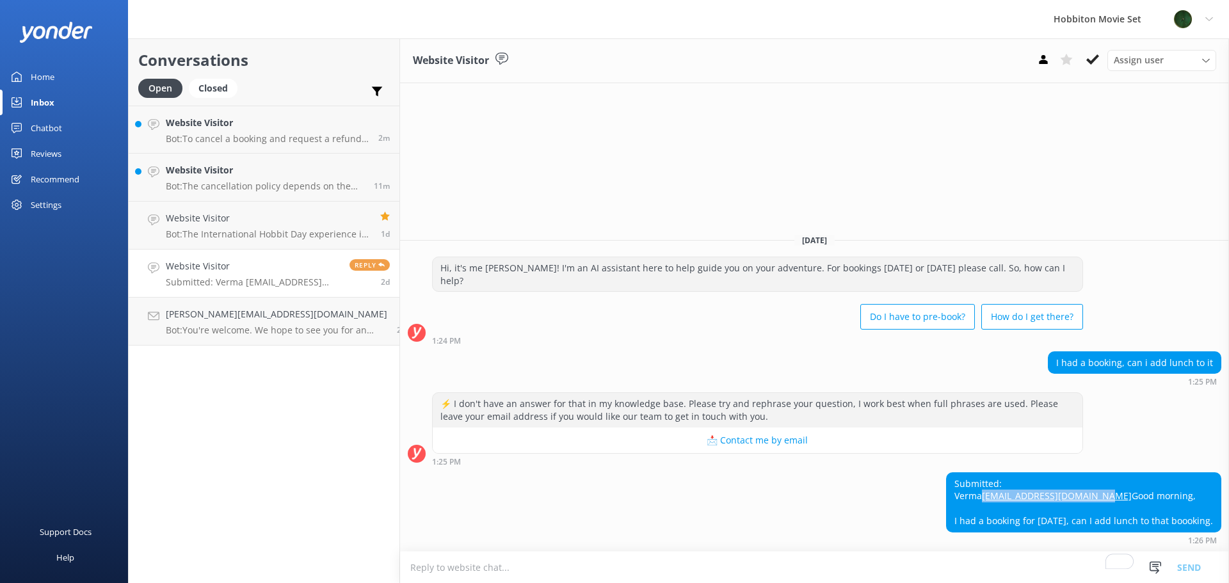
click at [947, 473] on div "Submitted: Verma pradeepvarma001@gmail.com Good morning, I had a booking for 10…" at bounding box center [1084, 502] width 274 height 59
copy link "pradeepvarma001@gmail.com"
click at [1208, 489] on div "Submitted: Verma pradeepvarma001@gmail.com Good morning, I had a booking for 10…" at bounding box center [1084, 502] width 274 height 59
drag, startPoint x: 1201, startPoint y: 498, endPoint x: 912, endPoint y: 497, distance: 289.3
click at [947, 497] on div "Submitted: Verma pradeepvarma001@gmail.com Good morning, I had a booking for 10…" at bounding box center [1084, 502] width 274 height 59
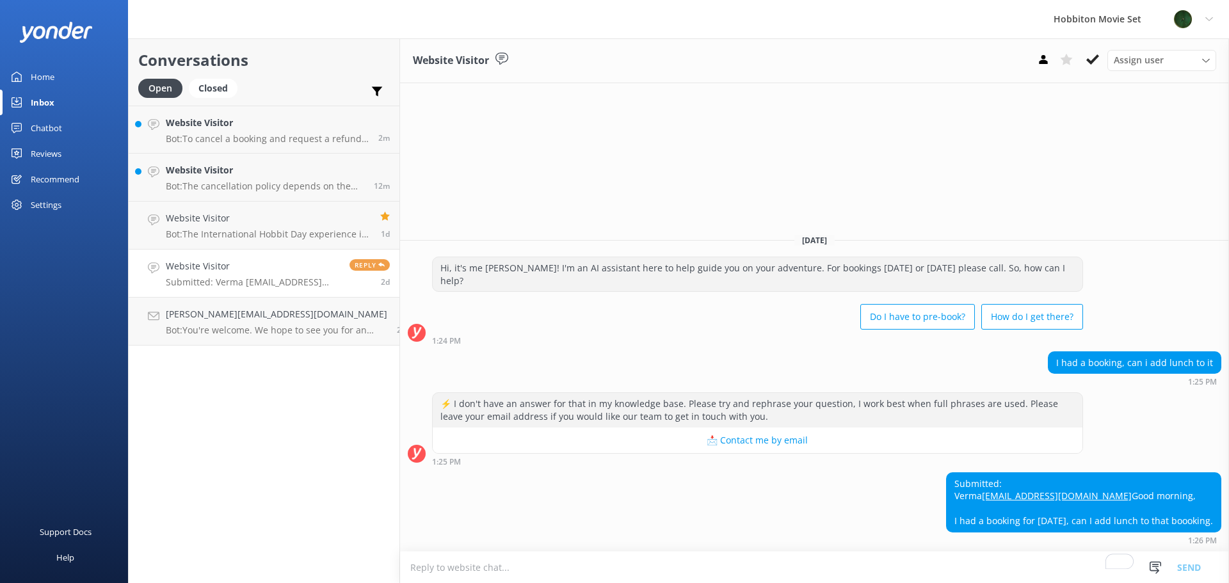
copy div "I had a booking for 10th of September, can I add lunch to that boooking"
click at [284, 264] on h4 "Website Visitor" at bounding box center [253, 266] width 174 height 14
click at [1097, 61] on icon at bounding box center [1092, 59] width 13 height 13
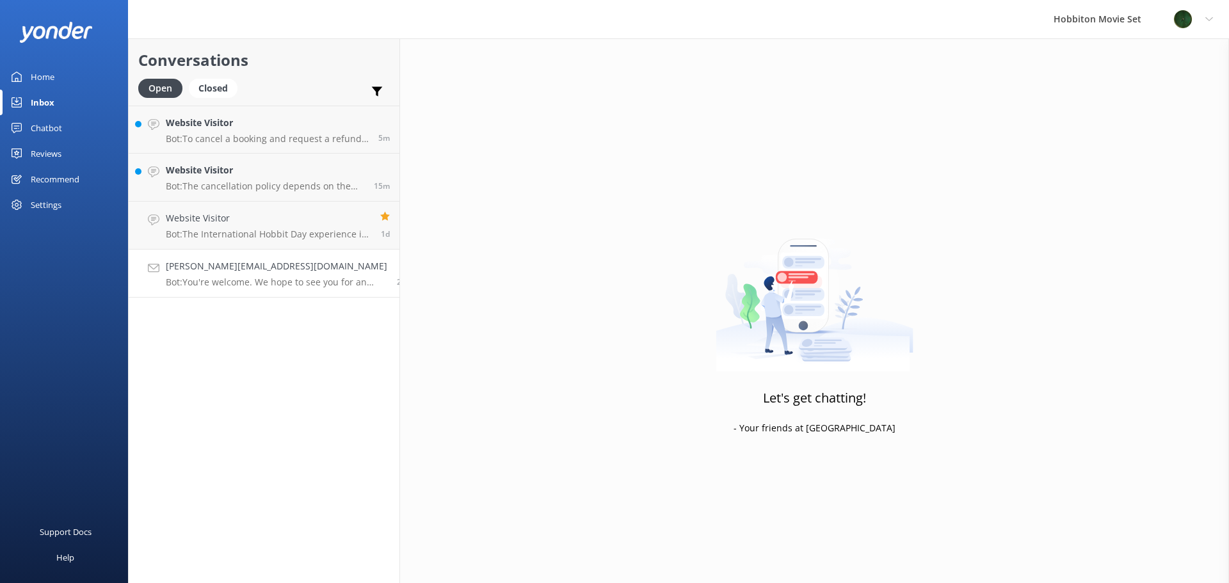
click at [241, 275] on div "richard.number2@gmail.com Bot: You're welcome. We hope to see you for an advent…" at bounding box center [276, 273] width 221 height 28
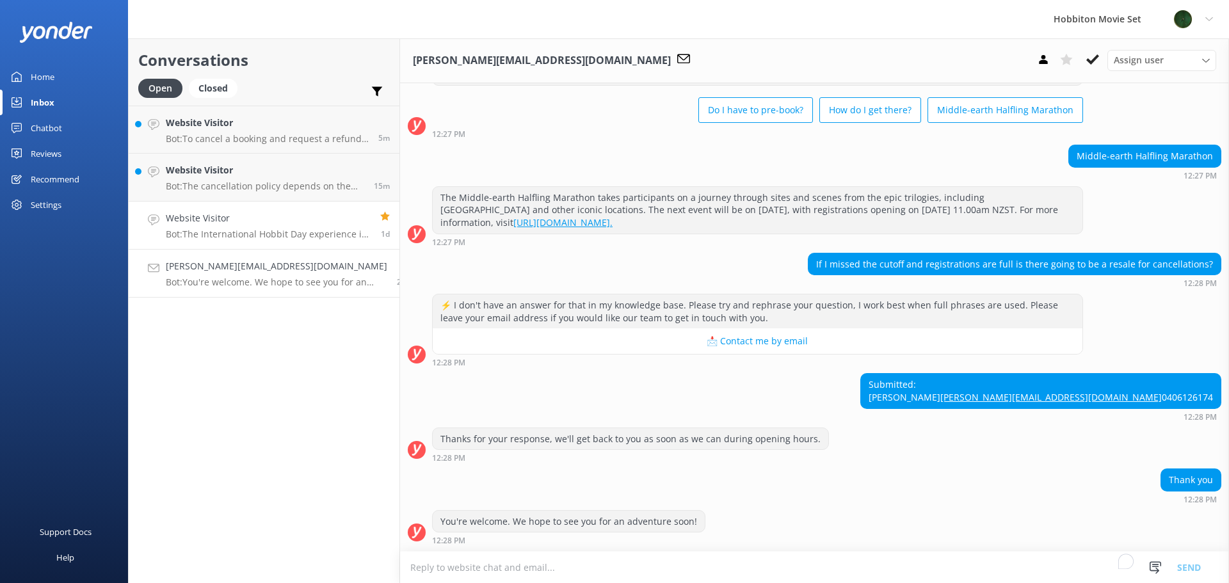
scroll to position [79, 0]
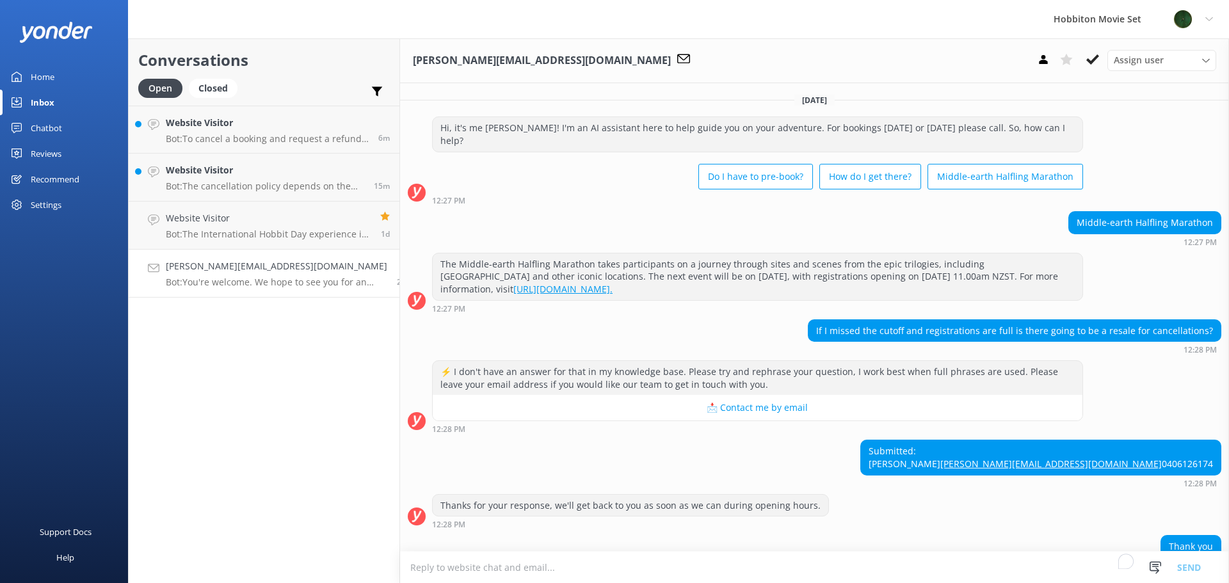
scroll to position [79, 0]
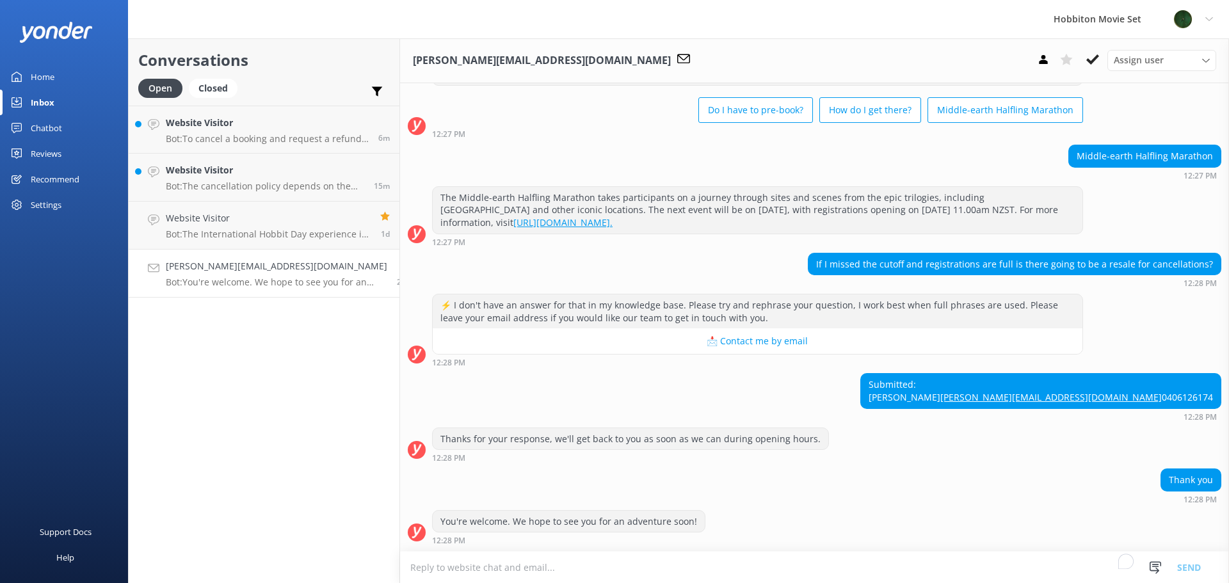
click at [239, 278] on p "Bot: You're welcome. We hope to see you for an adventure soon!" at bounding box center [276, 282] width 221 height 12
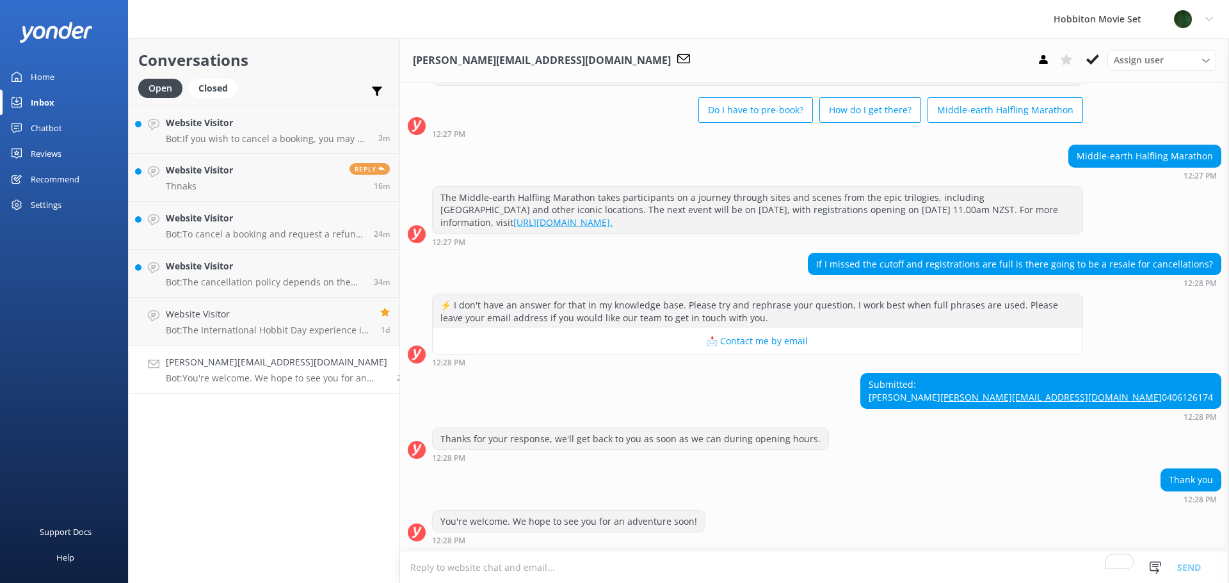
click at [307, 375] on p "Bot: You're welcome. We hope to see you for an adventure soon!" at bounding box center [276, 378] width 221 height 12
drag, startPoint x: 1203, startPoint y: 381, endPoint x: 1080, endPoint y: 384, distance: 122.9
click at [1080, 384] on div "Submitted: [PERSON_NAME] [PERSON_NAME][EMAIL_ADDRESS][DOMAIN_NAME] 0406126174" at bounding box center [1041, 391] width 360 height 34
copy link "[PERSON_NAME][EMAIL_ADDRESS][DOMAIN_NAME]"
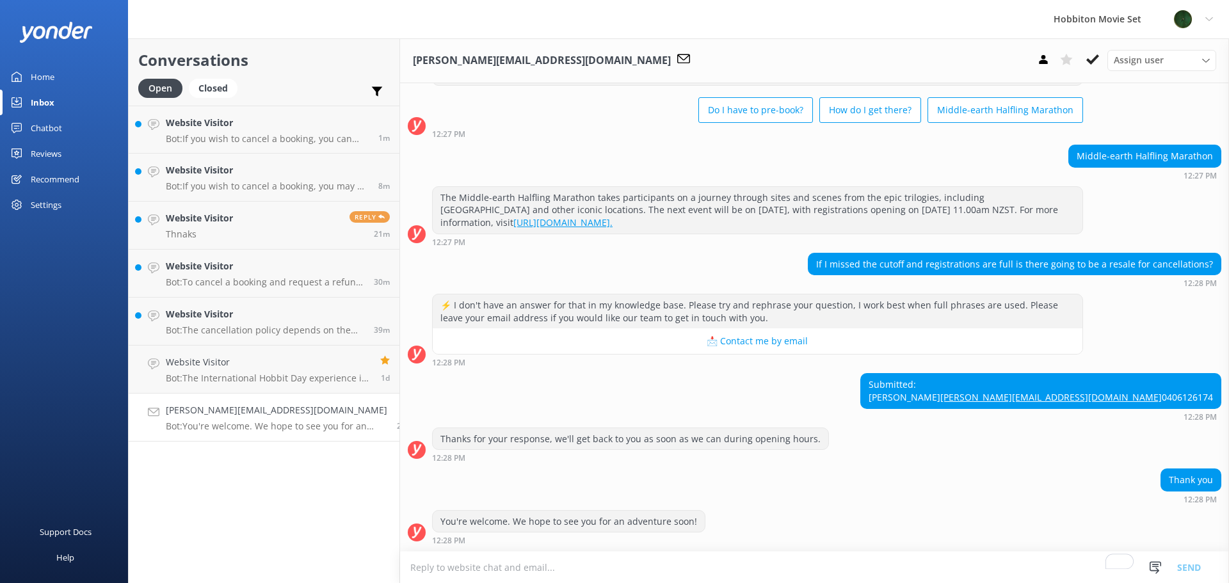
click at [1009, 373] on div "Submitted: [PERSON_NAME] [PERSON_NAME][EMAIL_ADDRESS][DOMAIN_NAME] 0406126174 1…" at bounding box center [814, 396] width 829 height 47
click at [1097, 63] on icon at bounding box center [1092, 59] width 13 height 13
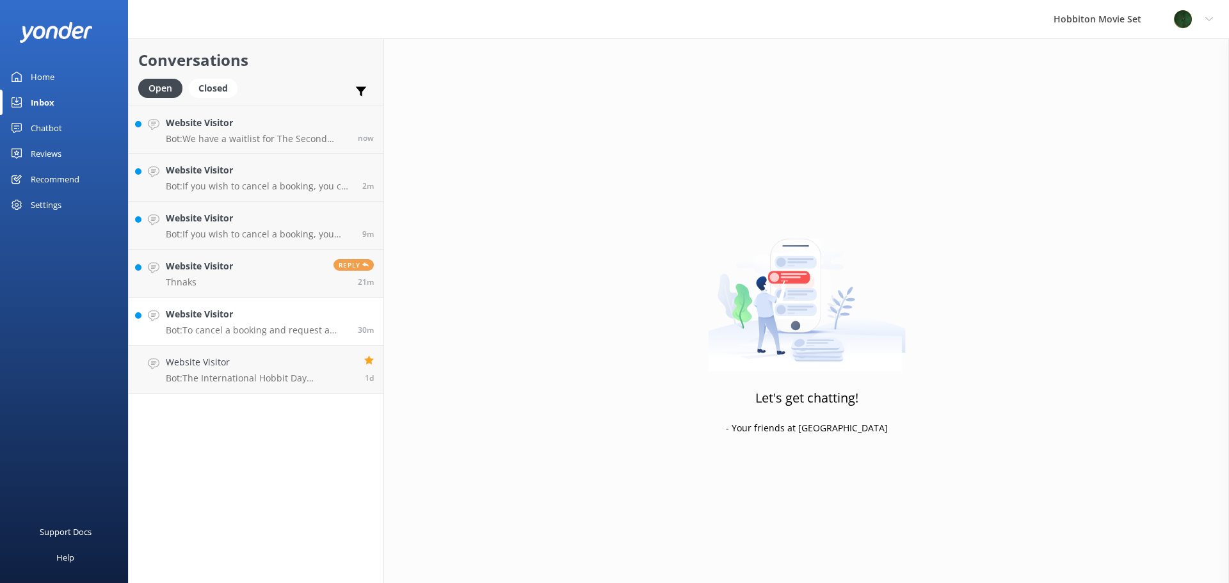
click at [286, 340] on link "Website Visitor Bot: To cancel a booking and request a refund, please contact o…" at bounding box center [256, 322] width 255 height 48
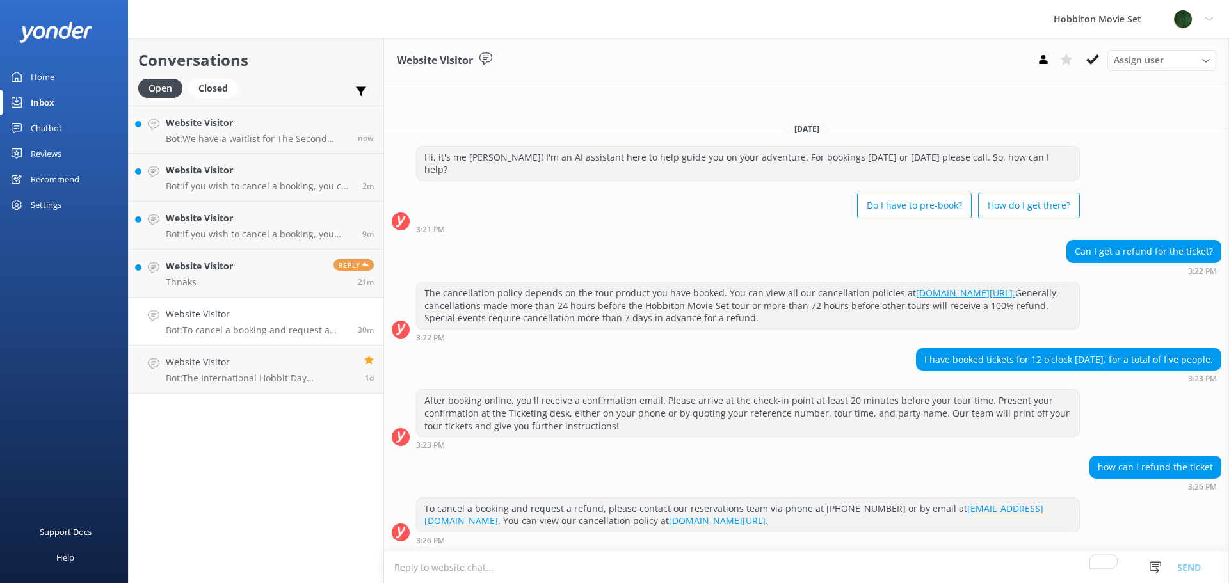
click at [319, 430] on div "Conversations Open Closed Important Assigned to me Unassigned Website Visitor B…" at bounding box center [256, 310] width 256 height 545
click at [251, 287] on link "Website Visitor Thnaks Reply 21m" at bounding box center [256, 274] width 255 height 48
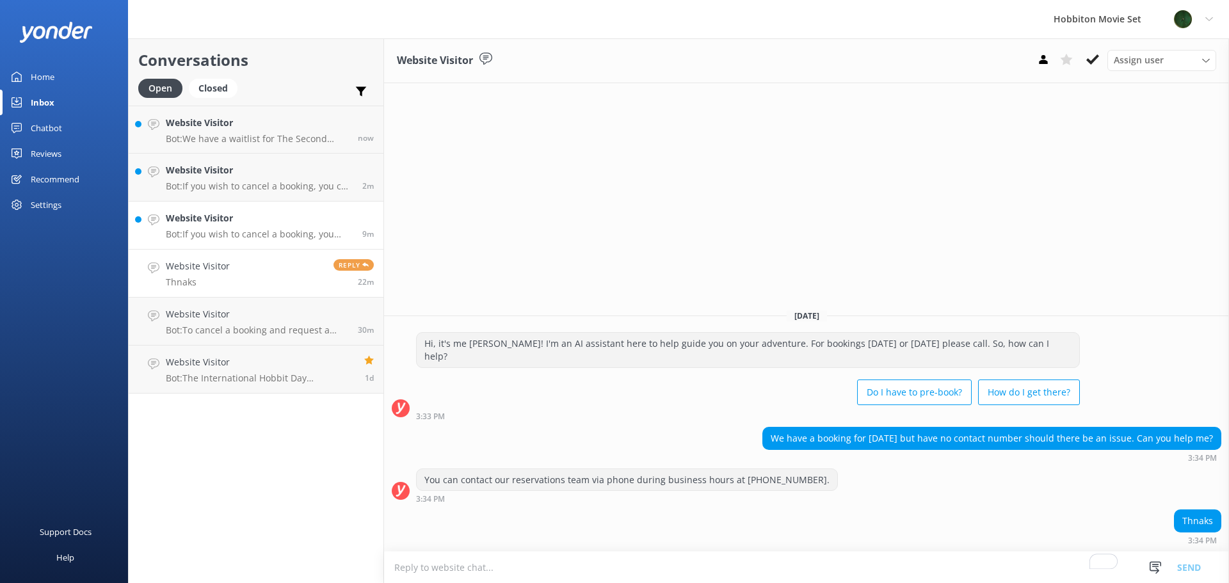
click at [208, 236] on p "Bot: If you wish to cancel a booking, you may do so by contacting our reservati…" at bounding box center [259, 234] width 187 height 12
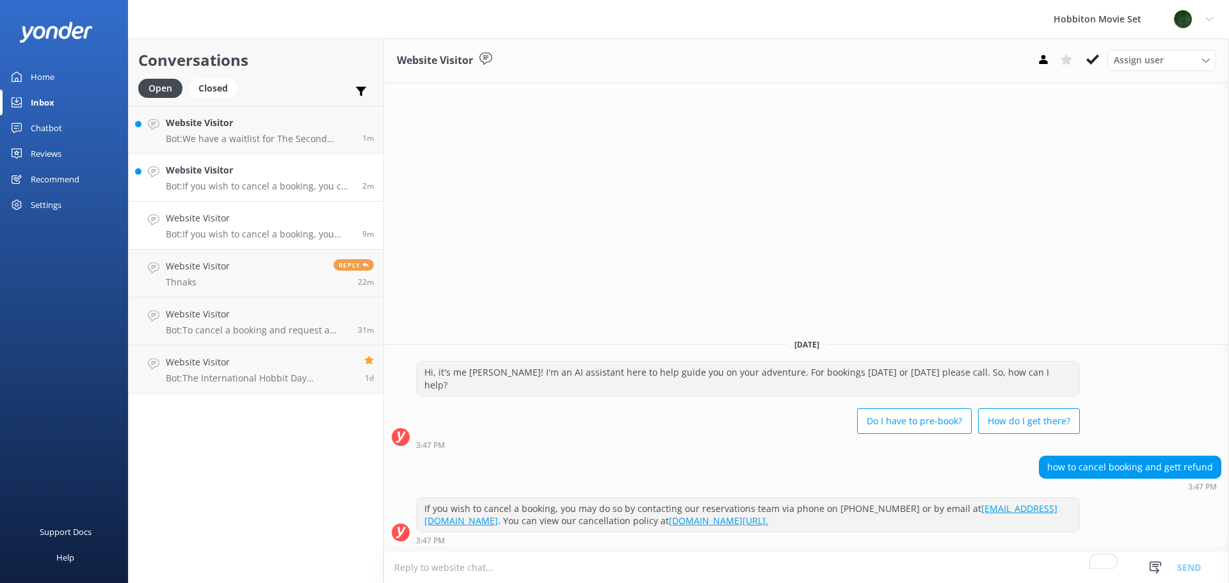
click at [290, 182] on p "Bot: If you wish to cancel a booking, you can contact our reservations team via…" at bounding box center [259, 186] width 187 height 12
